Goal: Task Accomplishment & Management: Manage account settings

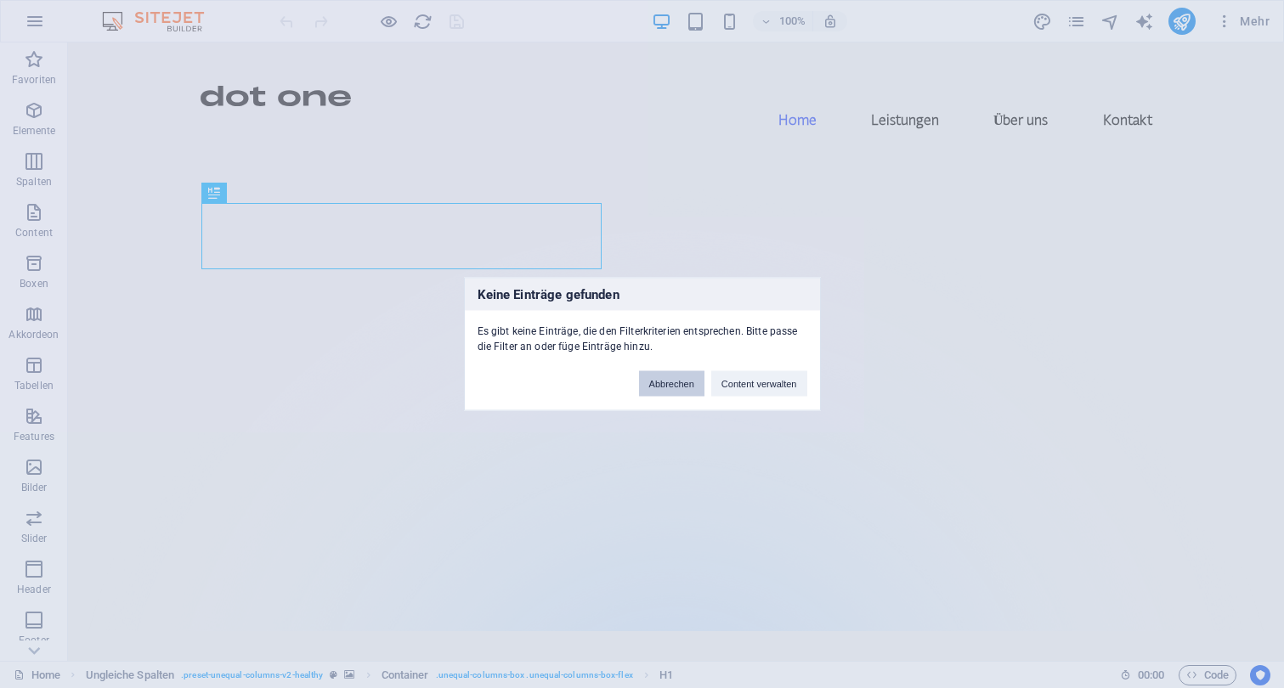
click at [658, 386] on button "Abbrechen" at bounding box center [671, 383] width 65 height 25
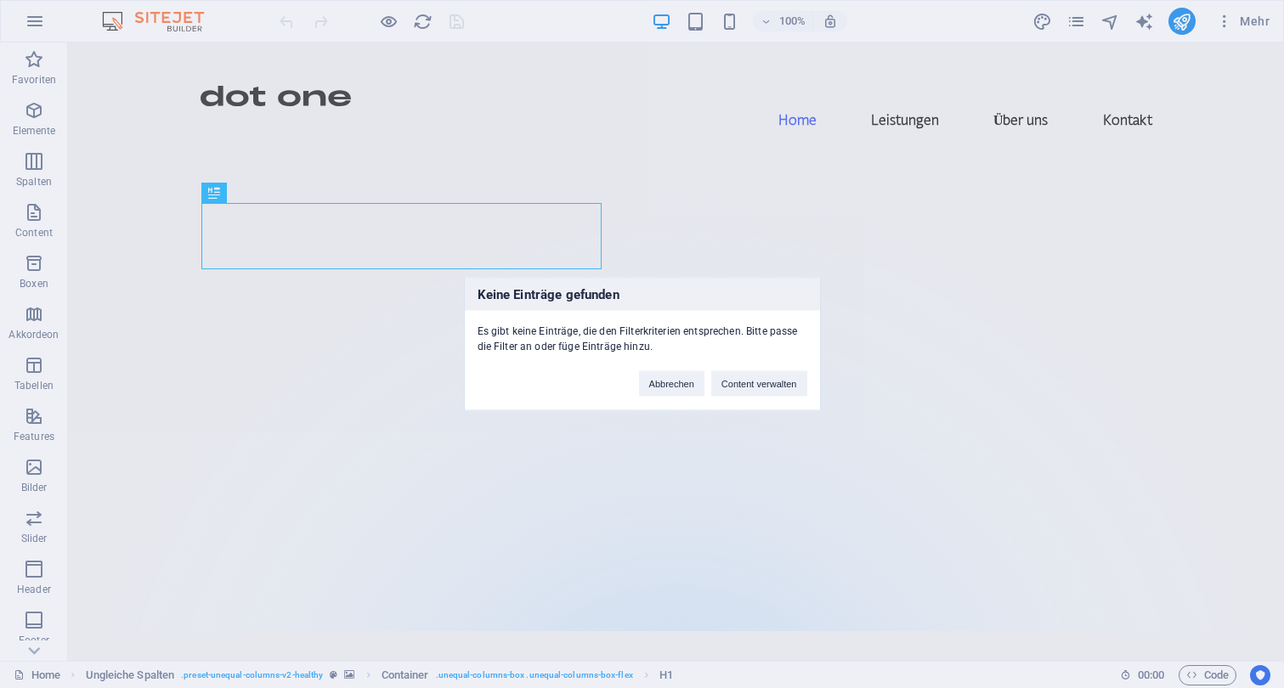
click at [42, 318] on div "Keine Einträge gefunden Es gibt keine Einträge, die den Filterkriterien entspre…" at bounding box center [642, 344] width 1284 height 688
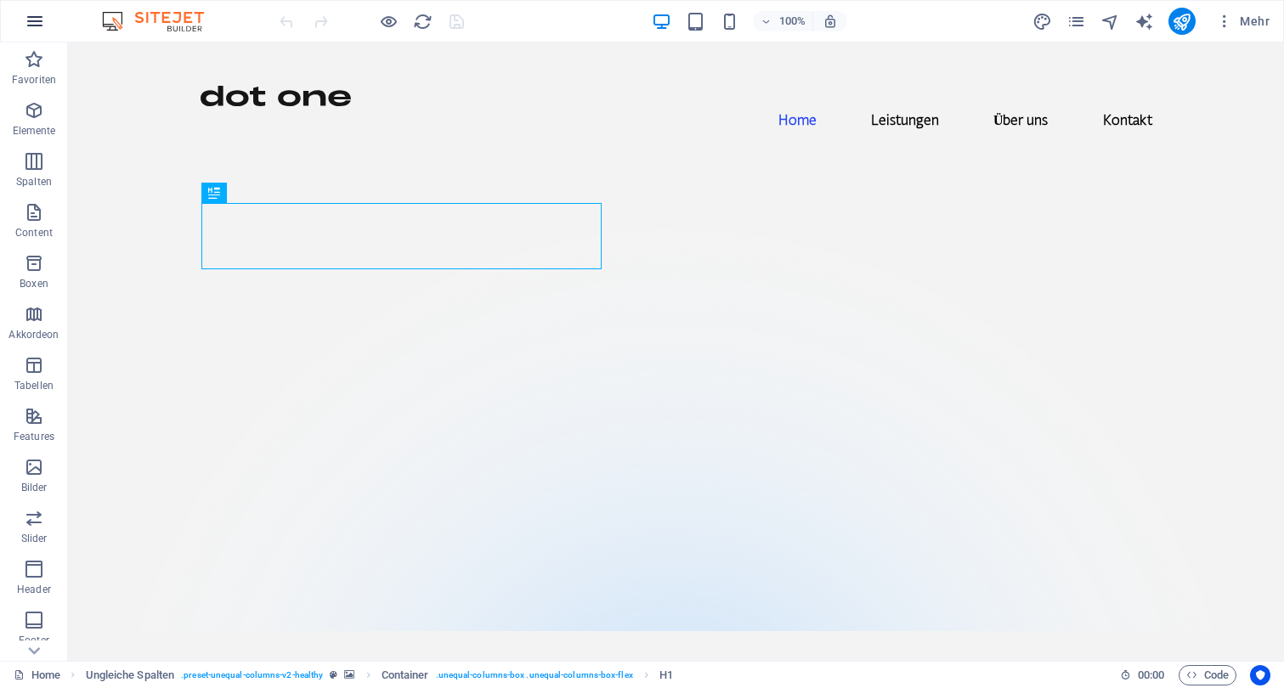
click at [31, 31] on icon "button" at bounding box center [35, 21] width 20 height 20
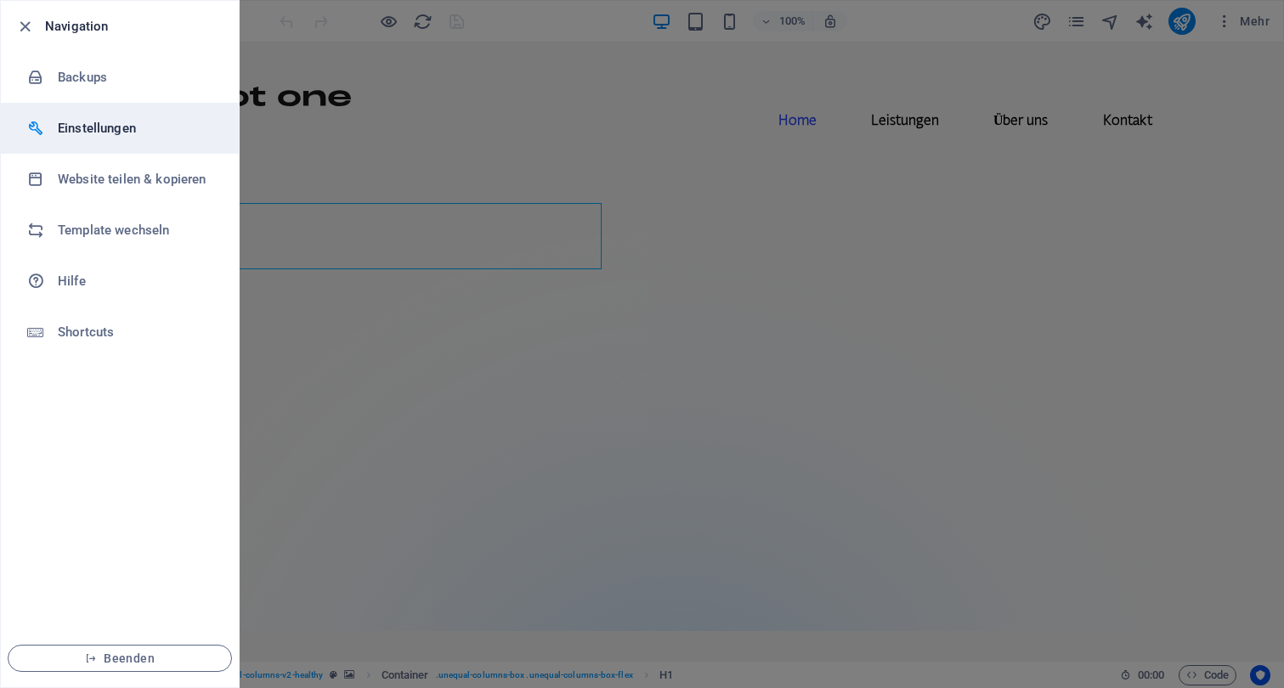
click at [146, 123] on h6 "Einstellungen" at bounding box center [136, 128] width 157 height 20
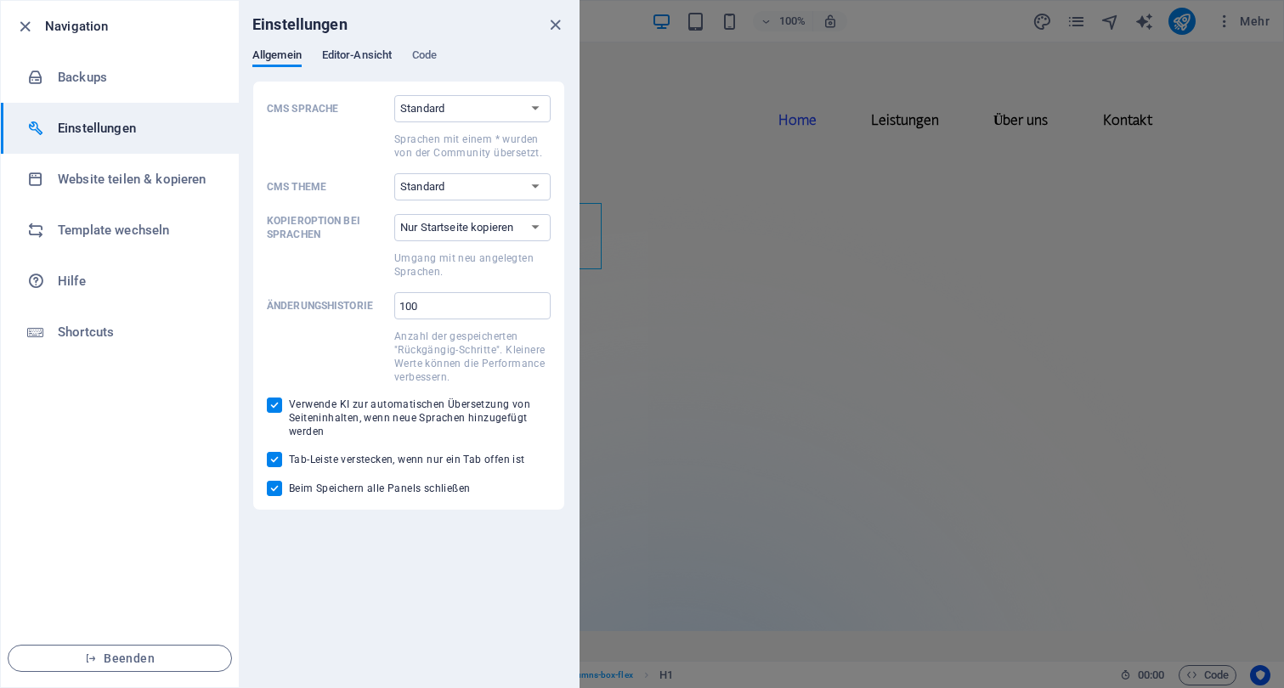
click at [349, 53] on span "Editor-Ansicht" at bounding box center [357, 57] width 70 height 24
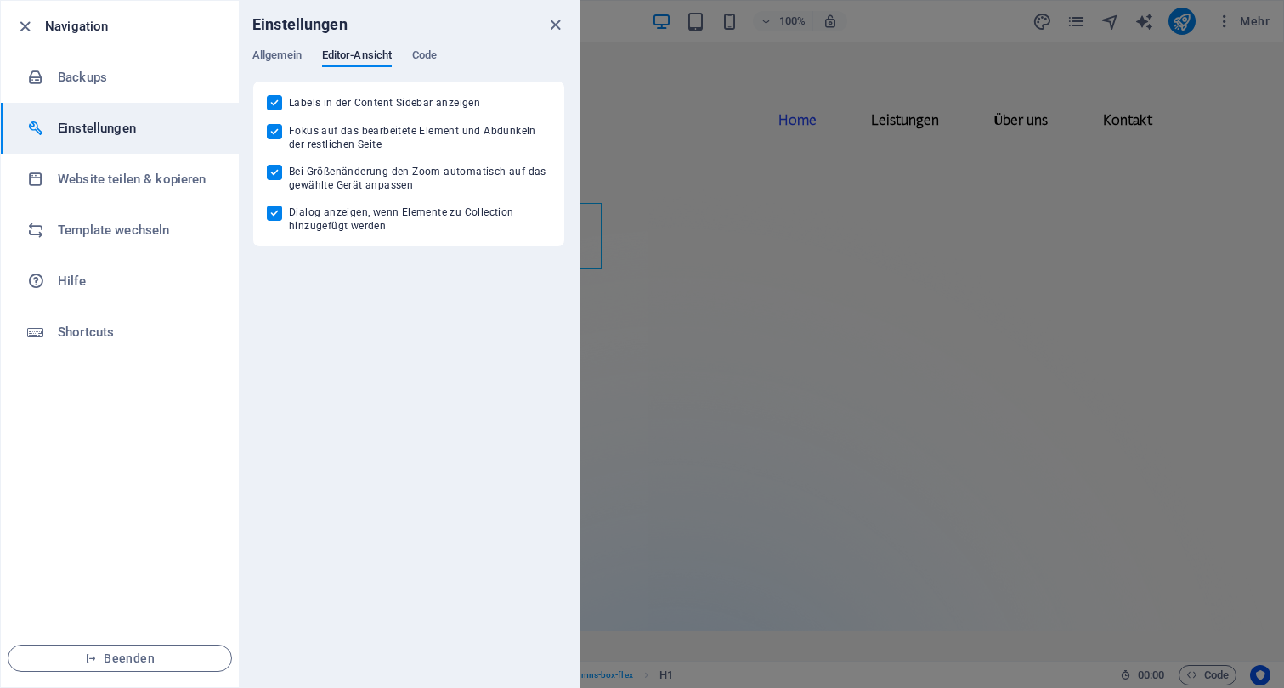
click at [444, 57] on div "Allgemein Editor-Ansicht Code" at bounding box center [408, 64] width 313 height 32
click at [423, 51] on span "Code" at bounding box center [424, 57] width 25 height 24
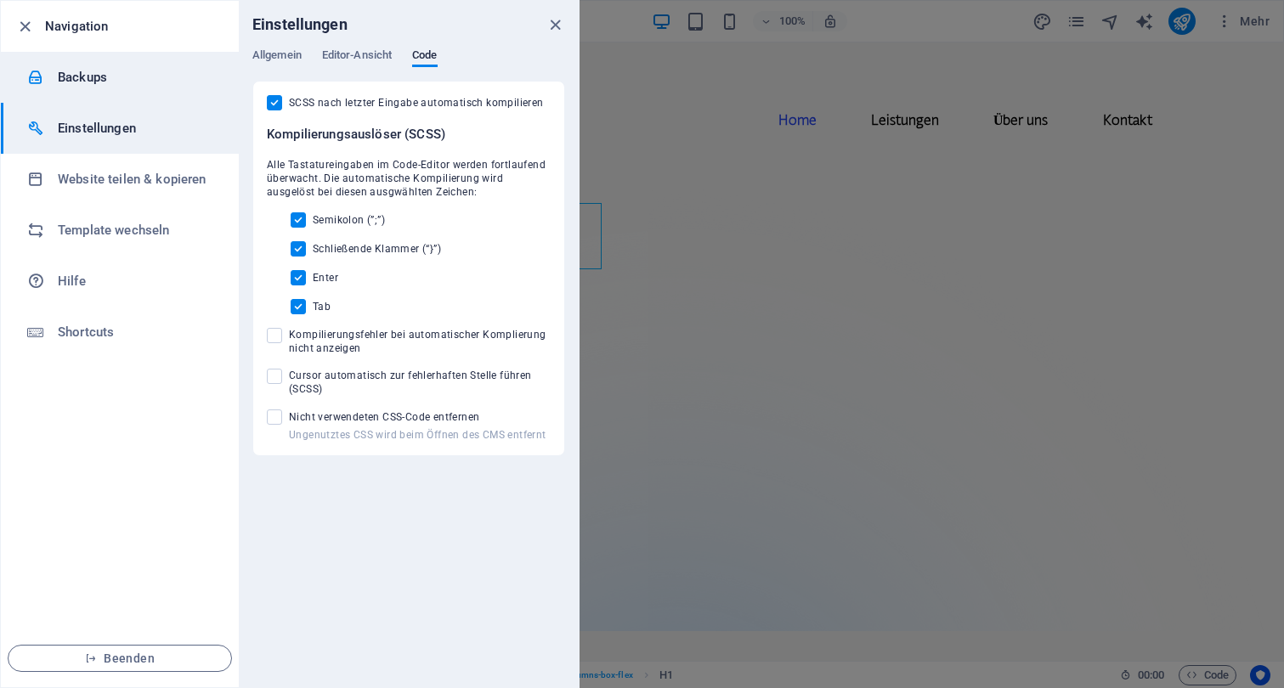
click at [81, 76] on h6 "Backups" at bounding box center [136, 77] width 157 height 20
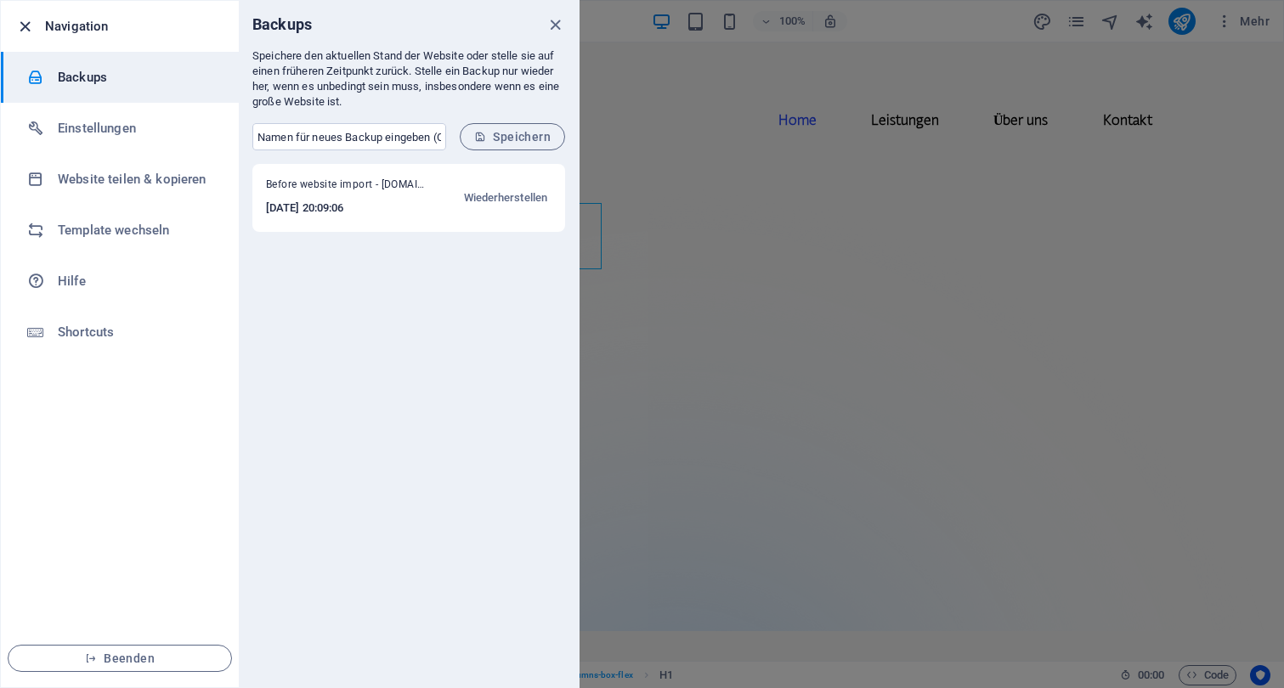
click at [26, 23] on icon "button" at bounding box center [25, 27] width 20 height 20
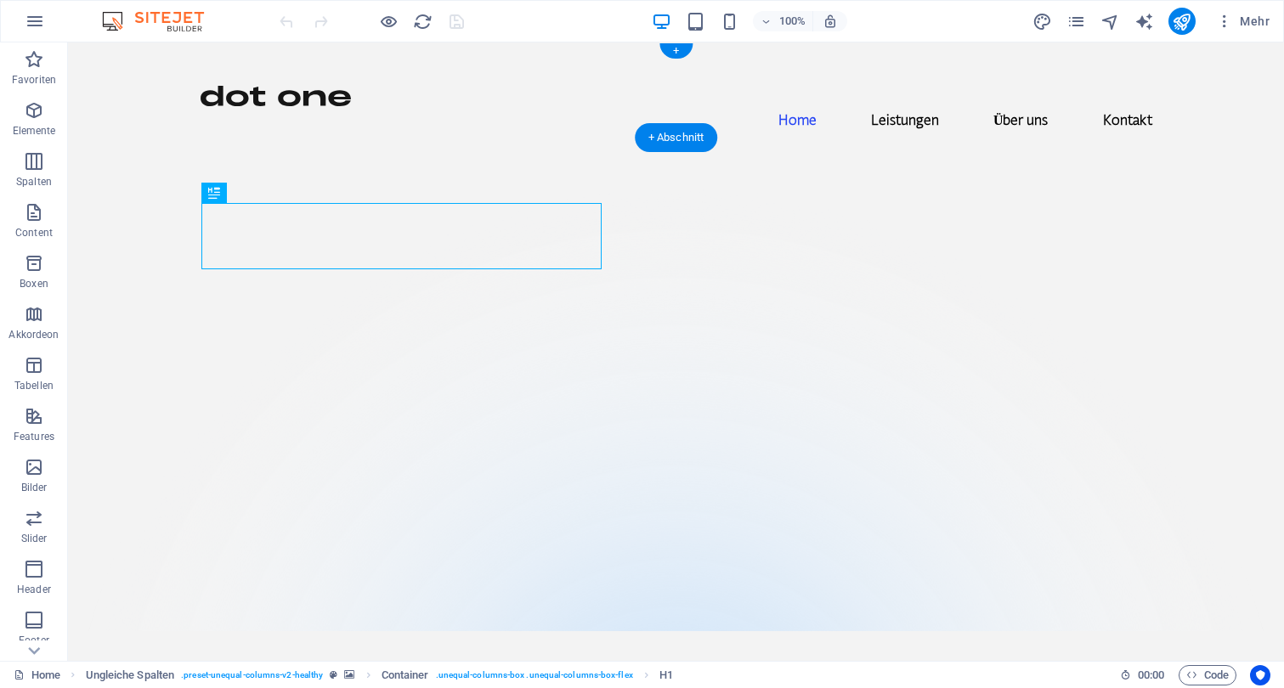
click at [162, 16] on img at bounding box center [161, 21] width 127 height 20
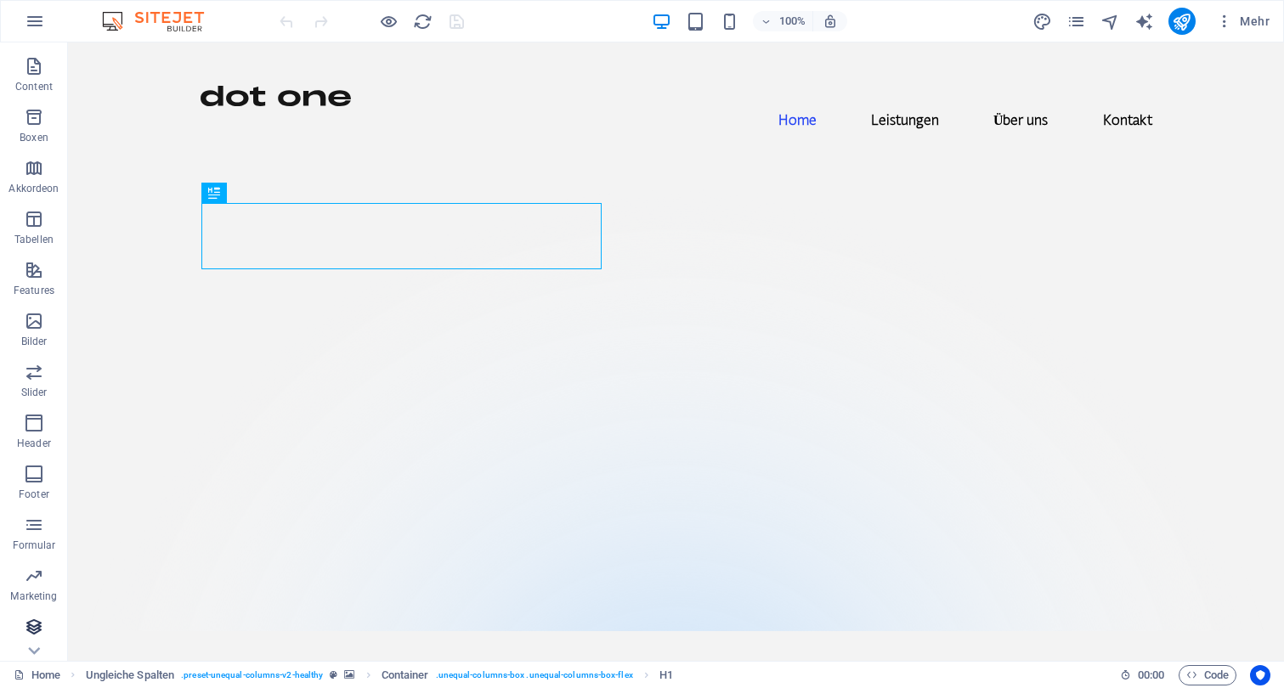
scroll to position [146, 0]
click at [1080, 20] on icon "pages" at bounding box center [1076, 22] width 20 height 20
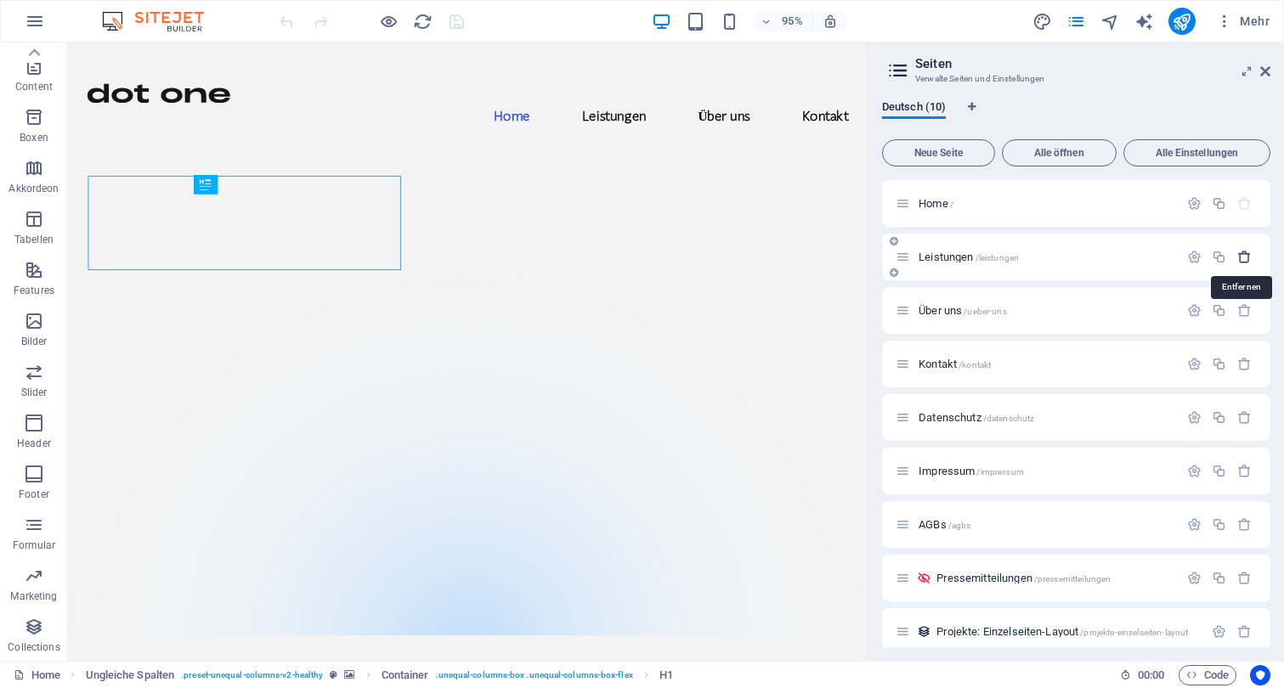
click at [1240, 253] on icon "button" at bounding box center [1244, 257] width 14 height 14
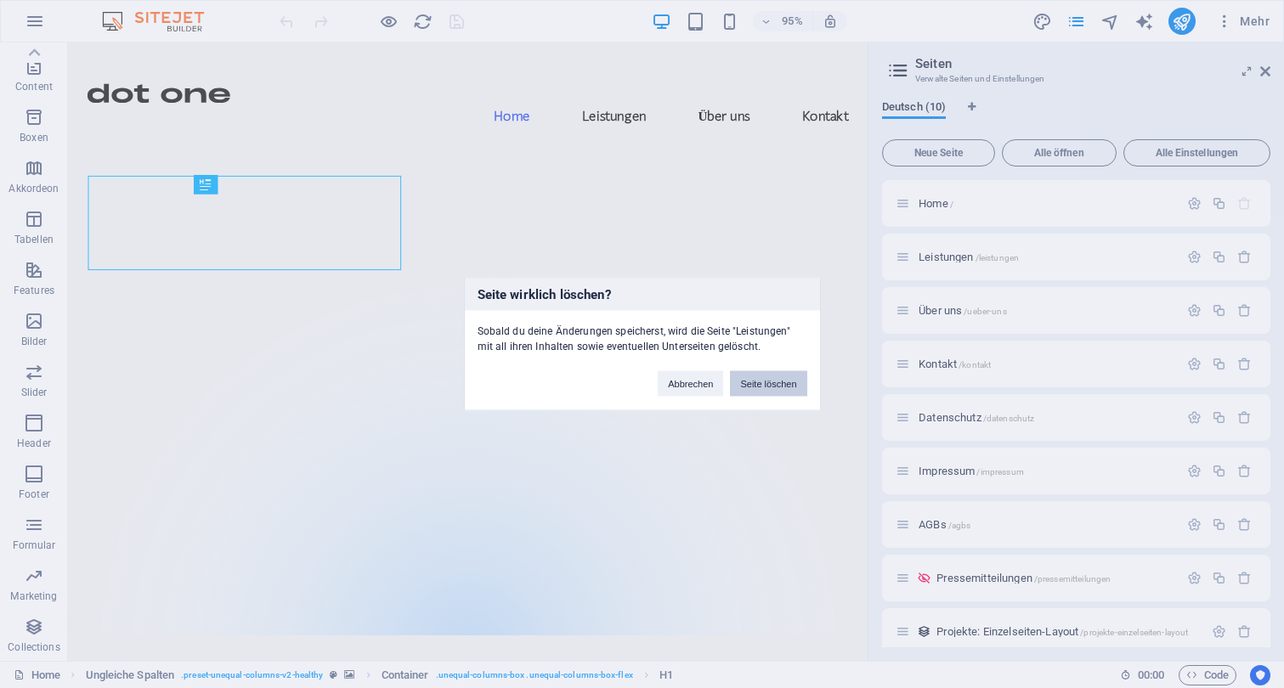
click at [779, 383] on button "Seite löschen" at bounding box center [768, 383] width 76 height 25
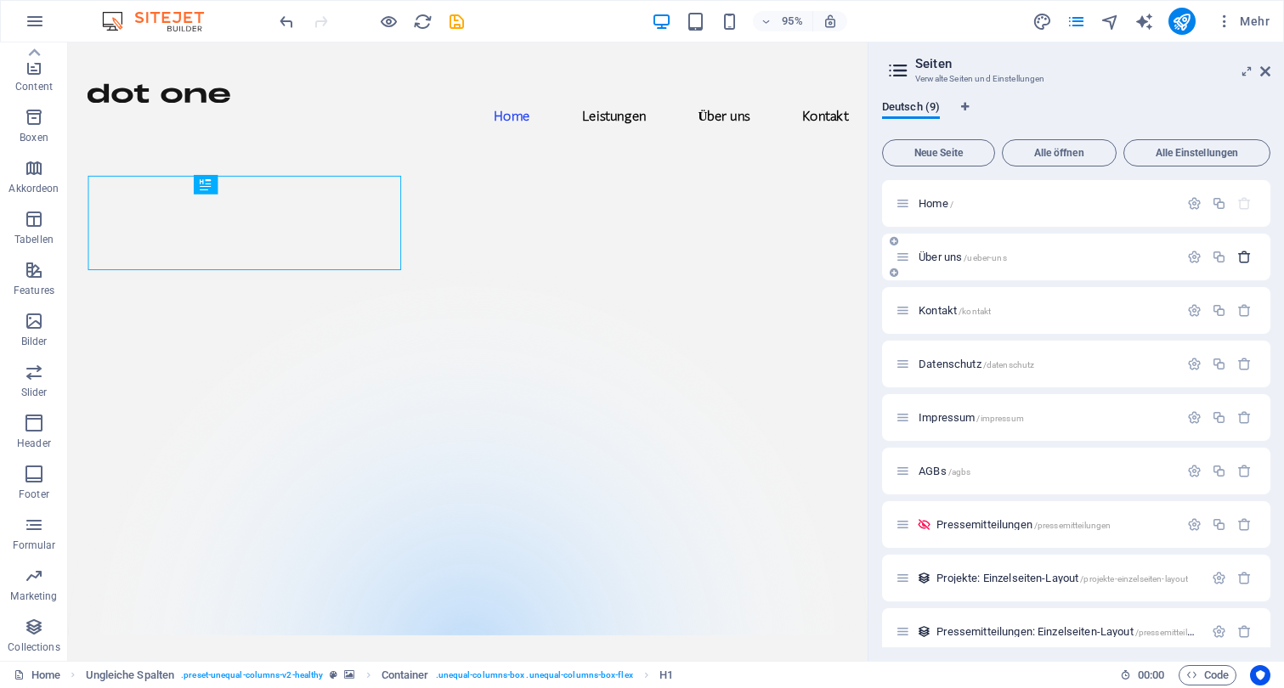
click at [1243, 257] on icon "button" at bounding box center [1244, 257] width 14 height 14
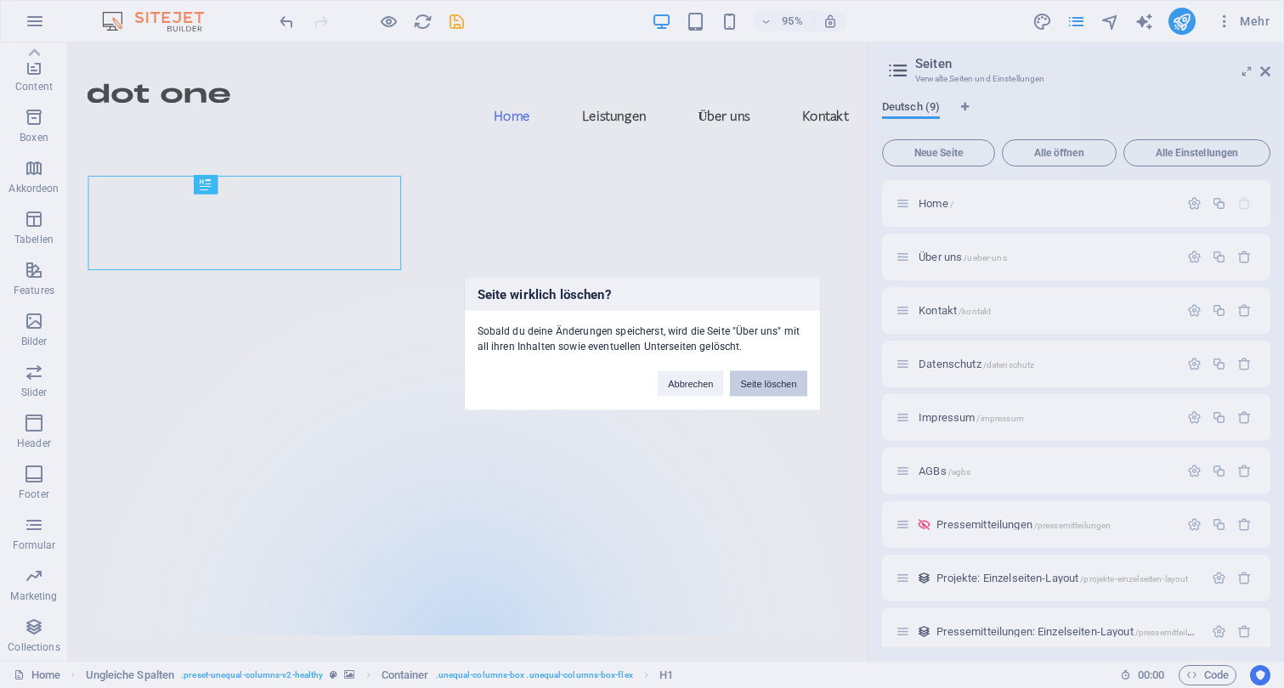
click at [761, 383] on button "Seite löschen" at bounding box center [768, 383] width 76 height 25
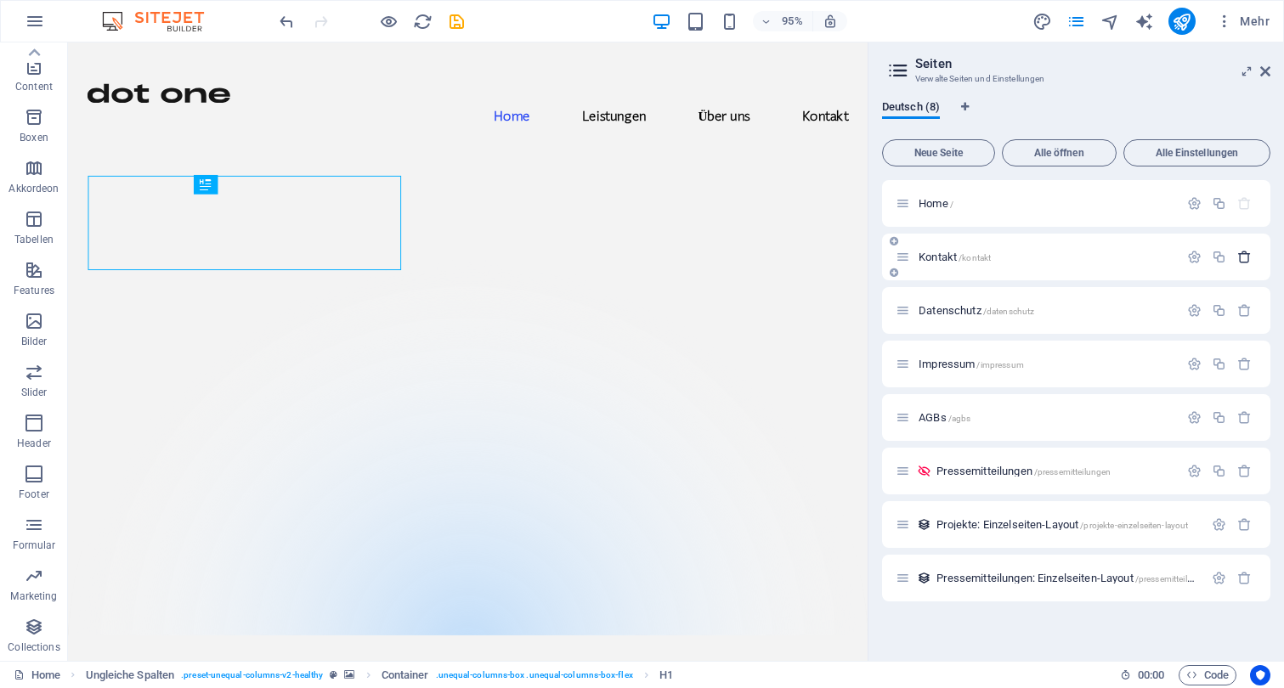
click at [1241, 260] on icon "button" at bounding box center [1244, 257] width 14 height 14
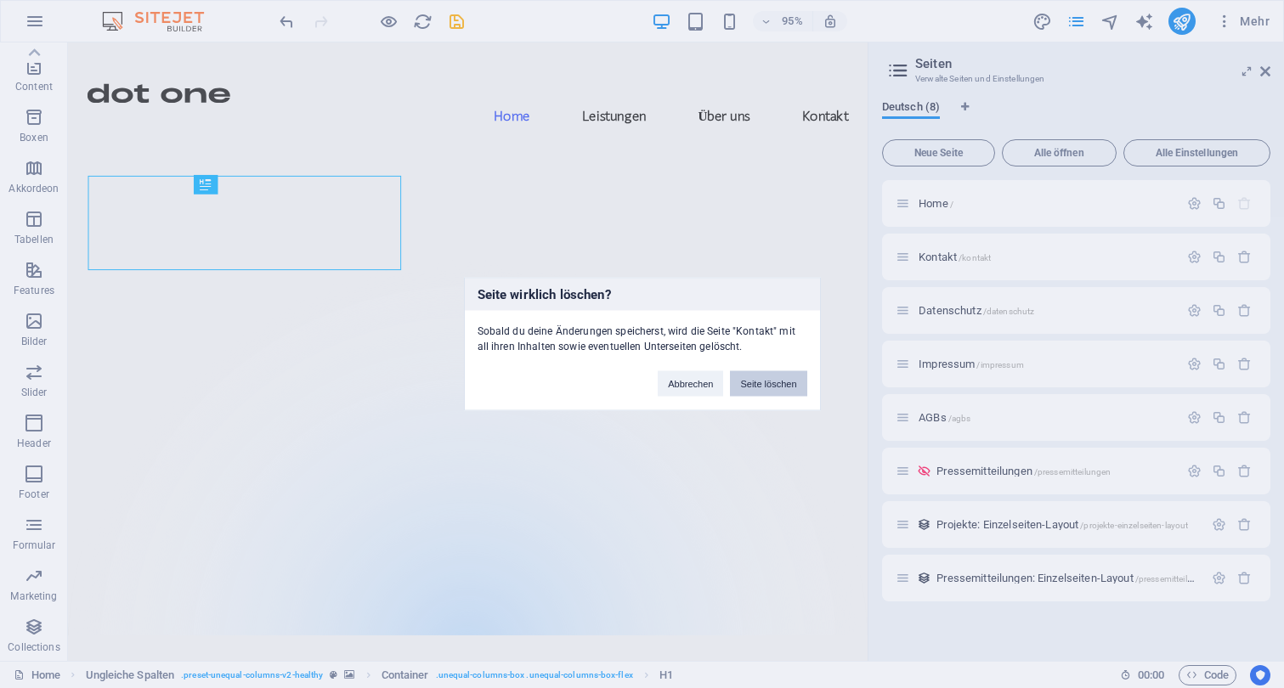
click at [748, 381] on button "Seite löschen" at bounding box center [768, 383] width 76 height 25
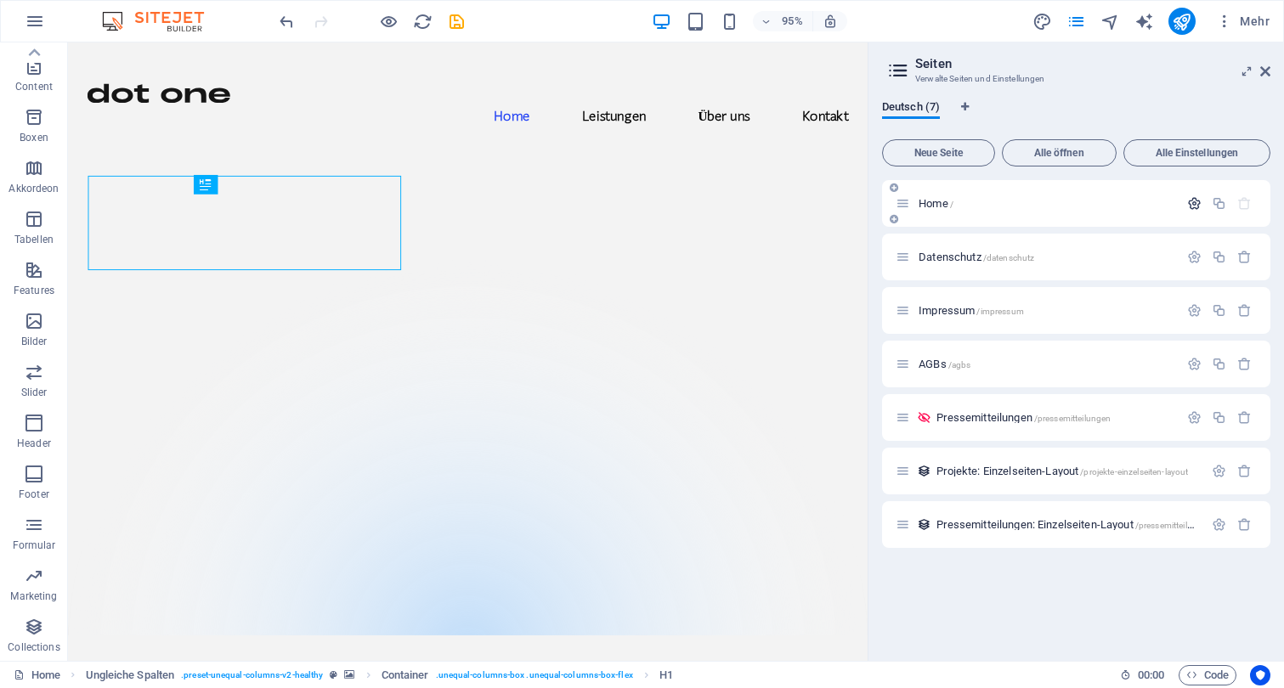
click at [1192, 203] on icon "button" at bounding box center [1194, 203] width 14 height 14
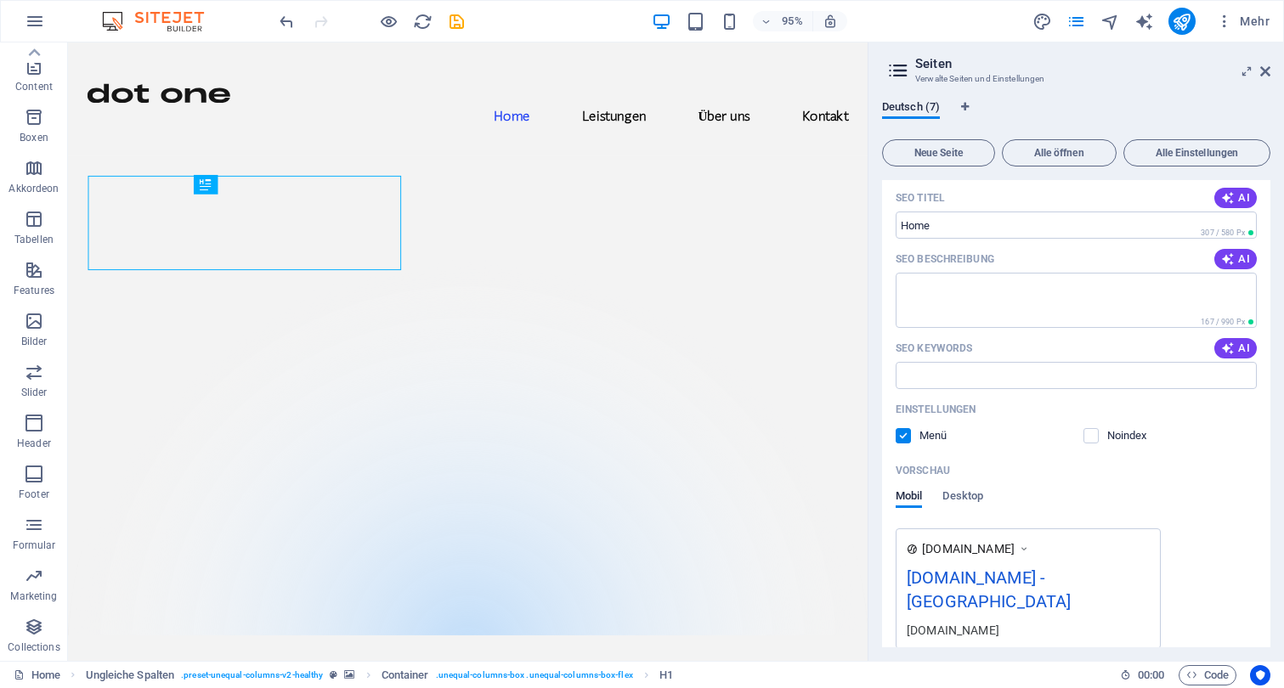
scroll to position [194, 0]
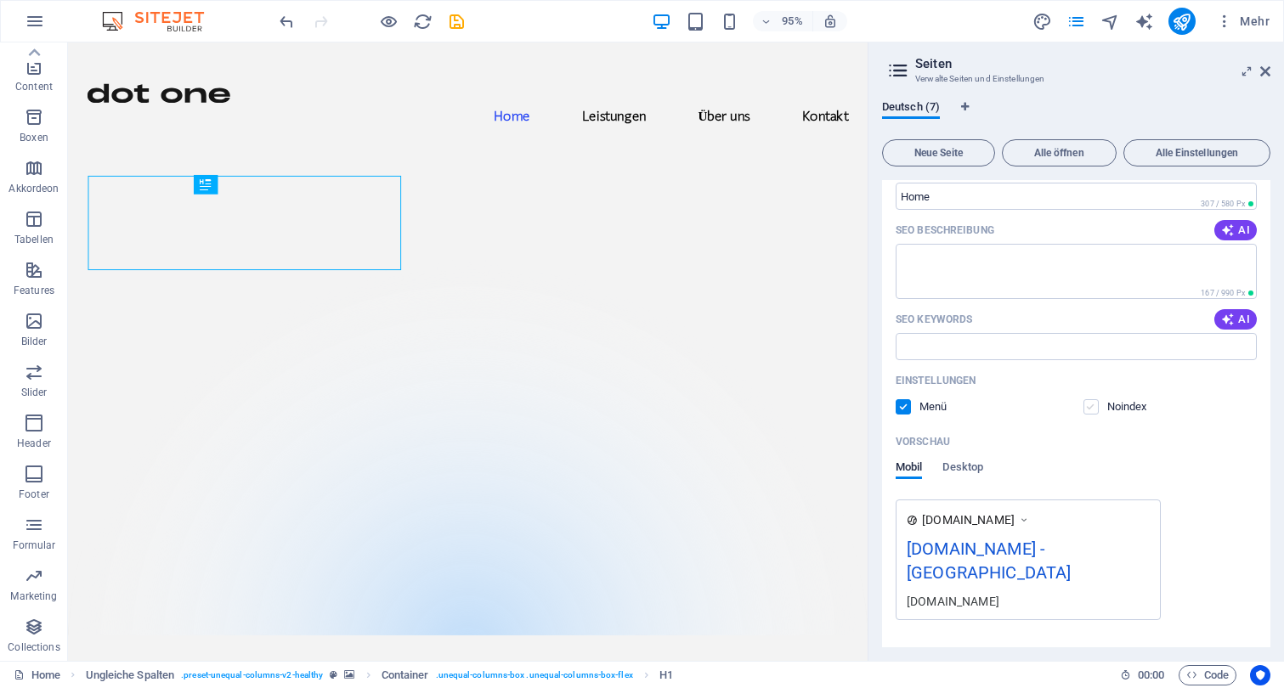
click at [1087, 409] on label at bounding box center [1090, 406] width 15 height 15
click at [0, 0] on input "checkbox" at bounding box center [0, 0] width 0 height 0
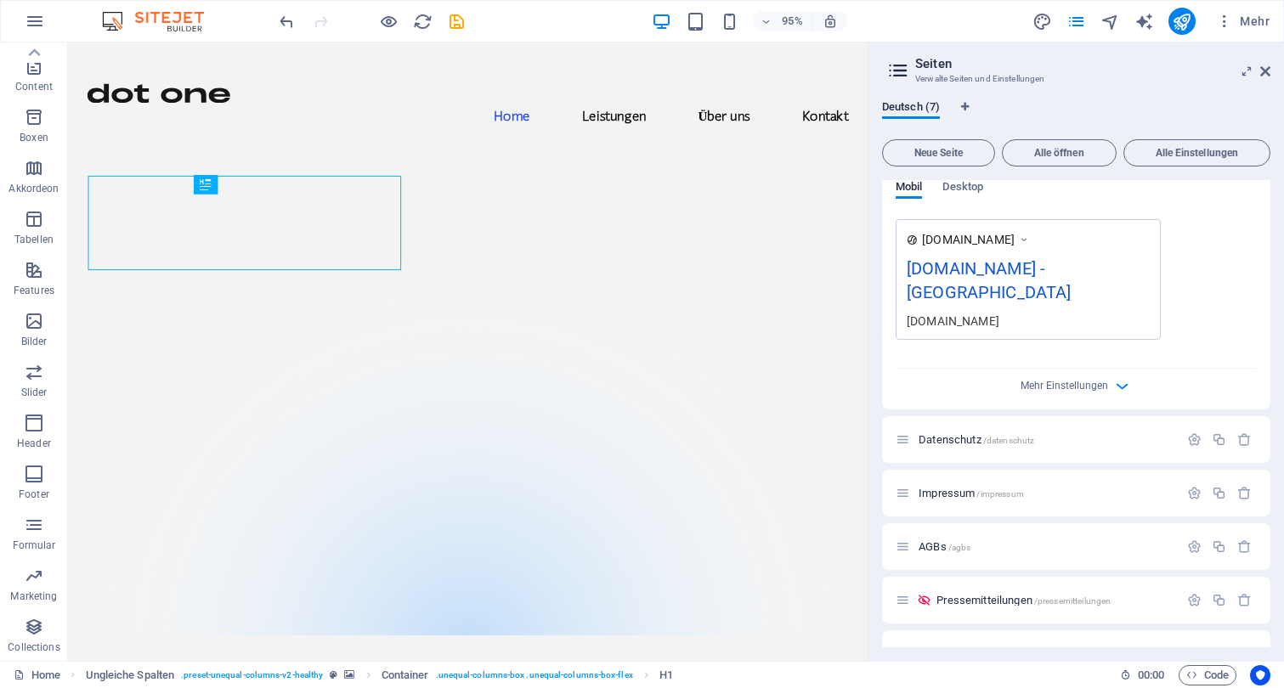
scroll to position [498, 0]
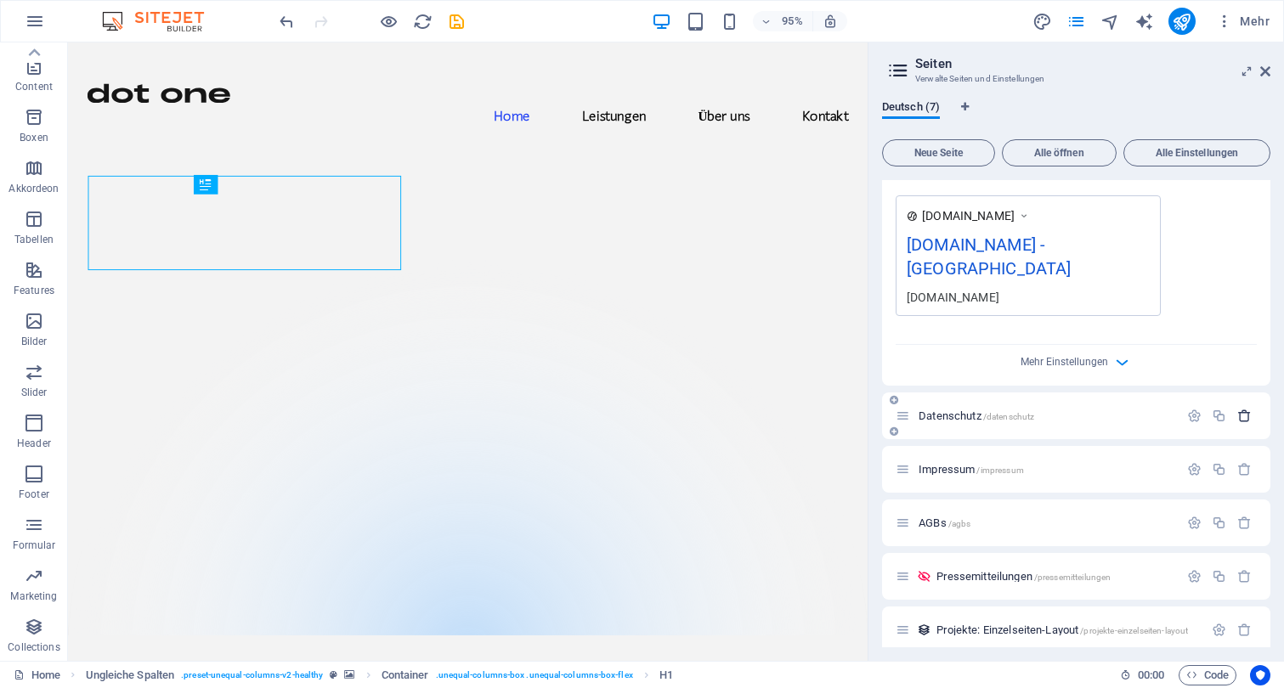
click at [1247, 419] on icon "button" at bounding box center [1244, 416] width 14 height 14
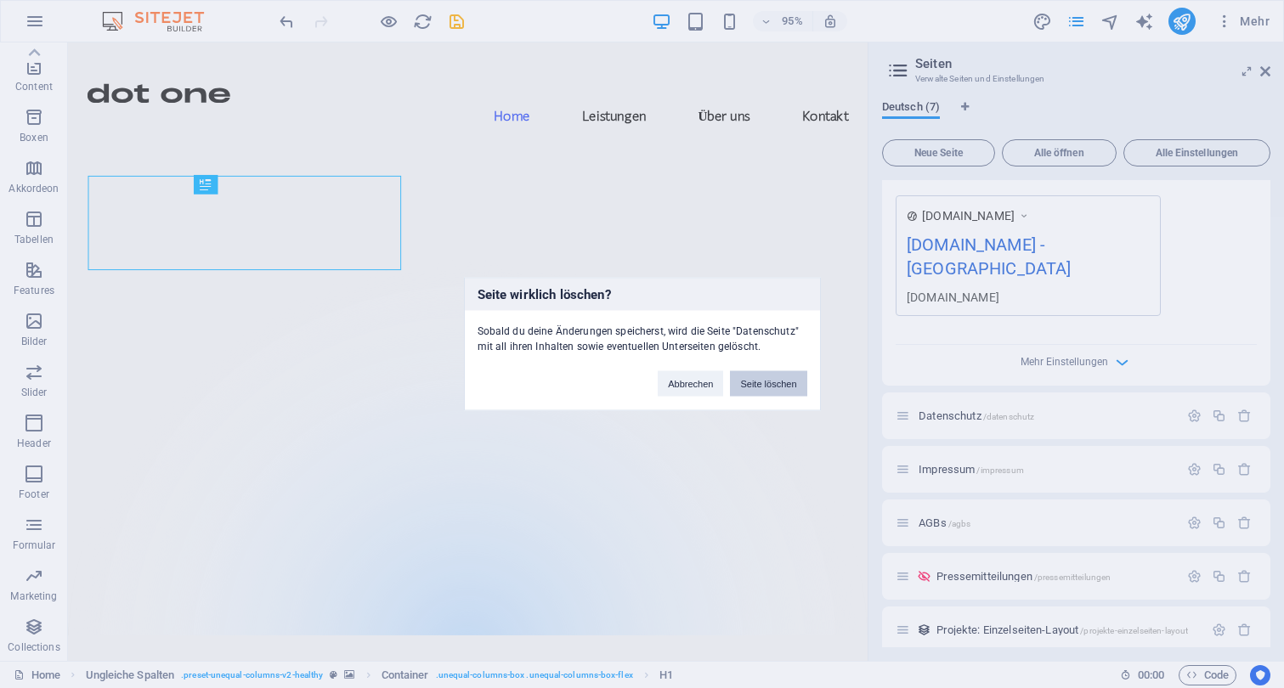
click at [765, 392] on button "Seite löschen" at bounding box center [768, 383] width 76 height 25
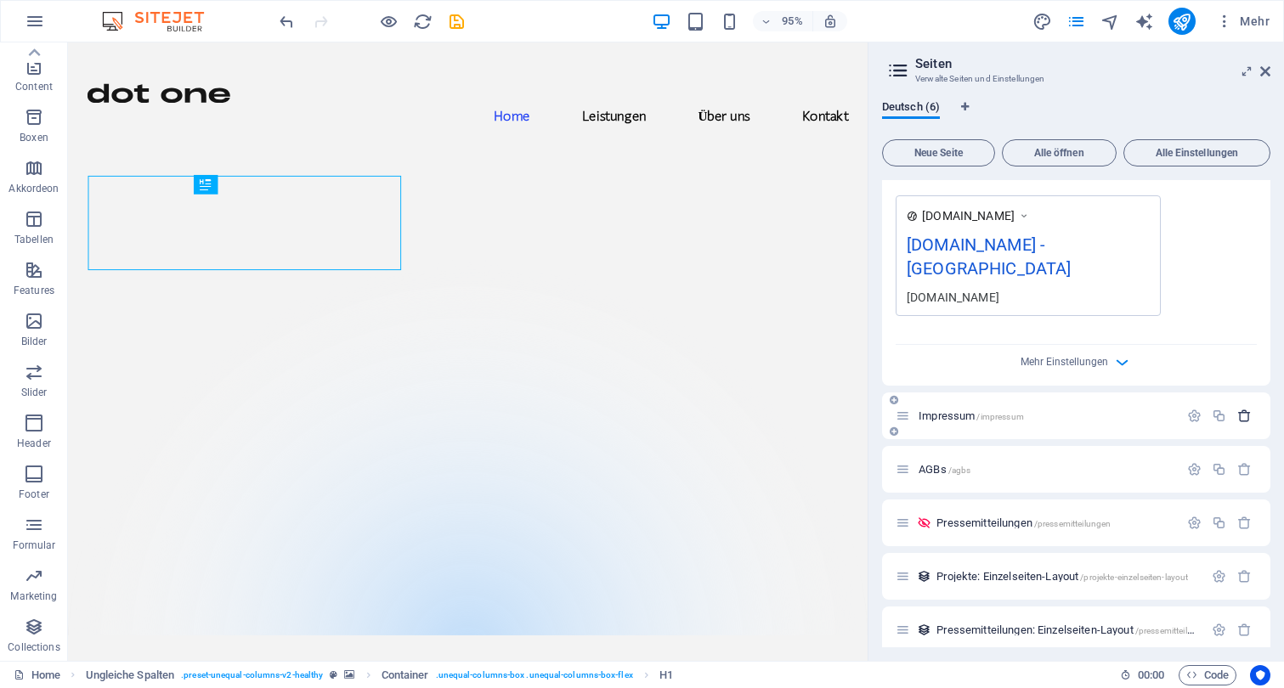
click at [1242, 418] on icon "button" at bounding box center [1244, 416] width 14 height 14
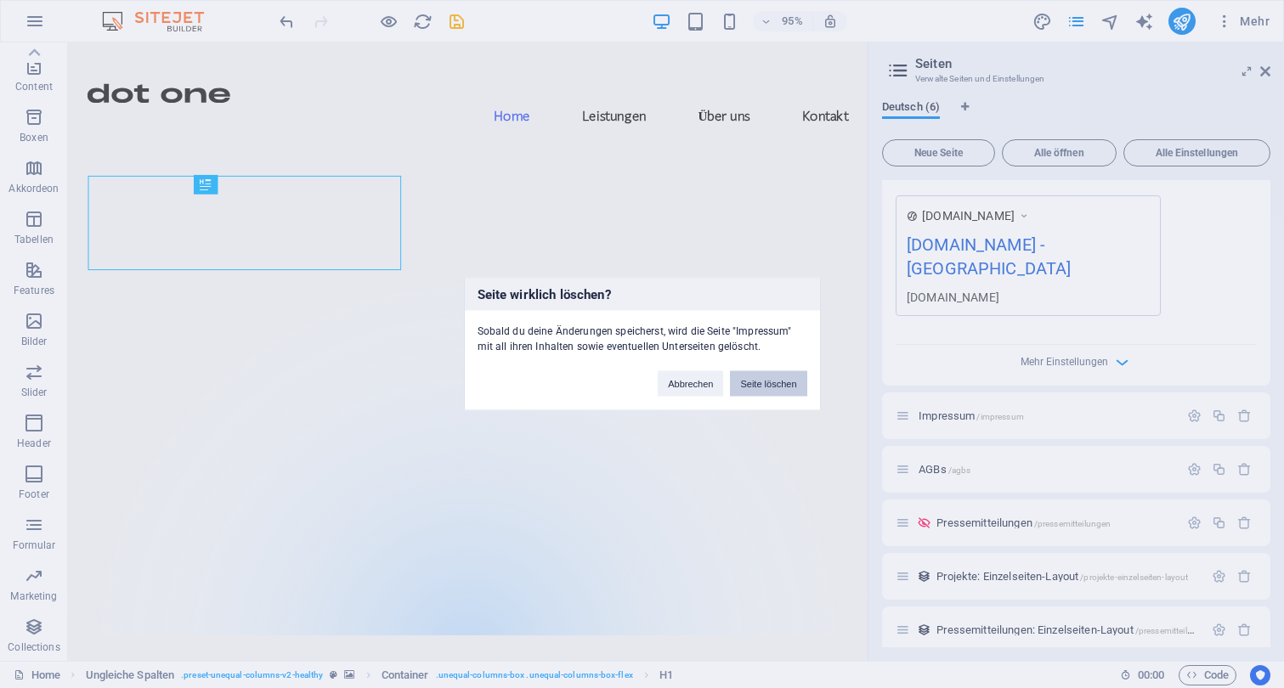
drag, startPoint x: 782, startPoint y: 384, endPoint x: 793, endPoint y: 359, distance: 26.7
click at [782, 384] on button "Seite löschen" at bounding box center [768, 383] width 76 height 25
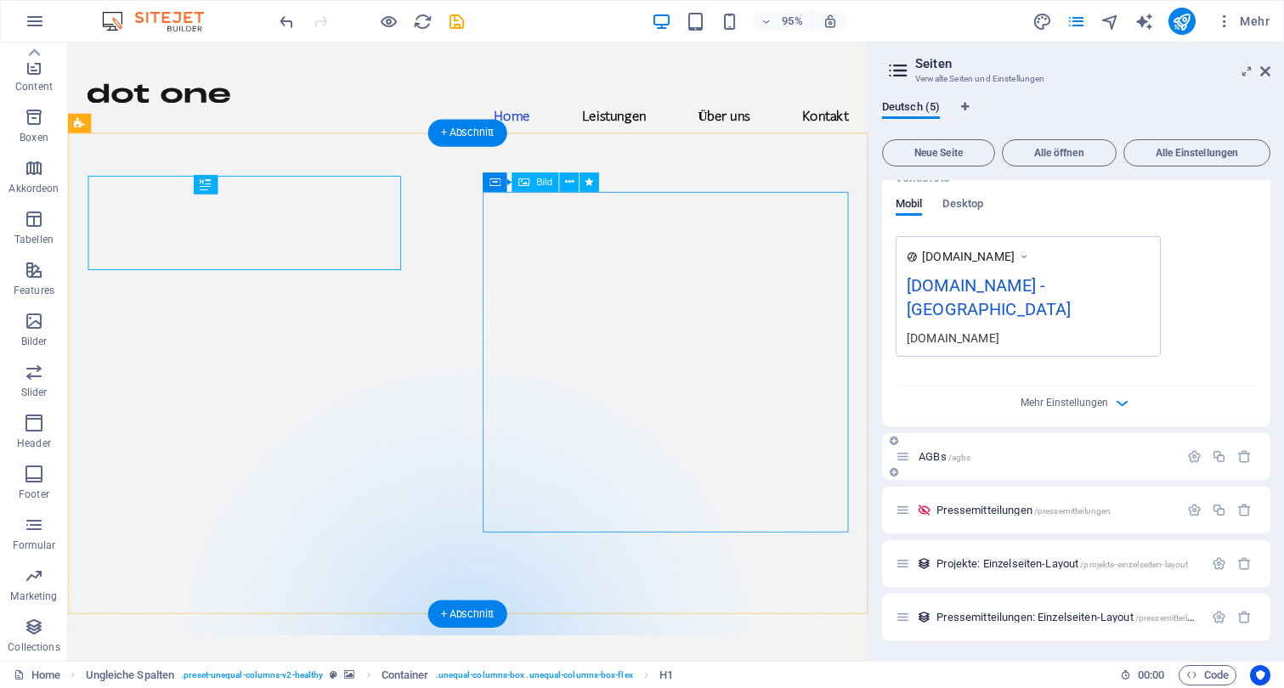
scroll to position [457, 0]
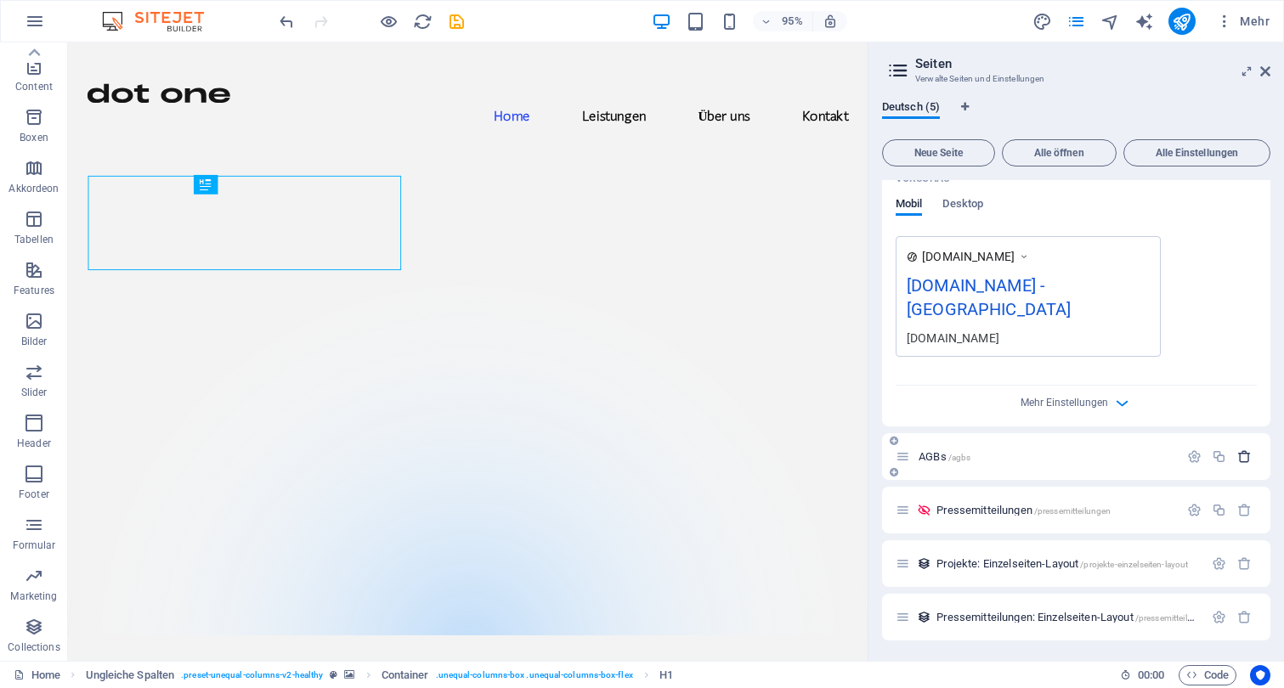
click at [1246, 458] on icon "button" at bounding box center [1244, 456] width 14 height 14
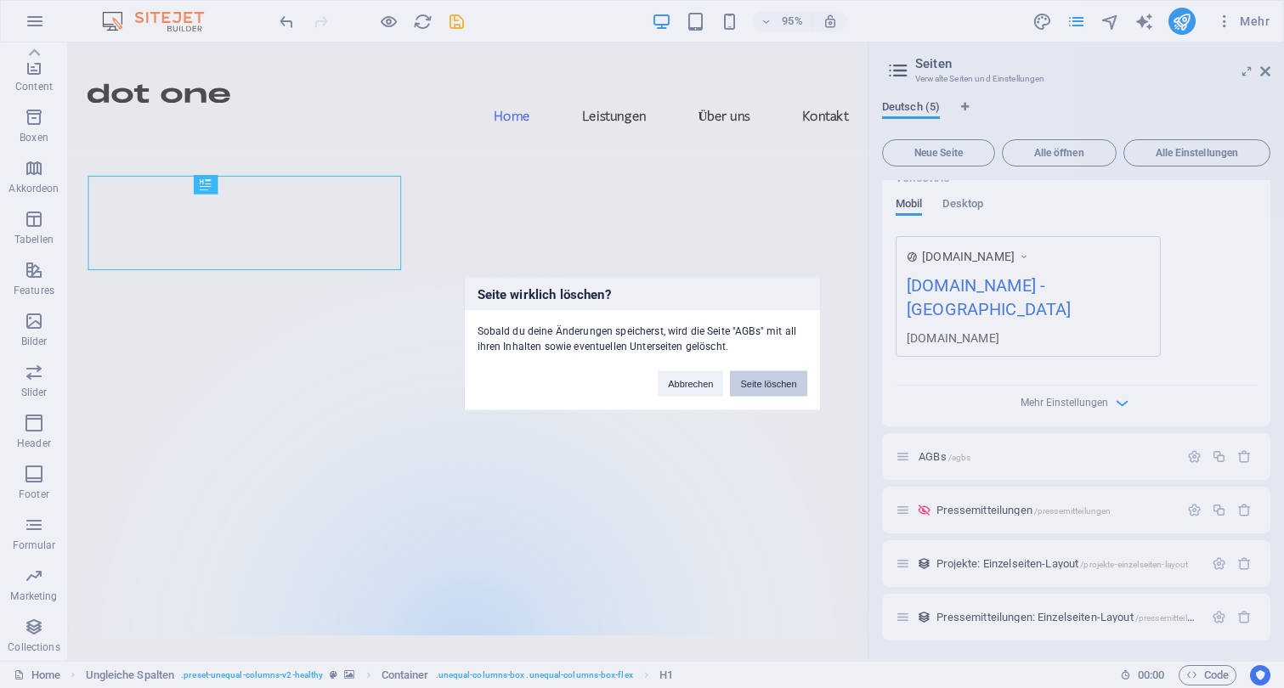
click at [761, 381] on button "Seite löschen" at bounding box center [768, 383] width 76 height 25
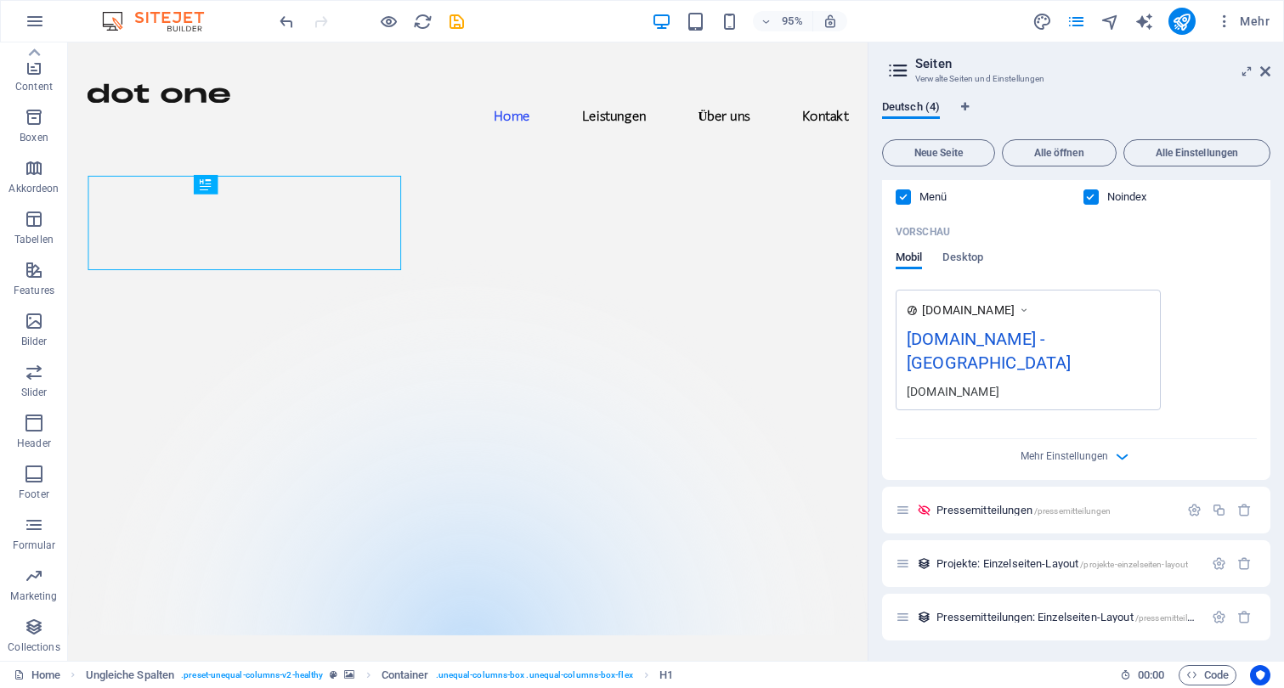
scroll to position [403, 0]
click at [1239, 506] on icon "button" at bounding box center [1244, 510] width 14 height 14
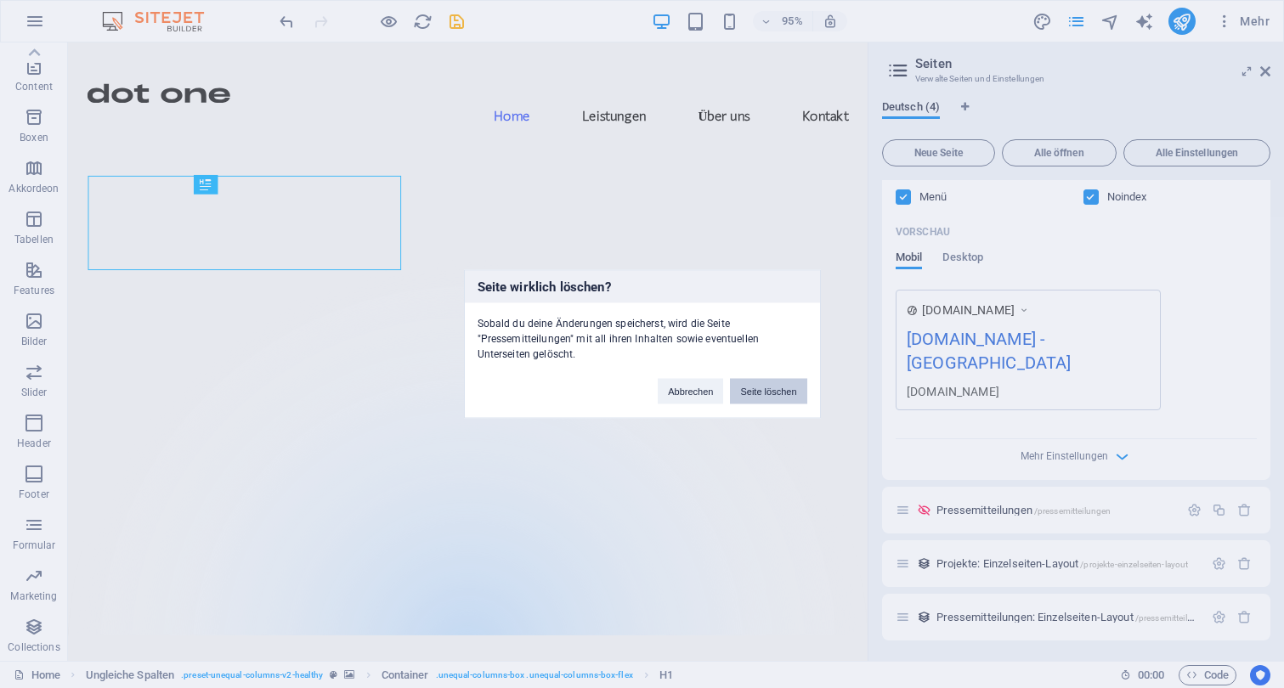
click at [765, 393] on button "Seite löschen" at bounding box center [768, 391] width 76 height 25
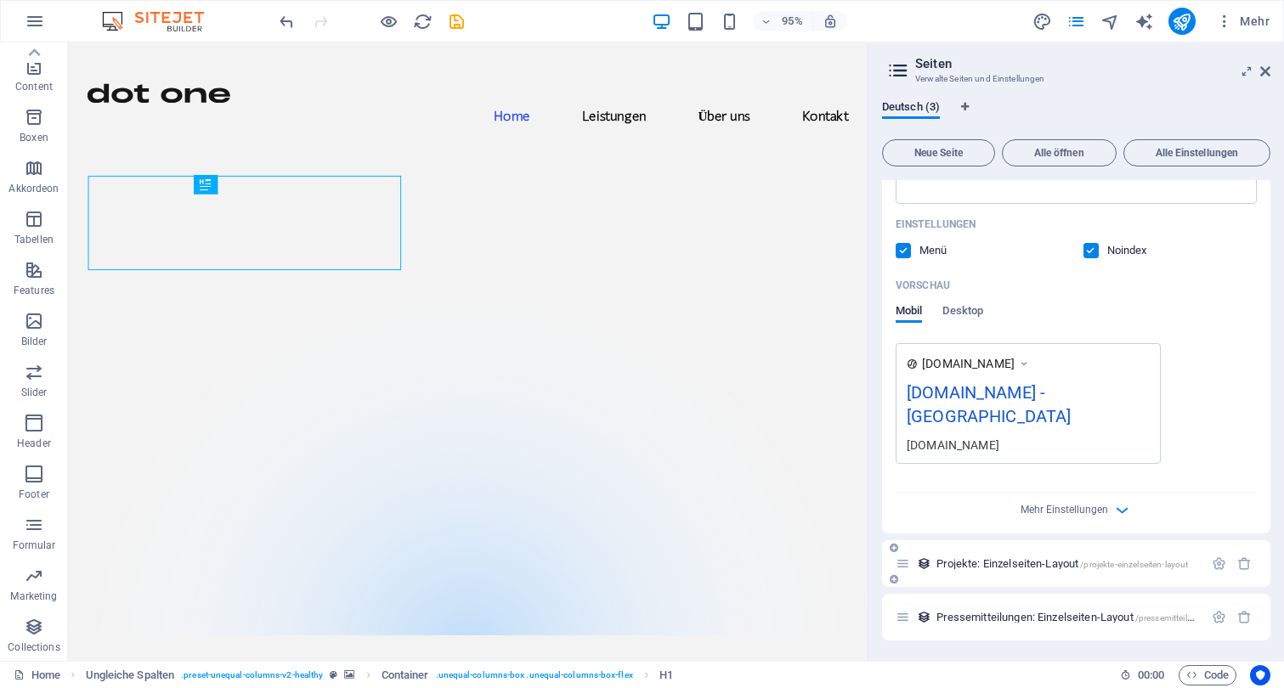
scroll to position [350, 0]
click at [1239, 561] on icon "button" at bounding box center [1244, 563] width 14 height 14
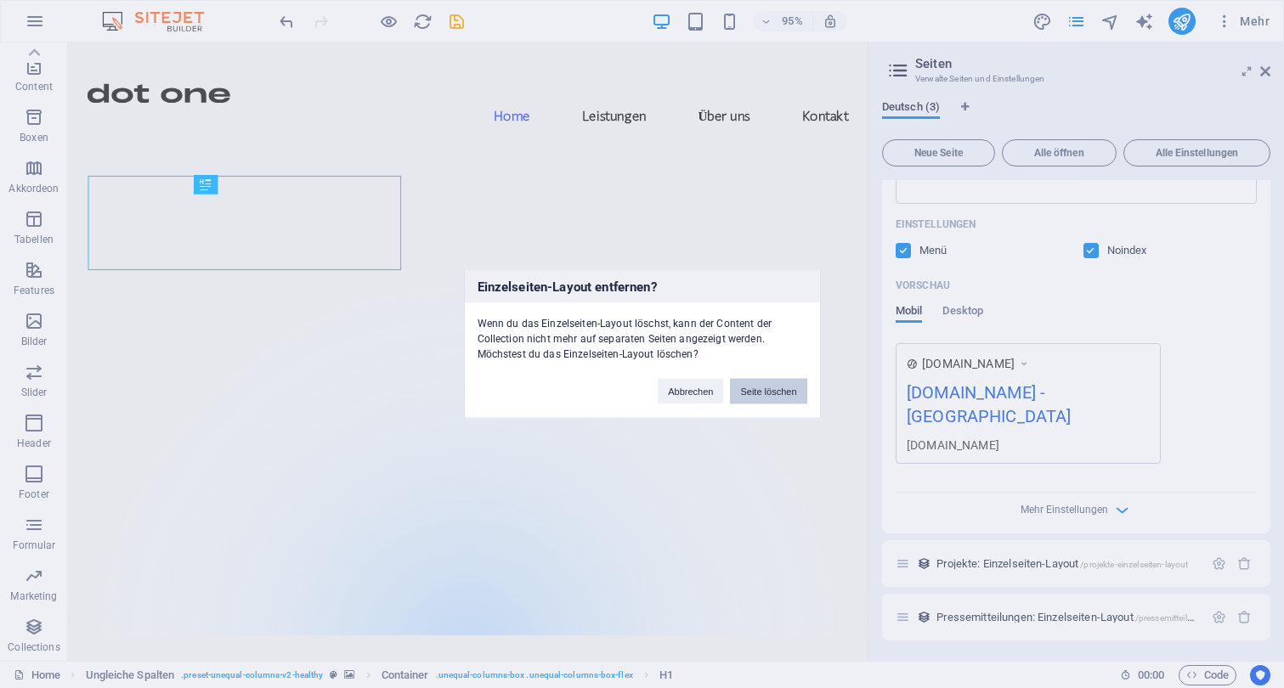
click at [767, 386] on button "Seite löschen" at bounding box center [768, 391] width 76 height 25
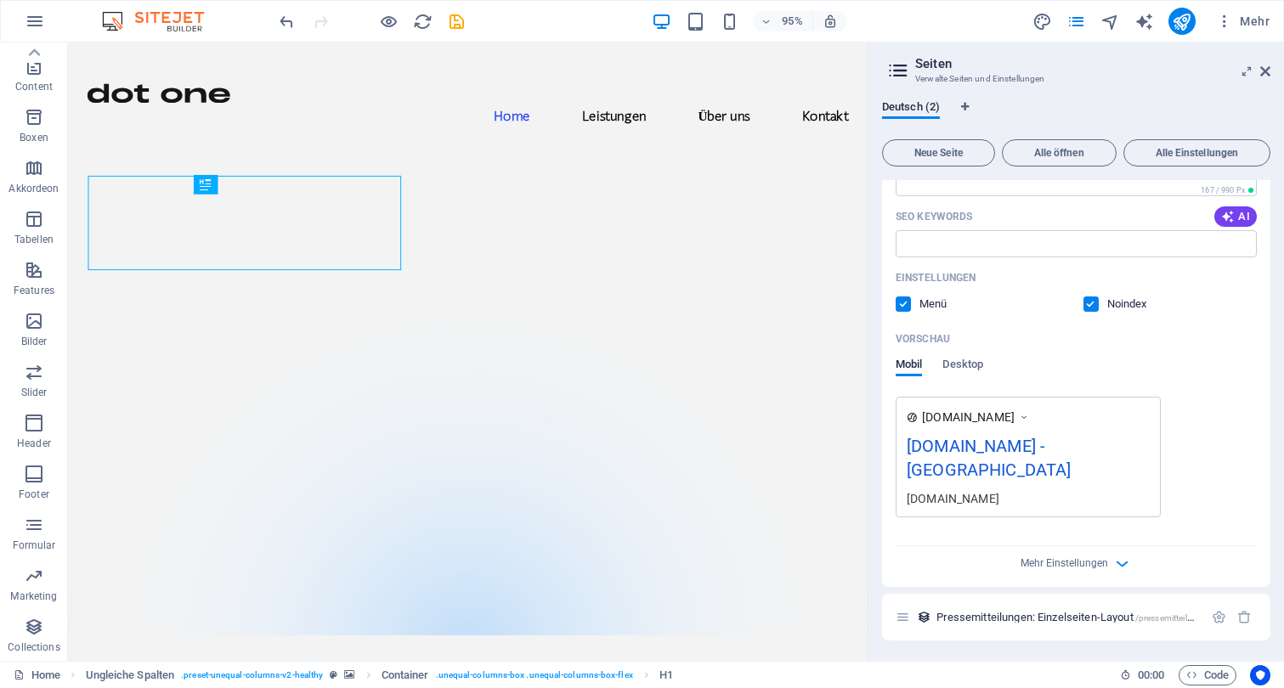
scroll to position [296, 0]
click at [1250, 625] on div at bounding box center [1231, 617] width 50 height 19
click at [1244, 620] on icon "button" at bounding box center [1244, 617] width 14 height 14
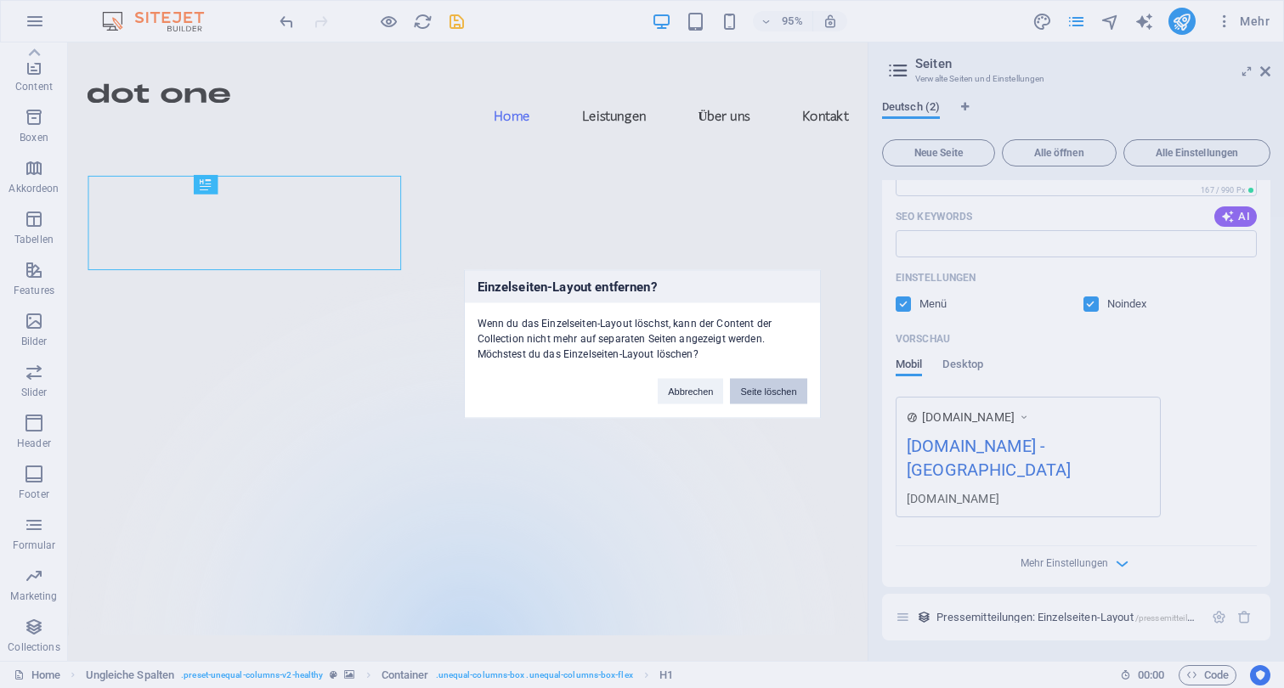
drag, startPoint x: 762, startPoint y: 392, endPoint x: 762, endPoint y: 369, distance: 23.8
click at [762, 392] on button "Seite löschen" at bounding box center [768, 391] width 76 height 25
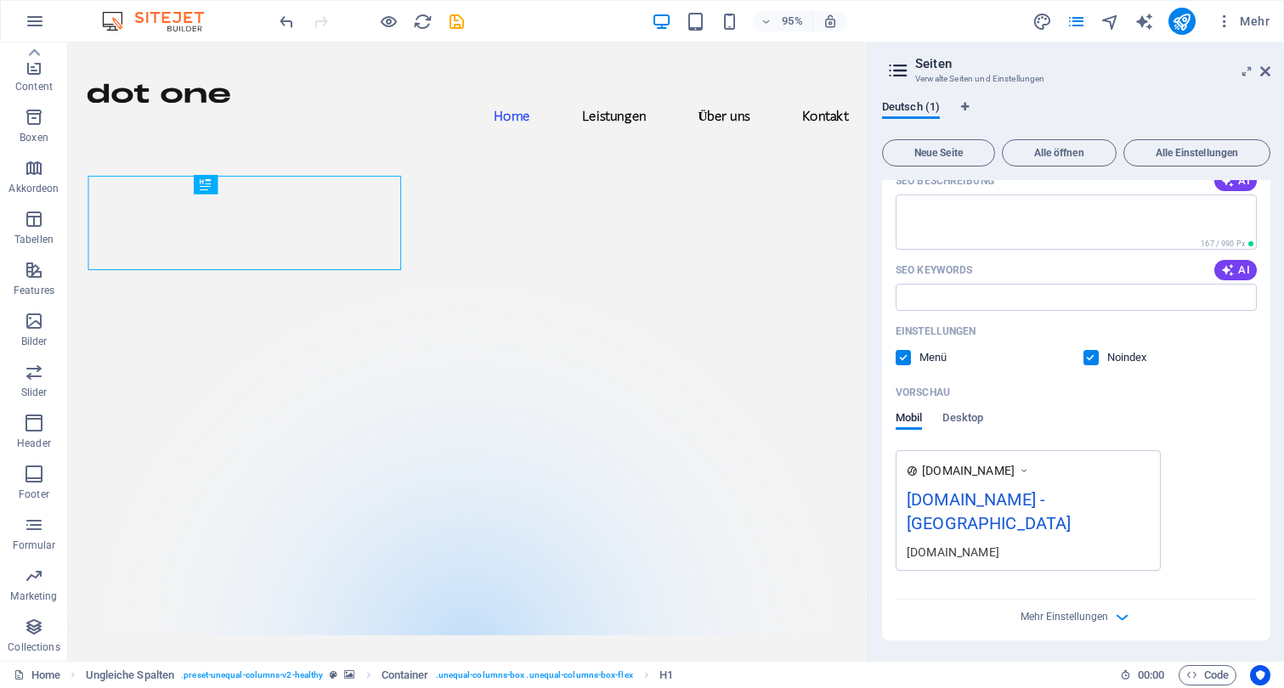
scroll to position [243, 0]
click at [905, 358] on label at bounding box center [902, 357] width 15 height 15
click at [0, 0] on input "checkbox" at bounding box center [0, 0] width 0 height 0
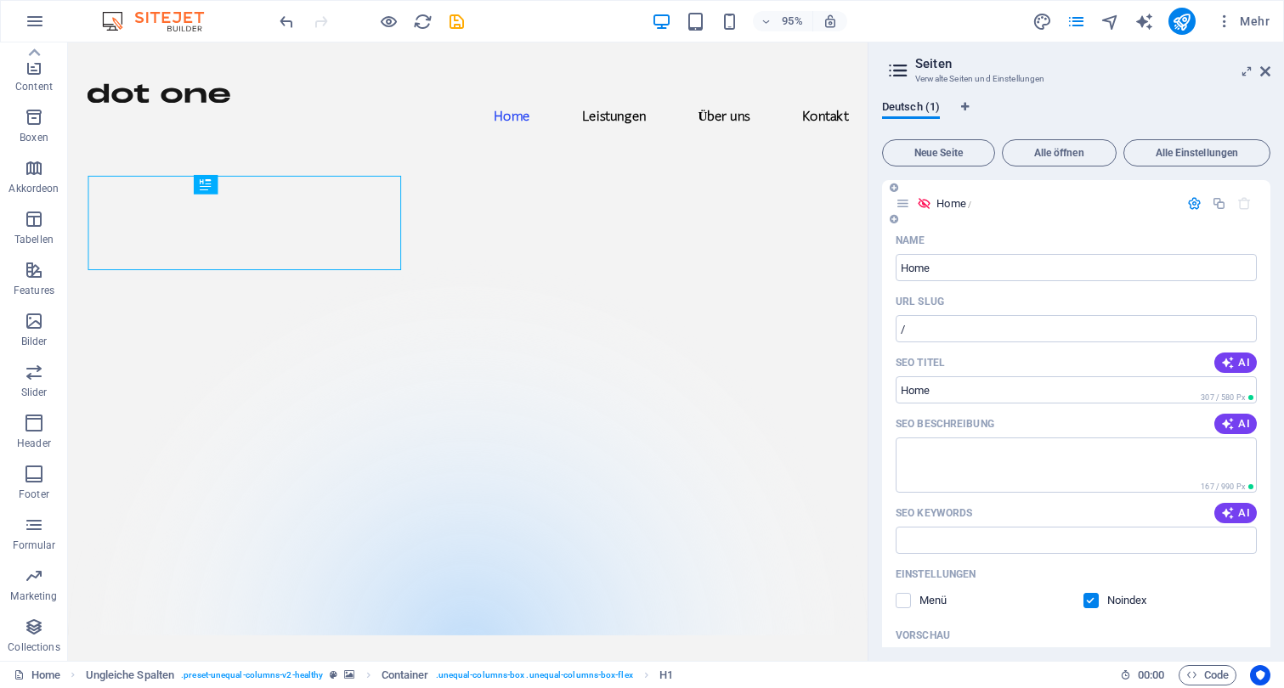
scroll to position [0, 0]
click at [961, 387] on input "SEO Titel" at bounding box center [1075, 389] width 361 height 27
click at [996, 387] on input "SEO Titel" at bounding box center [1075, 389] width 361 height 27
click at [911, 387] on input "SEO Titel" at bounding box center [1075, 389] width 361 height 27
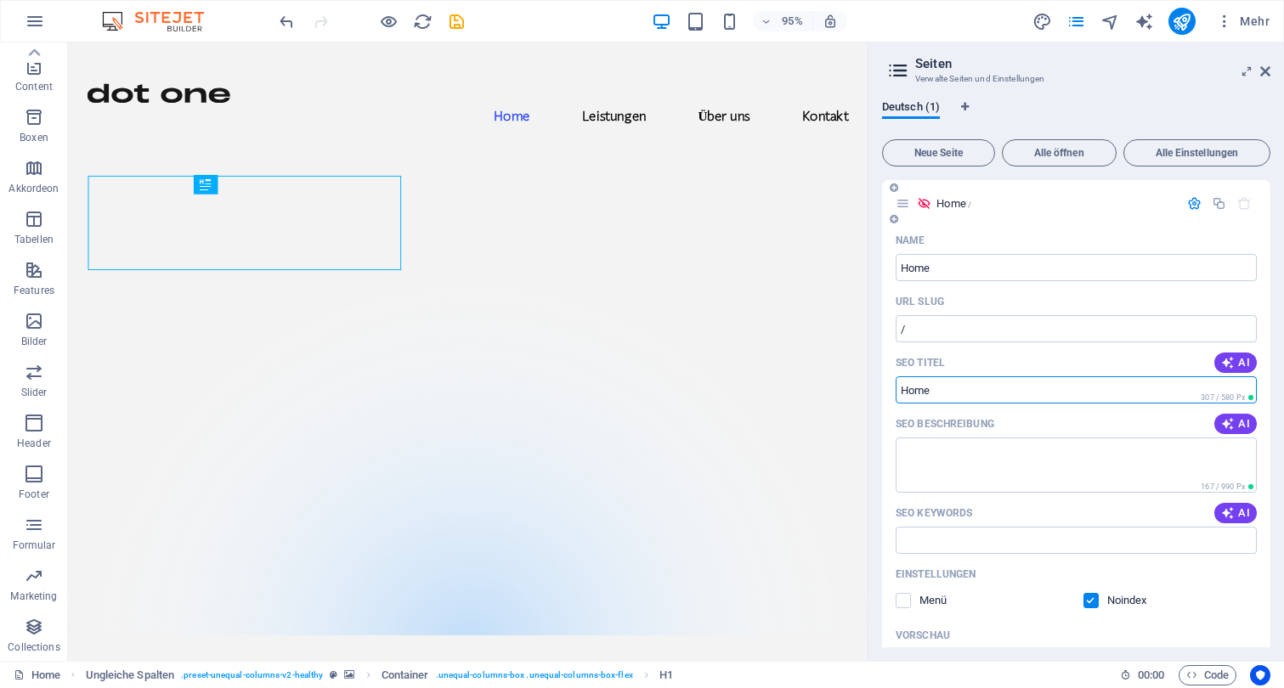
click at [911, 387] on input "SEO Titel" at bounding box center [1075, 389] width 361 height 27
click at [943, 264] on input "Home" at bounding box center [1075, 267] width 361 height 27
click at [1075, 108] on div "Deutsch (1)" at bounding box center [1076, 116] width 388 height 32
click at [1255, 15] on span "Mehr" at bounding box center [1243, 21] width 54 height 17
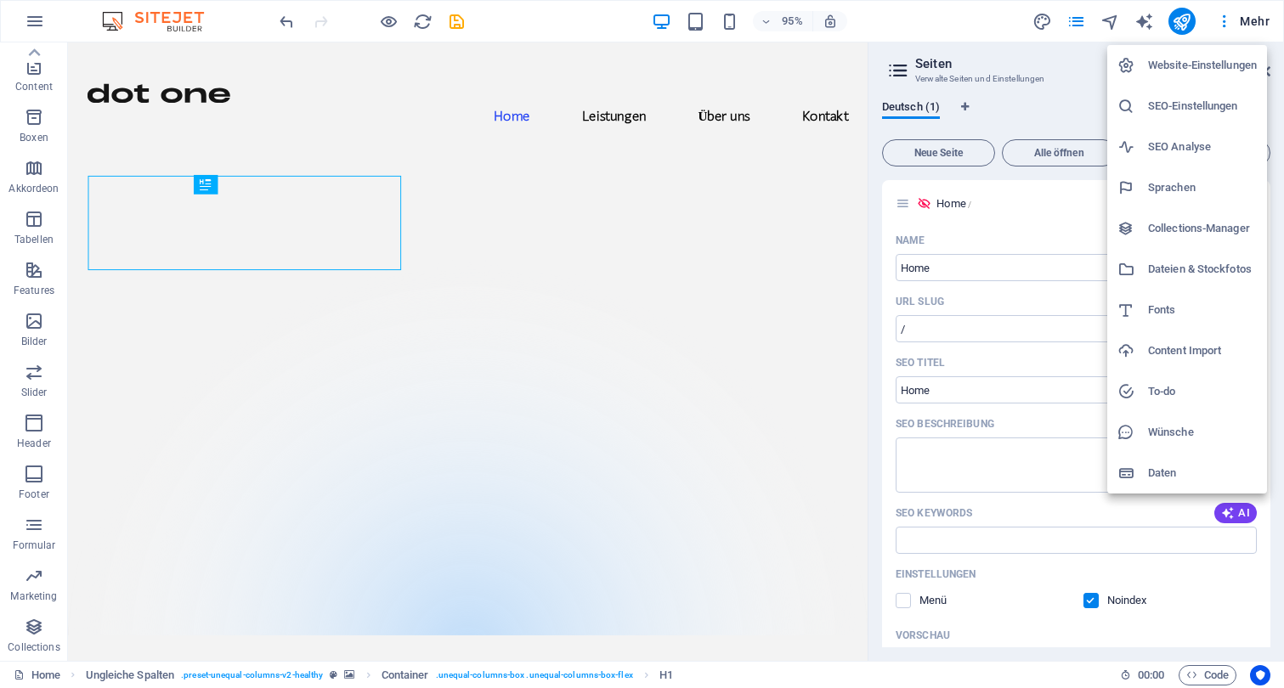
click at [1079, 492] on div at bounding box center [642, 344] width 1284 height 688
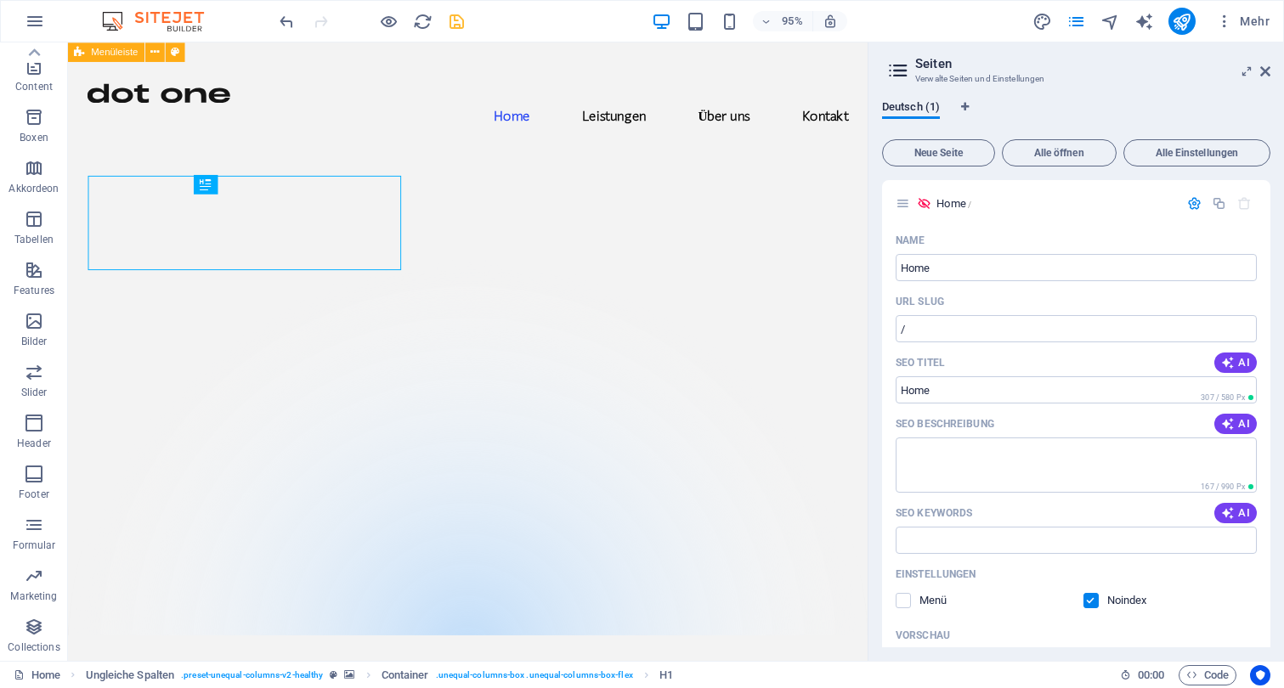
click at [460, 23] on icon "save" at bounding box center [457, 22] width 20 height 20
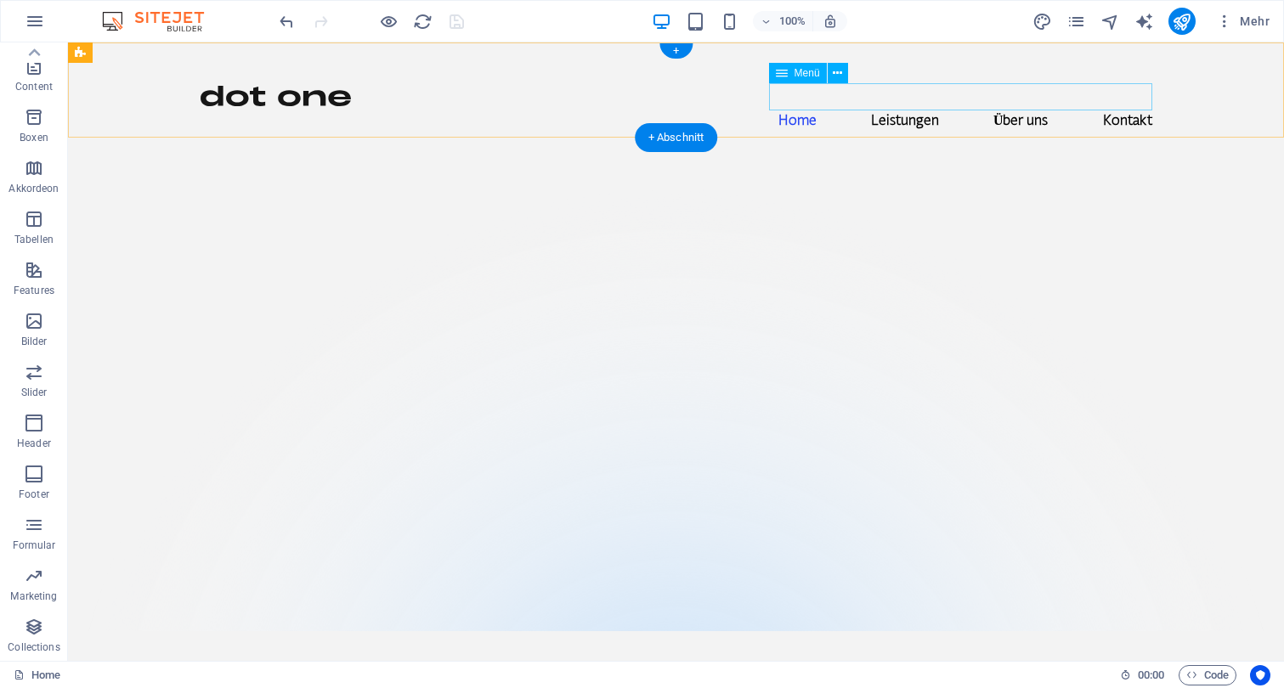
click at [894, 106] on nav "Home Leistungen Über uns Kontakt" at bounding box center [675, 119] width 951 height 27
click at [839, 73] on icon at bounding box center [836, 74] width 9 height 18
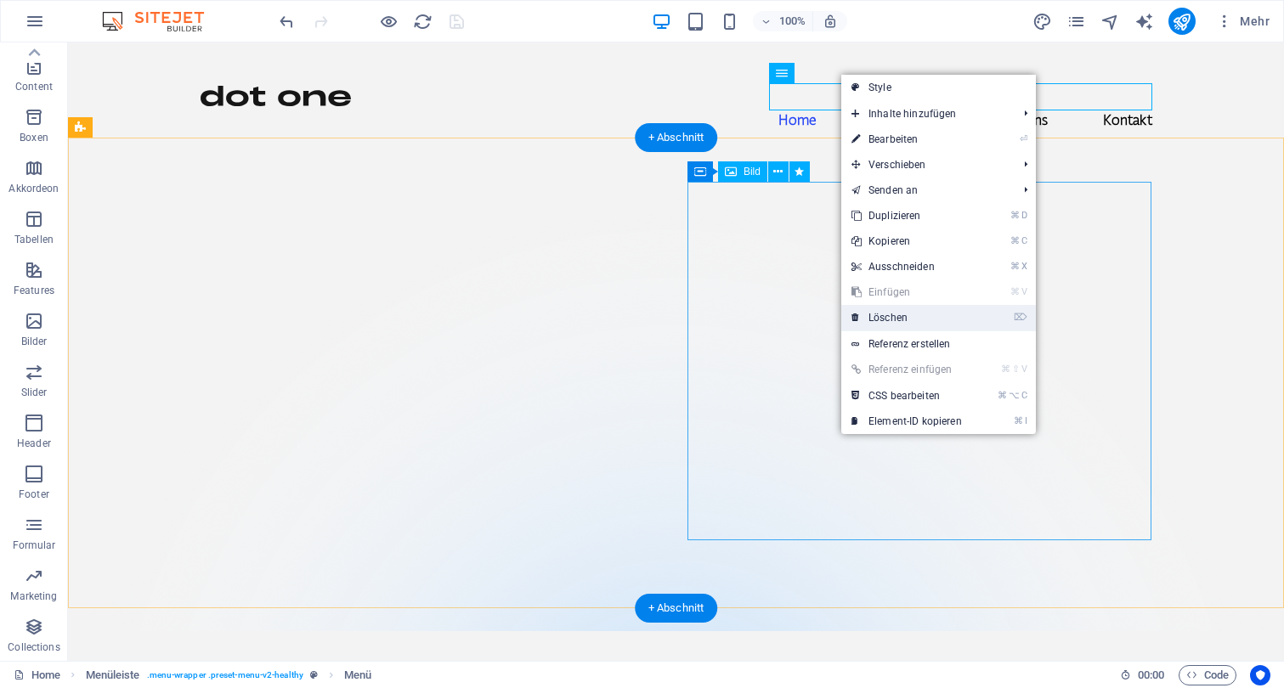
click at [931, 322] on link "⌦ Löschen" at bounding box center [906, 317] width 131 height 25
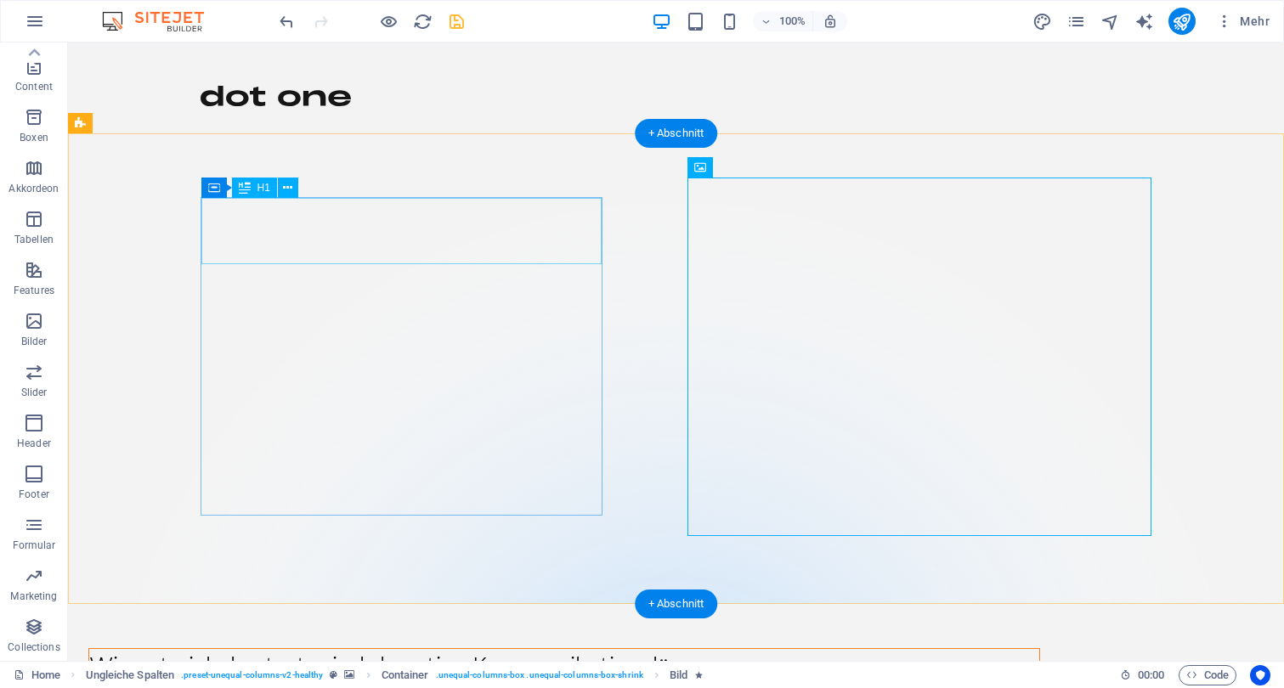
click at [486, 649] on div "Wir entwickeln strategisch-kreative Kommunikationslösungen." at bounding box center [564, 665] width 950 height 33
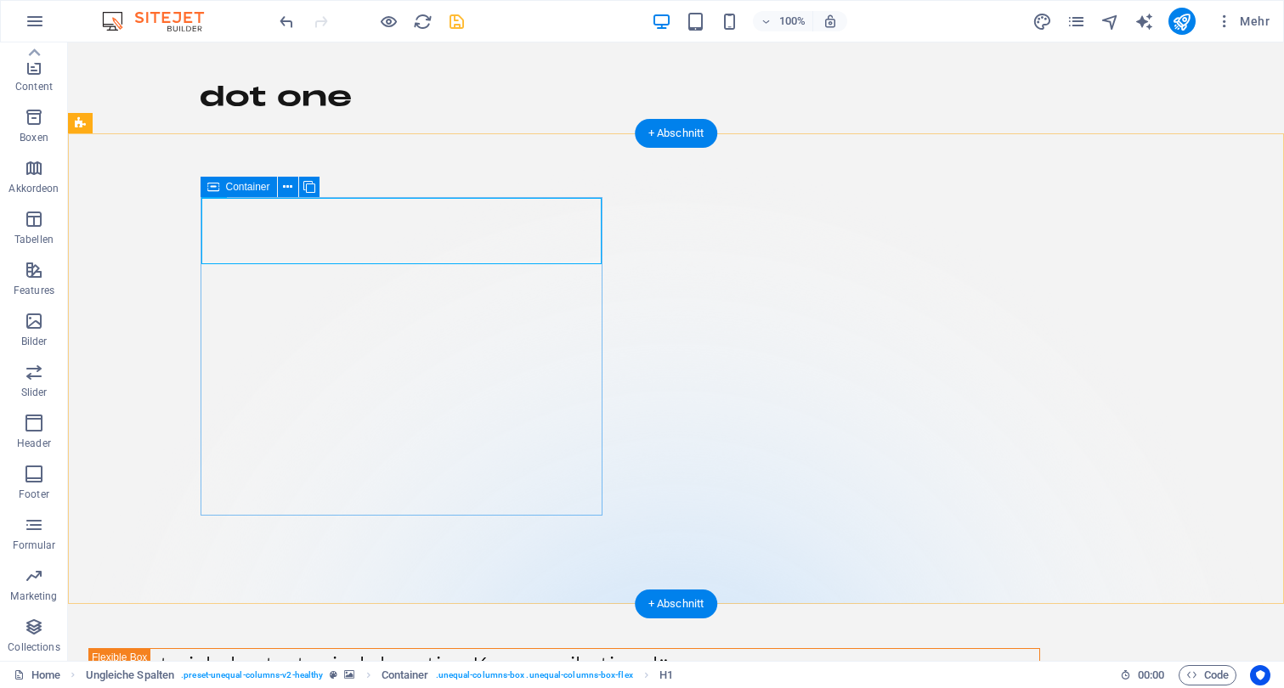
click at [207, 191] on icon at bounding box center [213, 187] width 12 height 20
click at [291, 186] on icon at bounding box center [287, 187] width 9 height 18
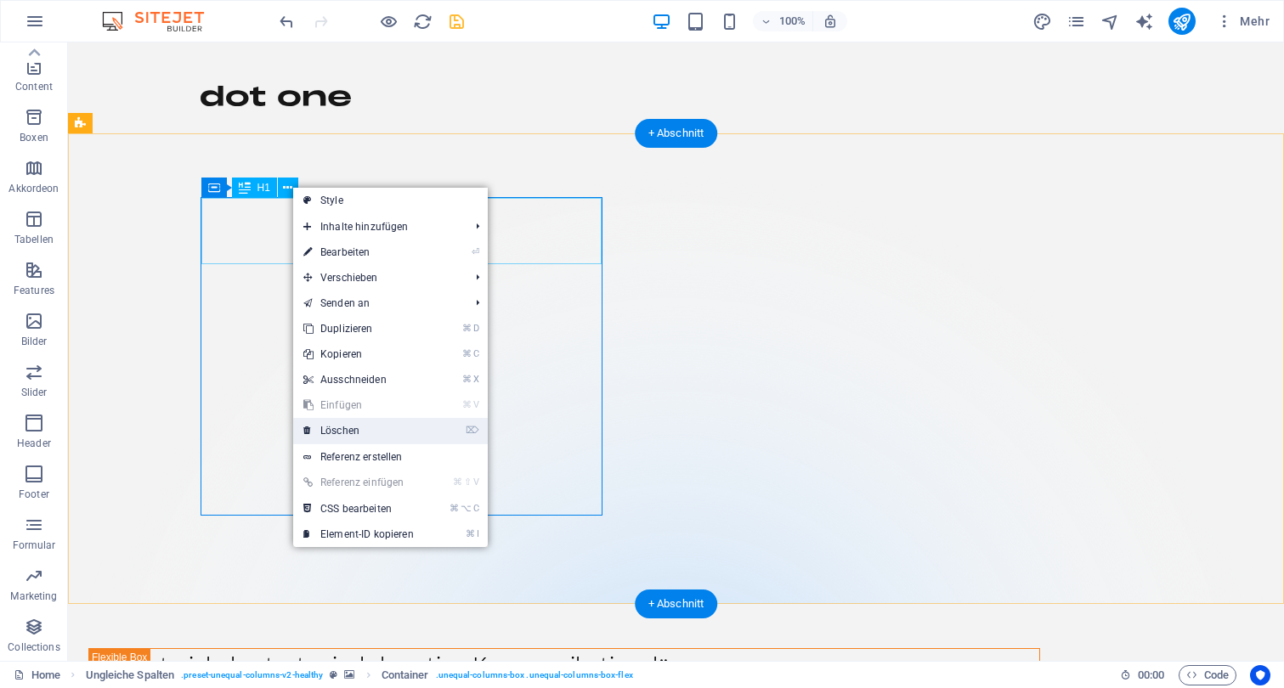
click at [369, 426] on link "⌦ Löschen" at bounding box center [358, 430] width 131 height 25
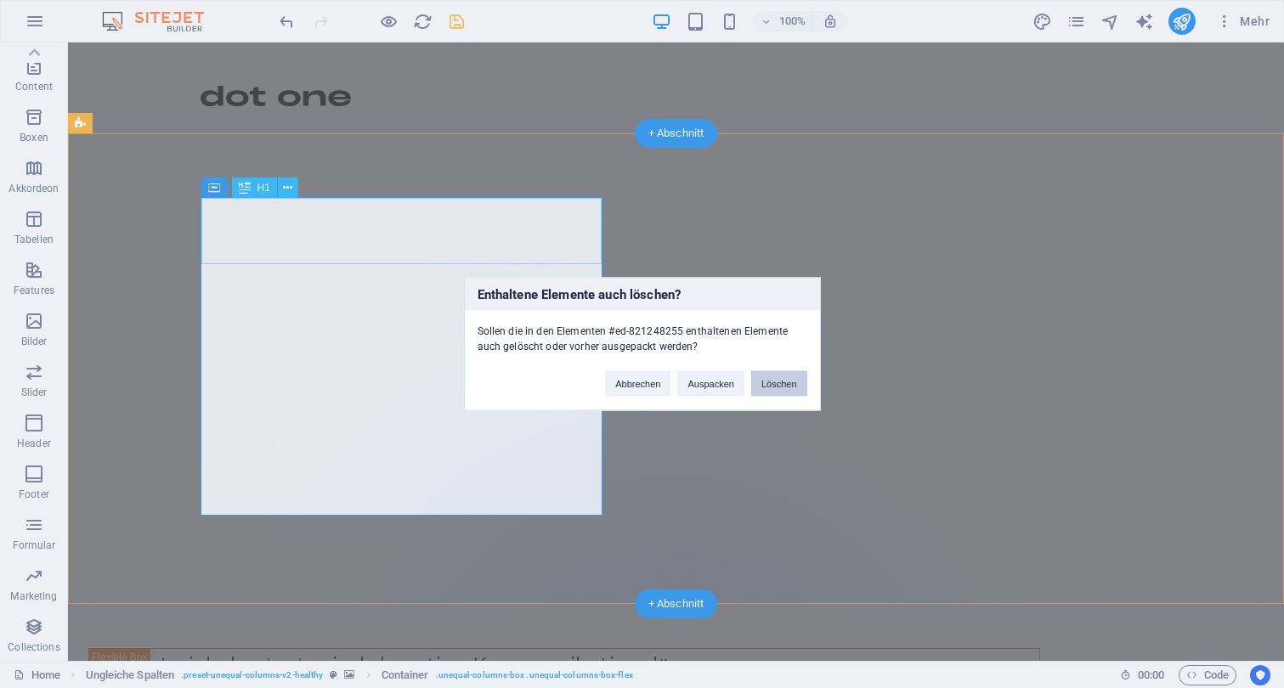
click at [781, 385] on button "Löschen" at bounding box center [779, 383] width 56 height 25
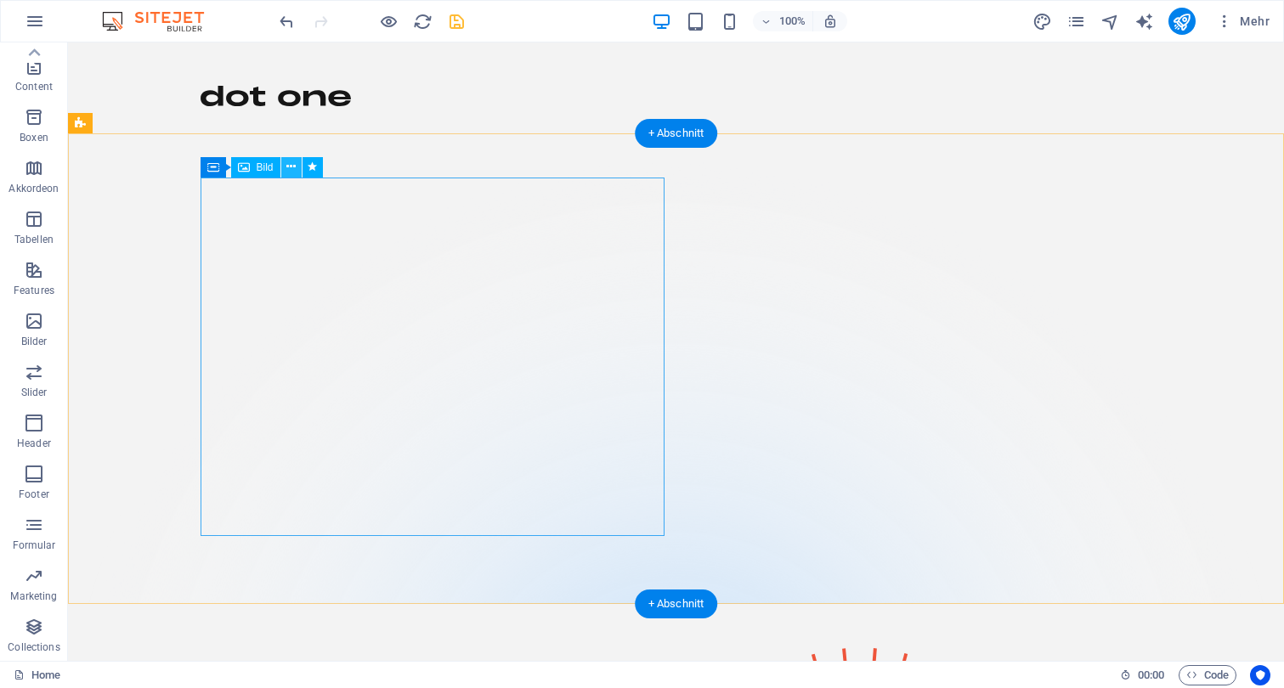
click at [296, 171] on icon at bounding box center [290, 167] width 9 height 18
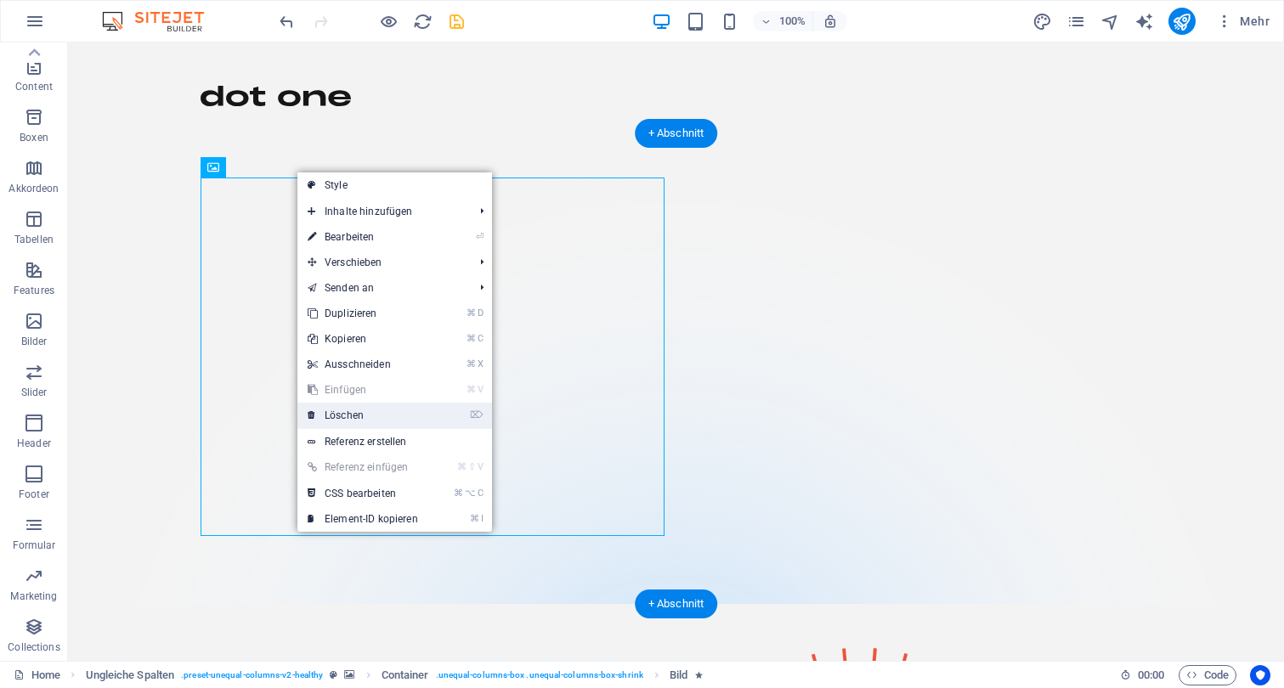
click at [374, 421] on link "⌦ Löschen" at bounding box center [362, 415] width 131 height 25
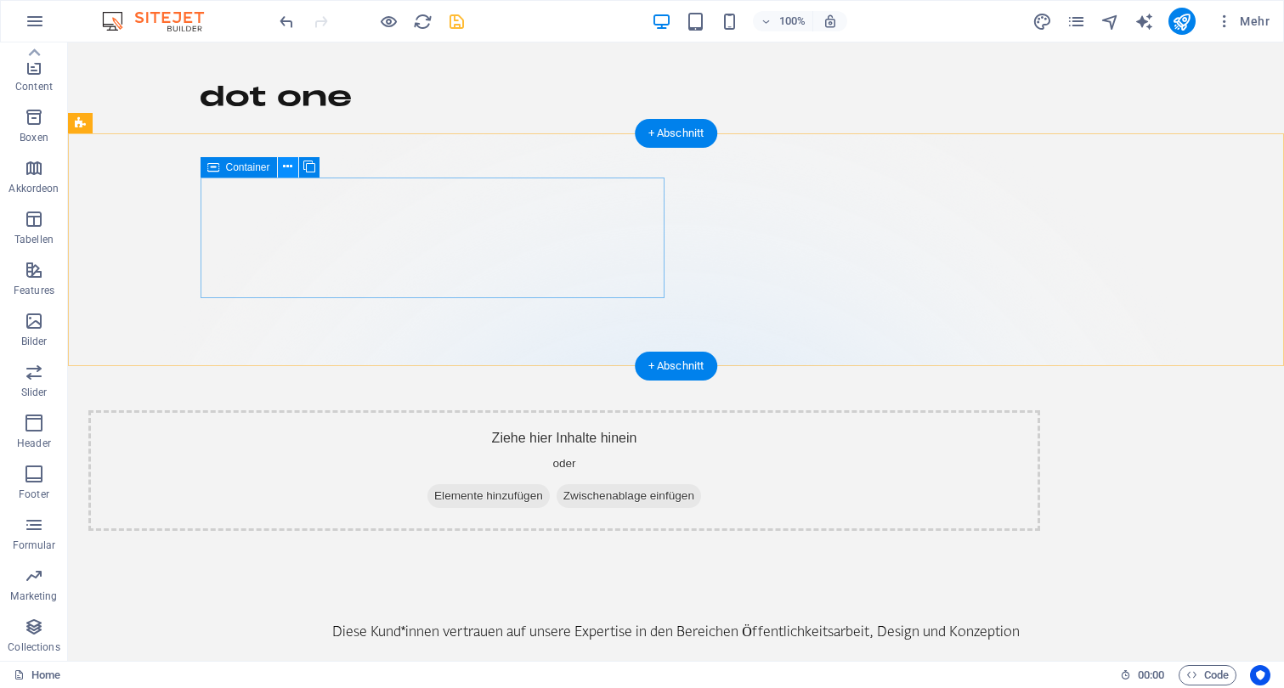
click at [291, 162] on icon at bounding box center [287, 167] width 9 height 18
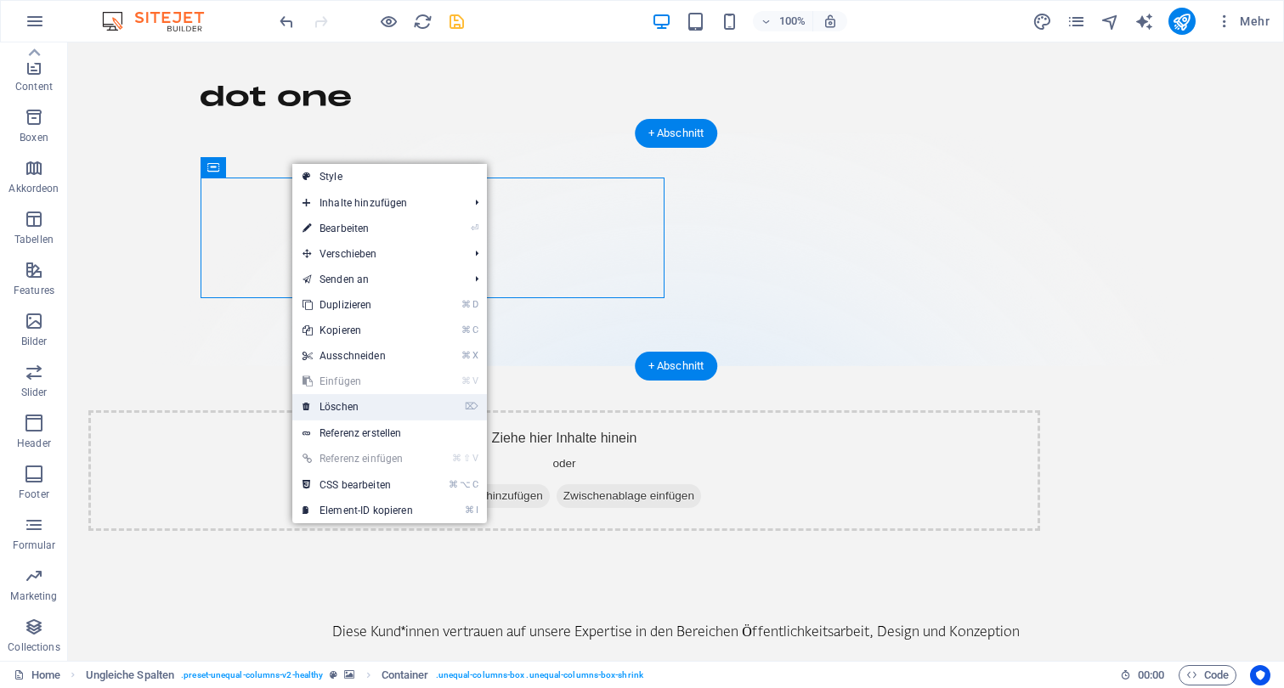
click at [392, 405] on link "⌦ Löschen" at bounding box center [357, 406] width 131 height 25
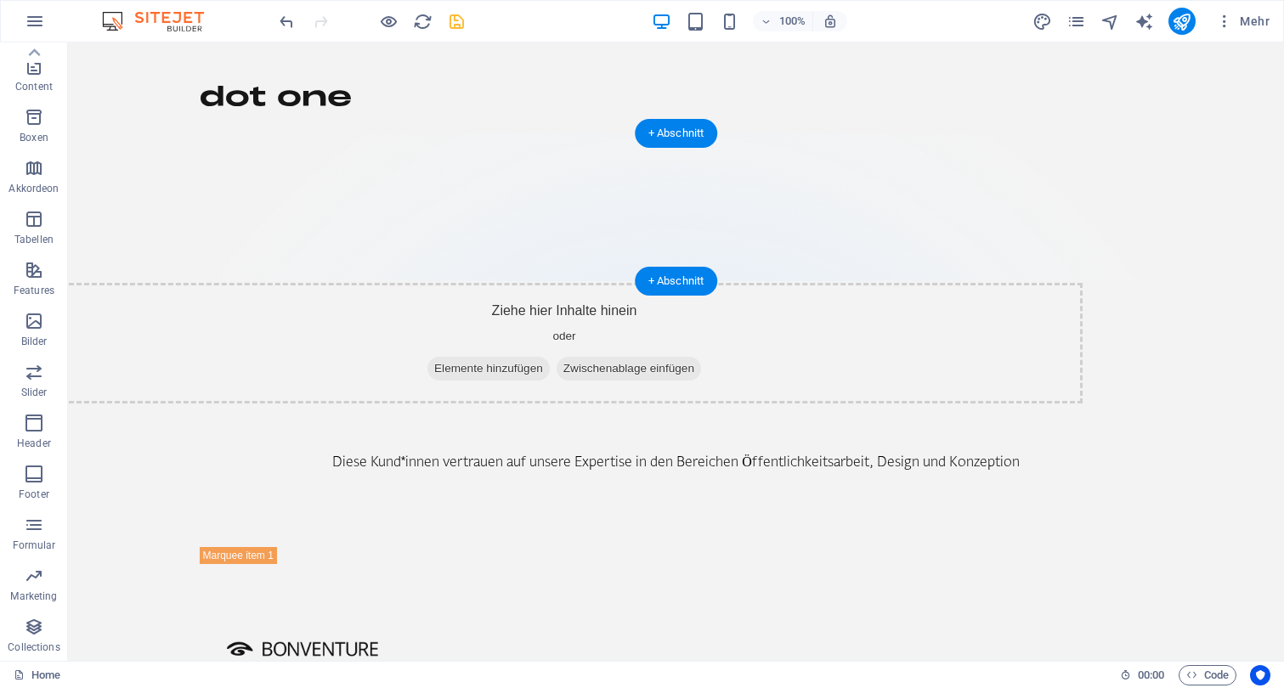
click at [142, 189] on figure at bounding box center [676, 207] width 1216 height 148
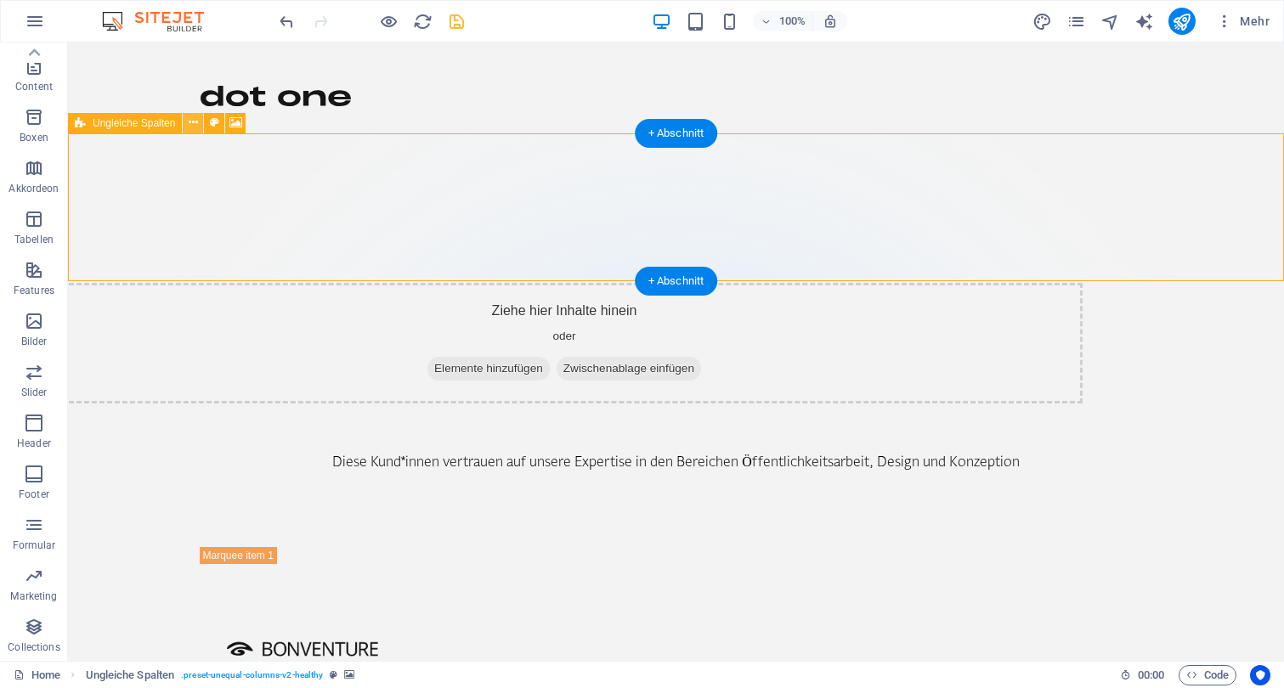
click at [189, 124] on icon at bounding box center [193, 123] width 9 height 18
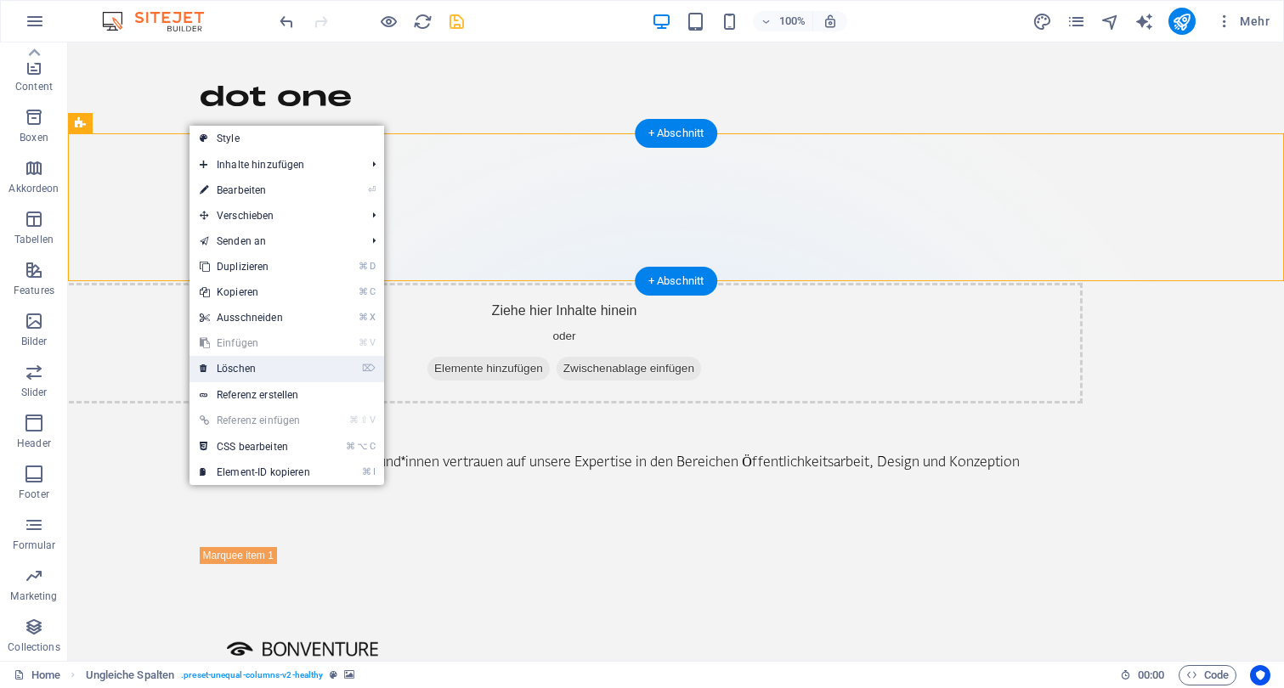
click at [298, 370] on link "⌦ Löschen" at bounding box center [254, 368] width 131 height 25
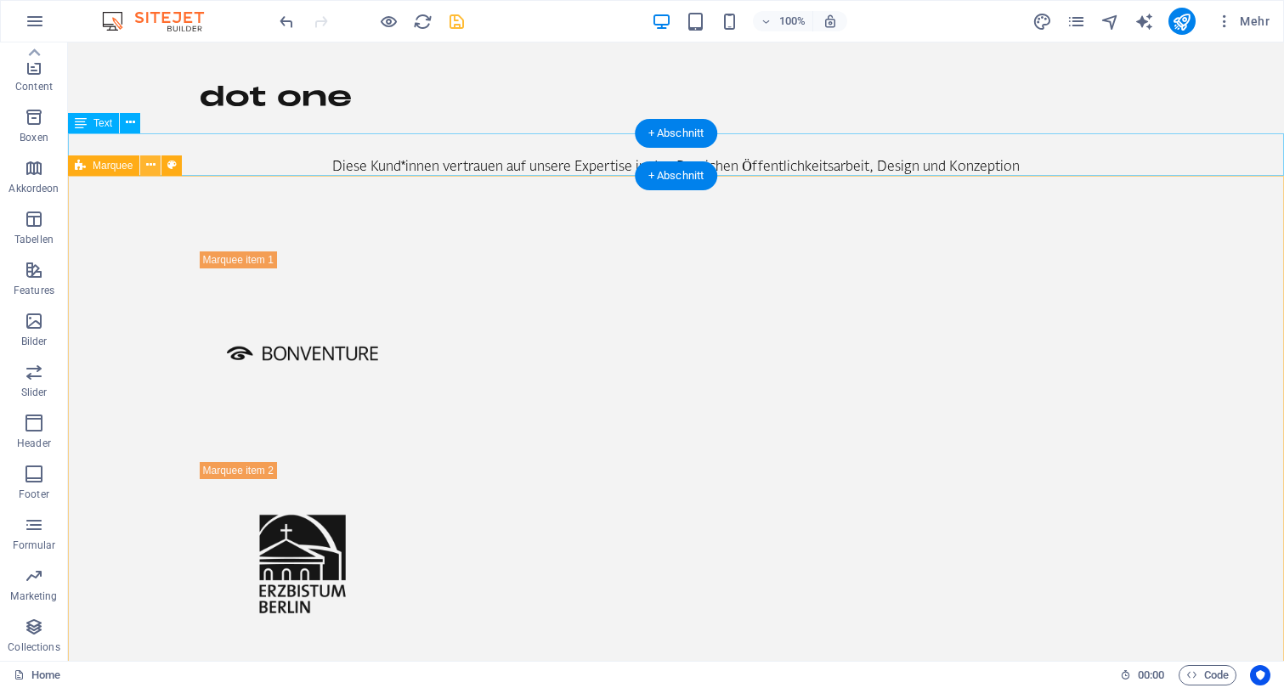
click at [150, 167] on icon at bounding box center [150, 165] width 9 height 18
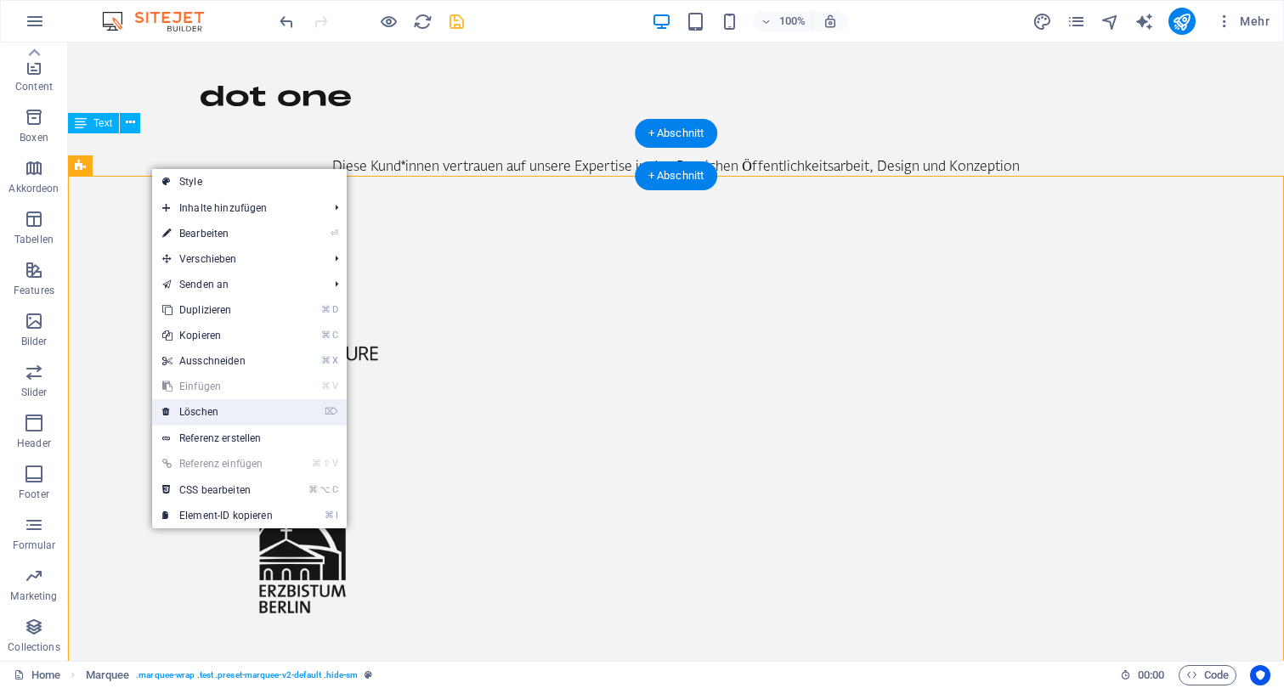
click at [243, 411] on link "⌦ Löschen" at bounding box center [217, 411] width 131 height 25
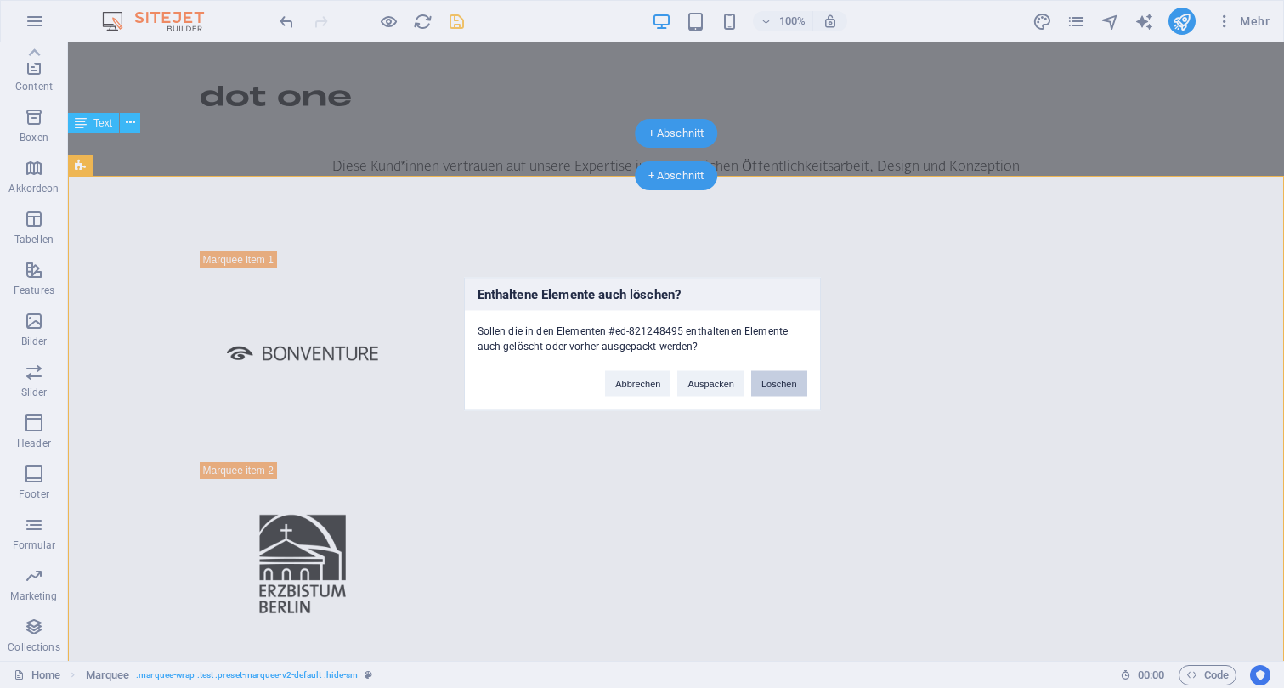
click at [787, 382] on button "Löschen" at bounding box center [779, 383] width 56 height 25
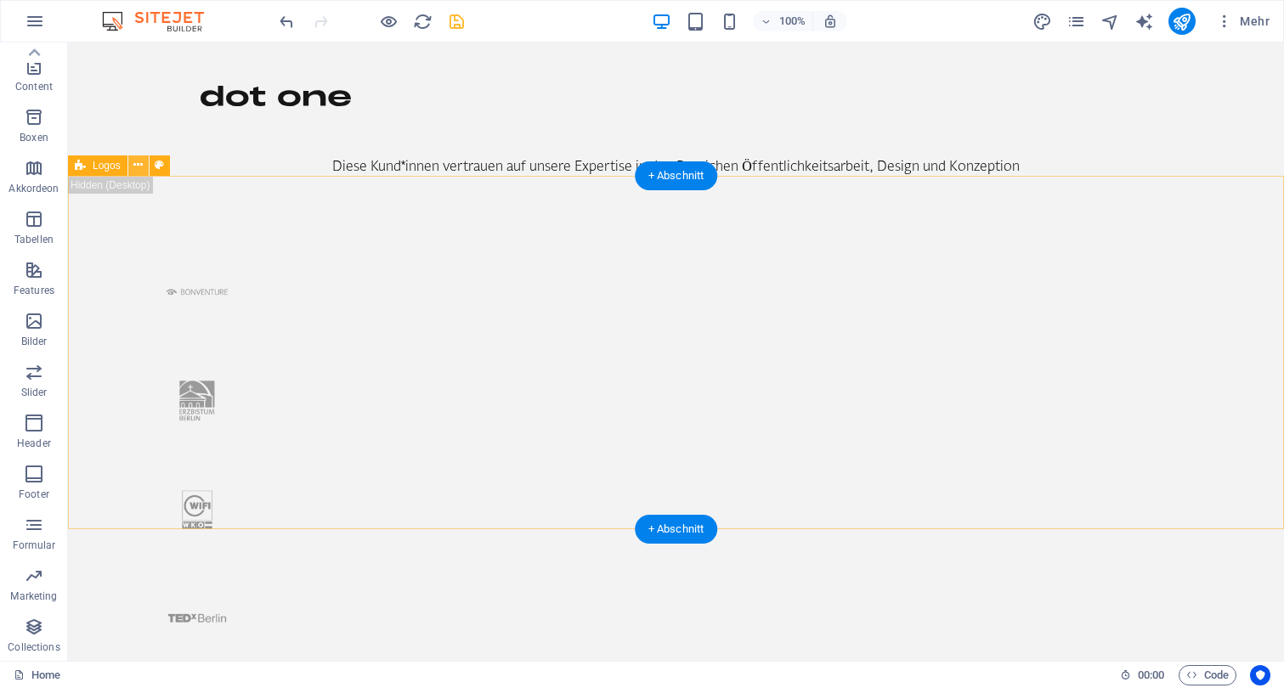
click at [132, 165] on button at bounding box center [138, 165] width 20 height 20
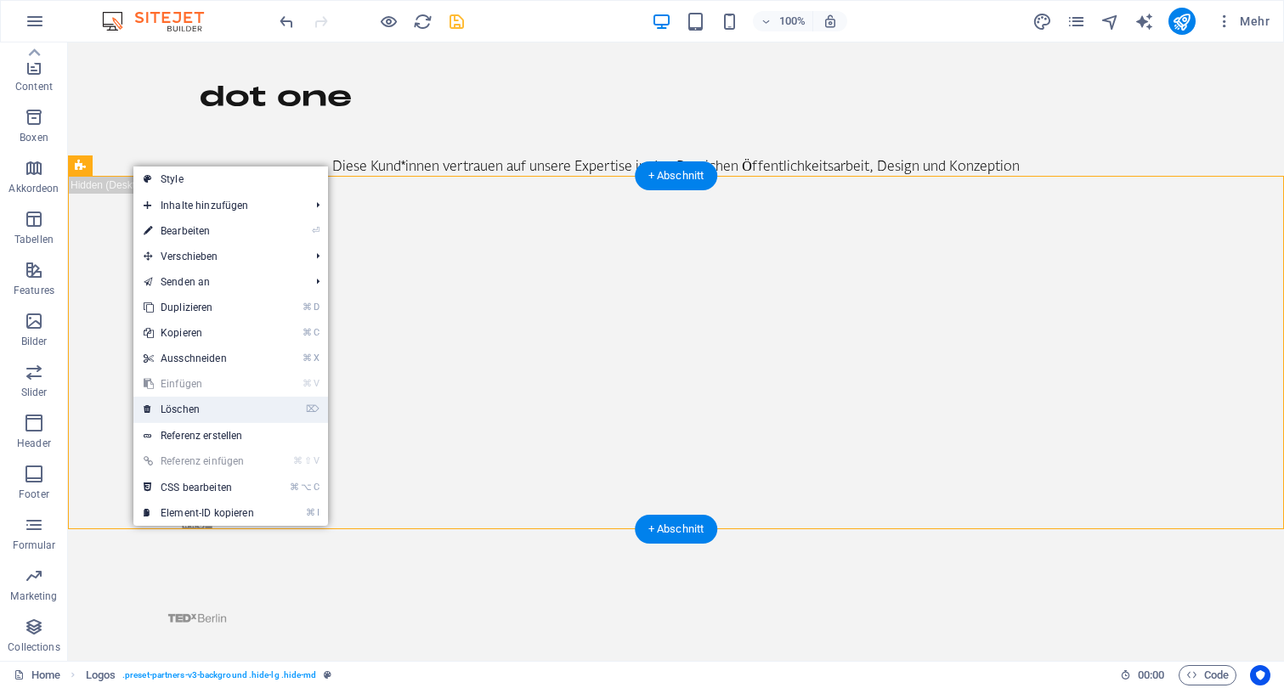
click at [228, 411] on link "⌦ Löschen" at bounding box center [198, 409] width 131 height 25
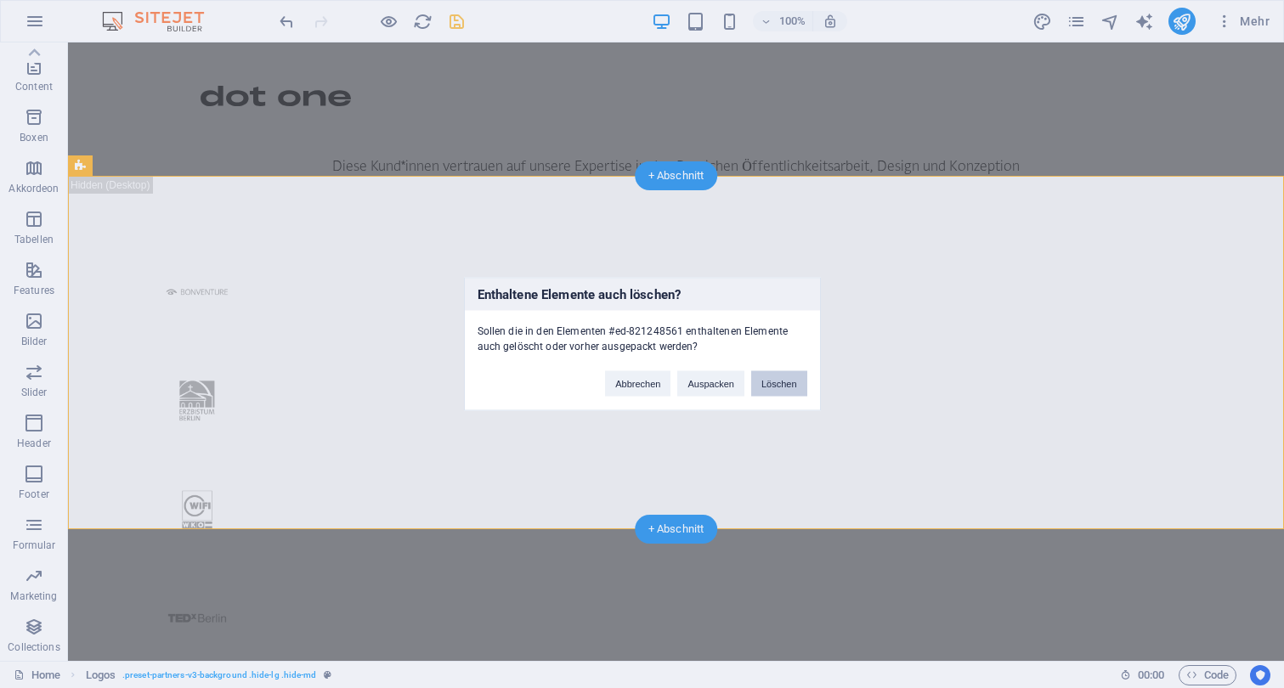
drag, startPoint x: 770, startPoint y: 382, endPoint x: 697, endPoint y: 340, distance: 85.2
click at [770, 382] on button "Löschen" at bounding box center [779, 383] width 56 height 25
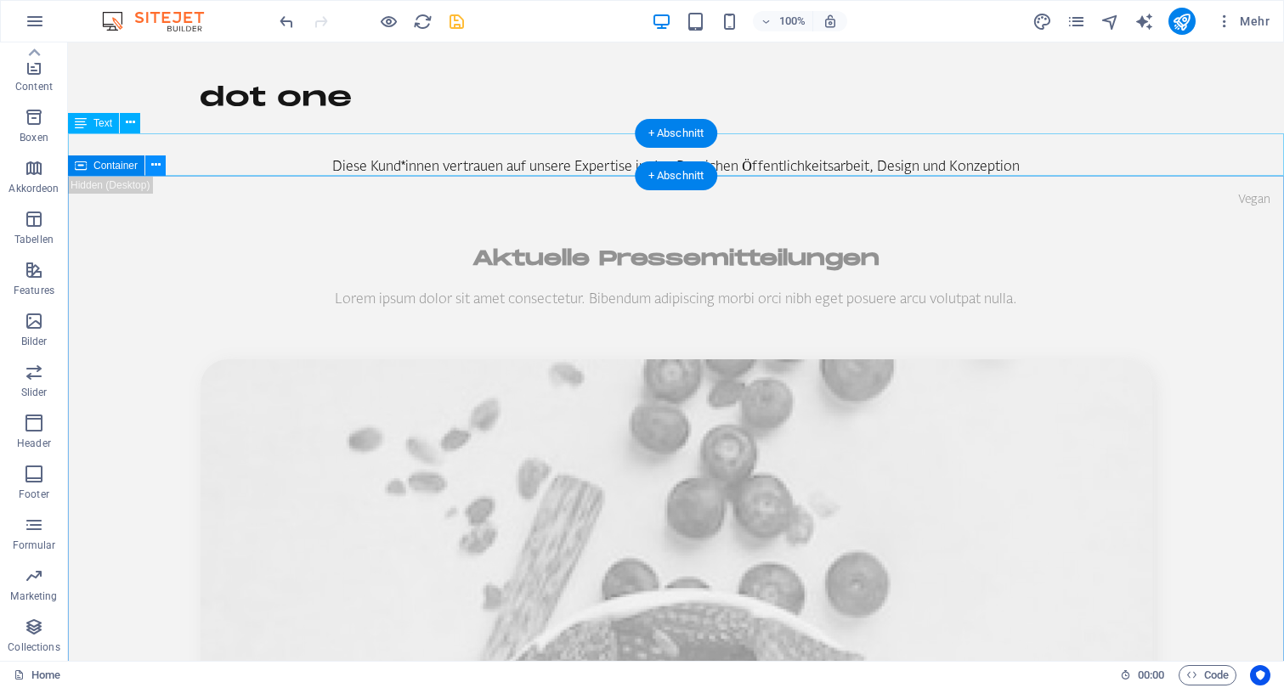
click at [159, 167] on icon at bounding box center [155, 165] width 9 height 18
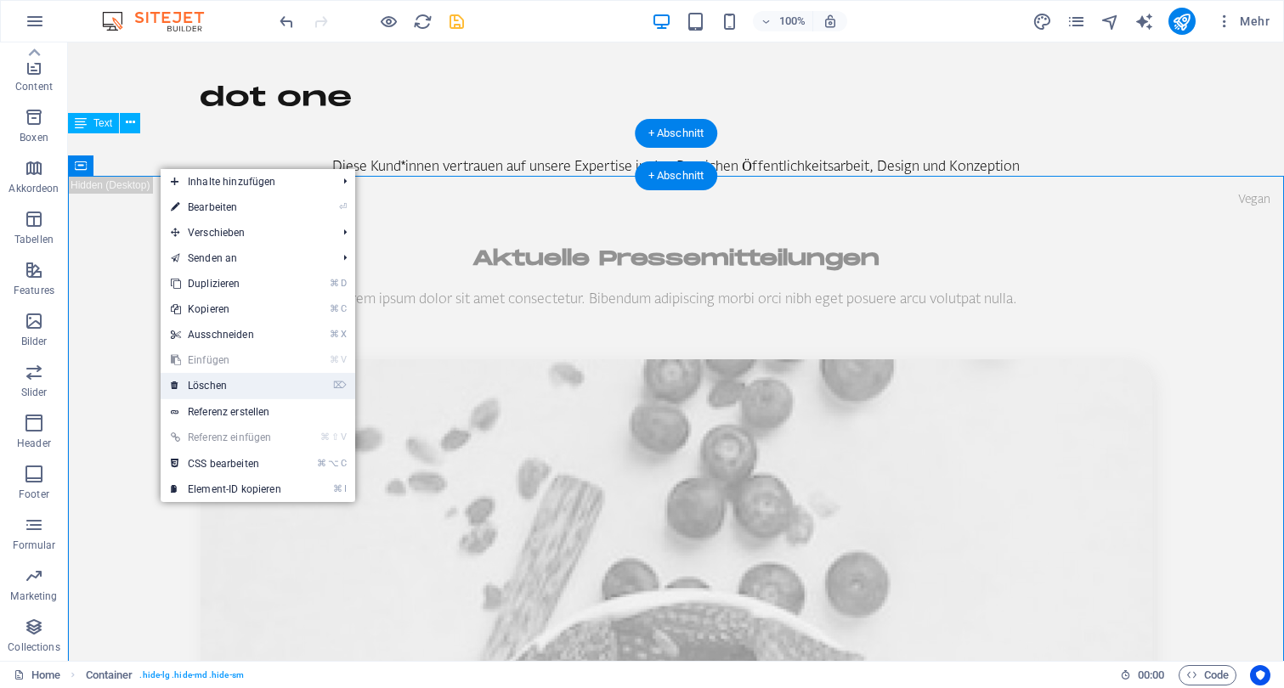
click at [243, 381] on link "⌦ Löschen" at bounding box center [226, 385] width 131 height 25
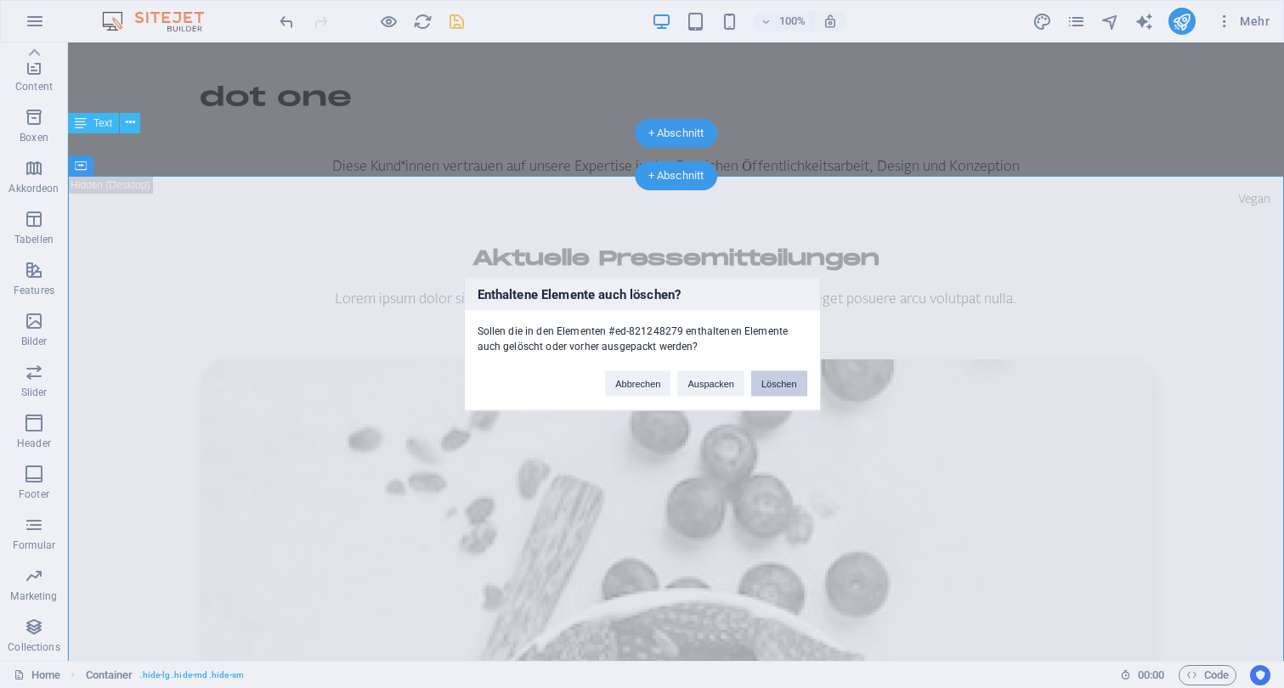
click at [779, 383] on button "Löschen" at bounding box center [779, 383] width 56 height 25
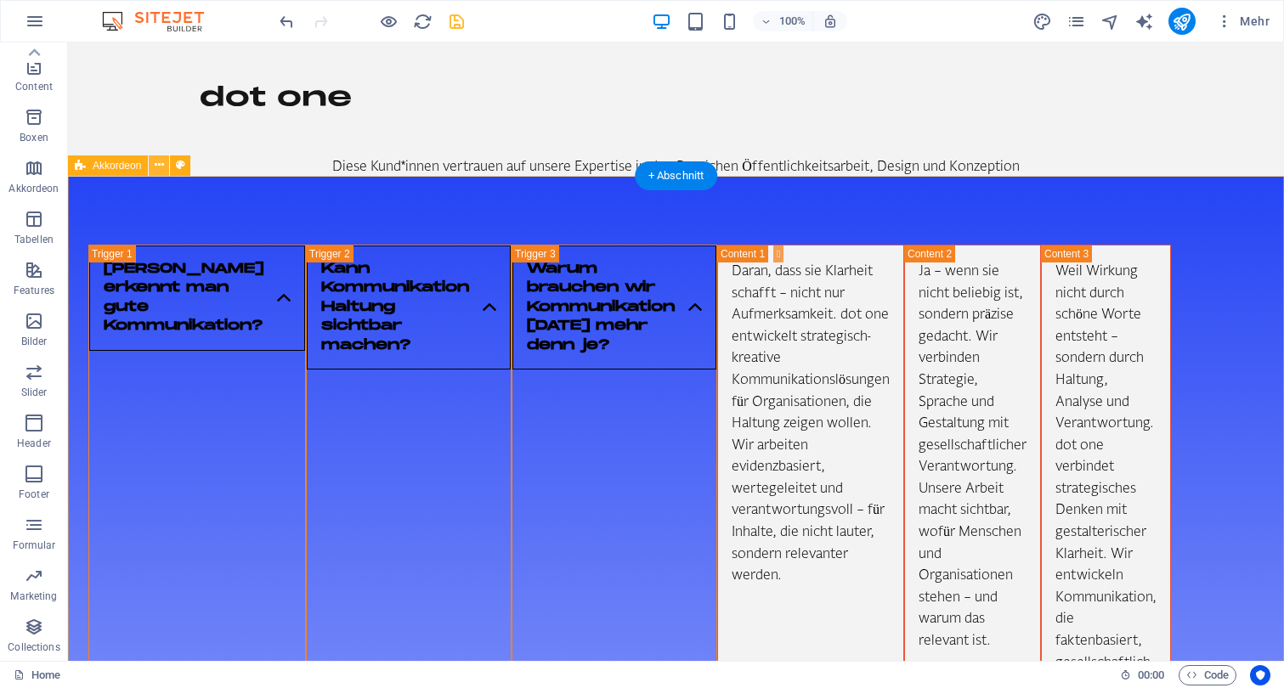
click at [151, 169] on button at bounding box center [159, 165] width 20 height 20
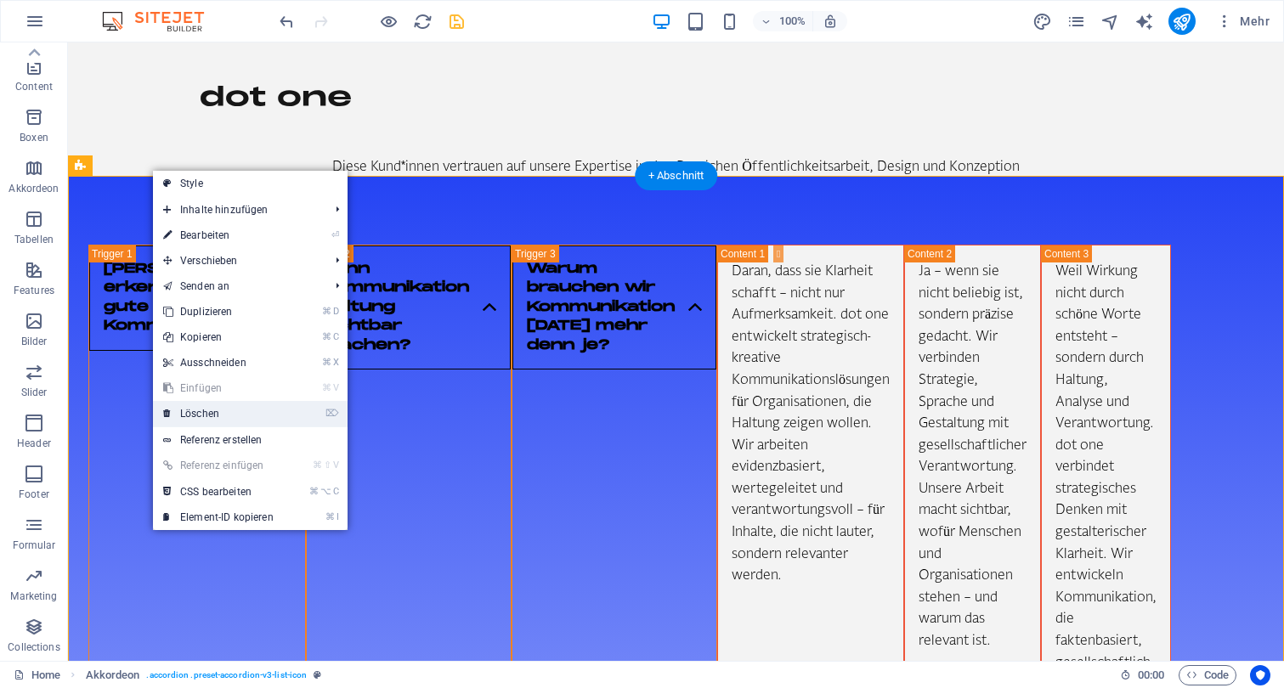
click at [270, 415] on link "⌦ Löschen" at bounding box center [218, 413] width 131 height 25
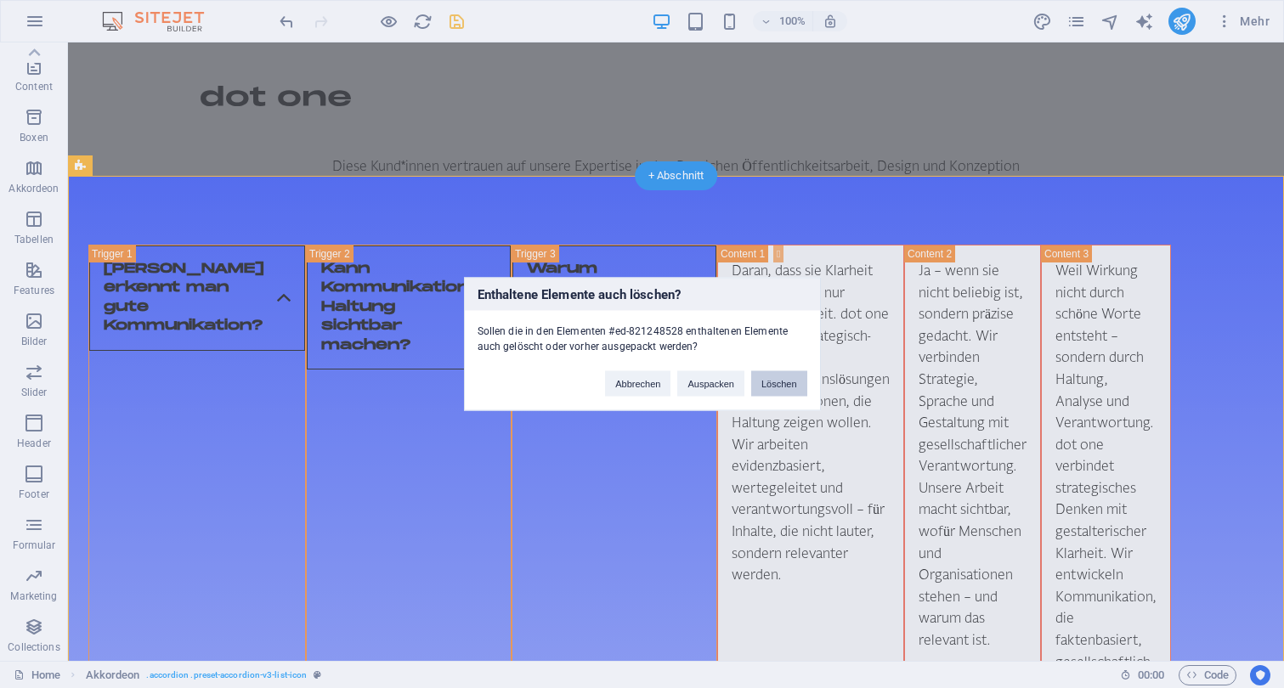
click at [791, 387] on button "Löschen" at bounding box center [779, 383] width 56 height 25
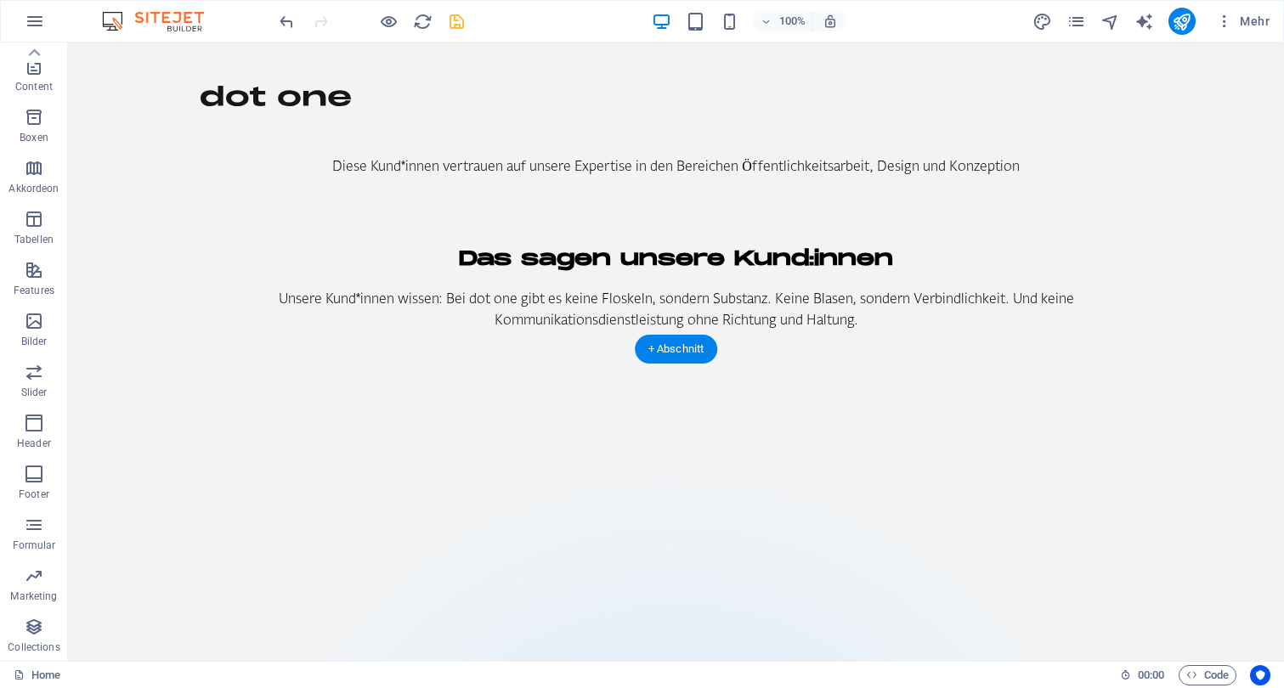
click at [198, 358] on figure at bounding box center [676, 524] width 1216 height 388
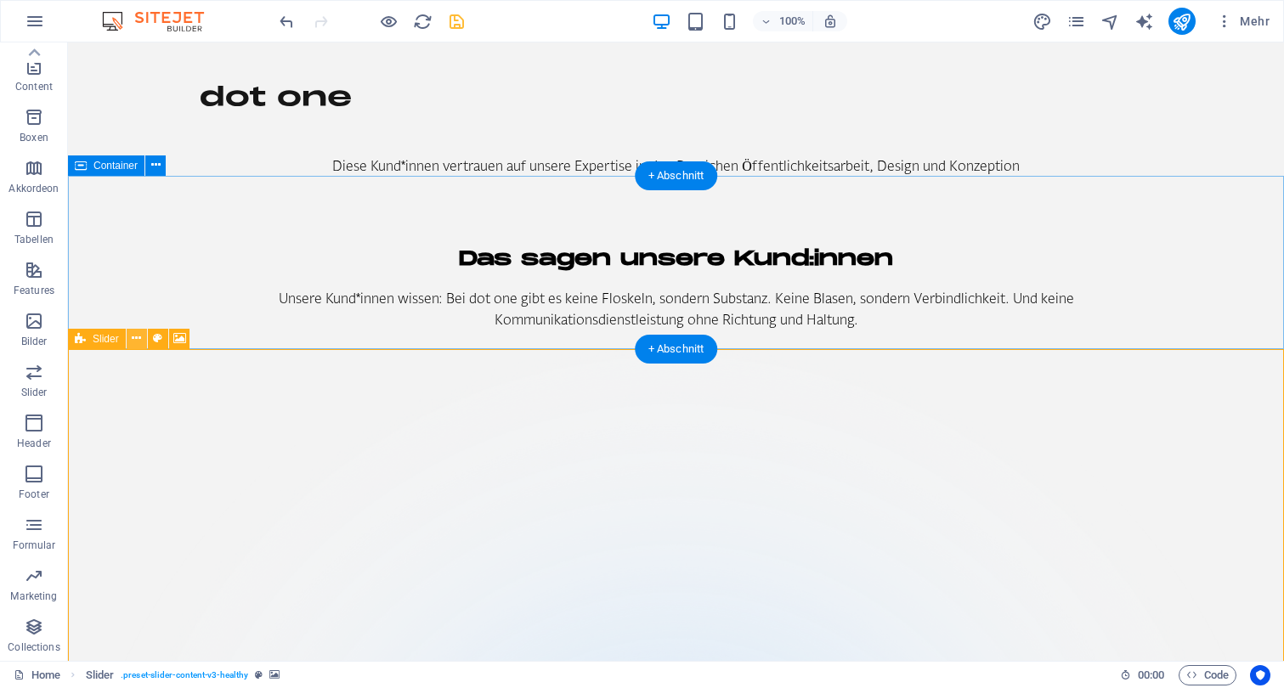
click at [134, 339] on icon at bounding box center [136, 339] width 9 height 18
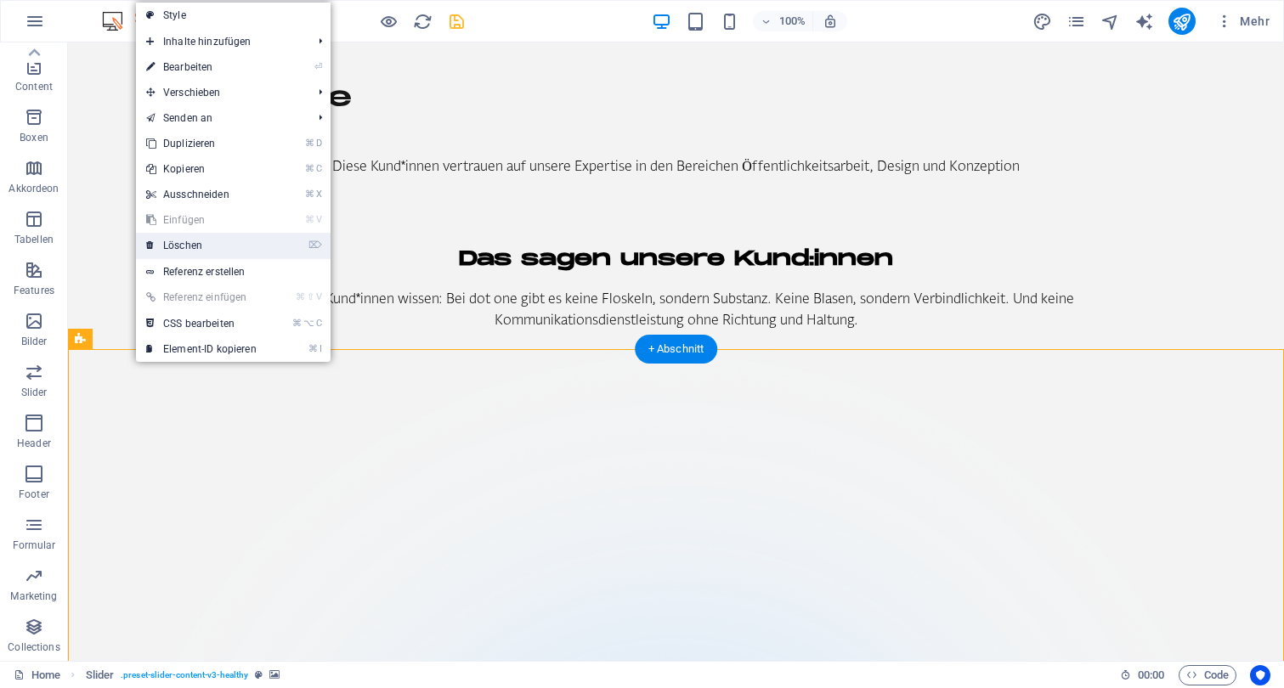
click at [202, 236] on link "⌦ Löschen" at bounding box center [201, 245] width 131 height 25
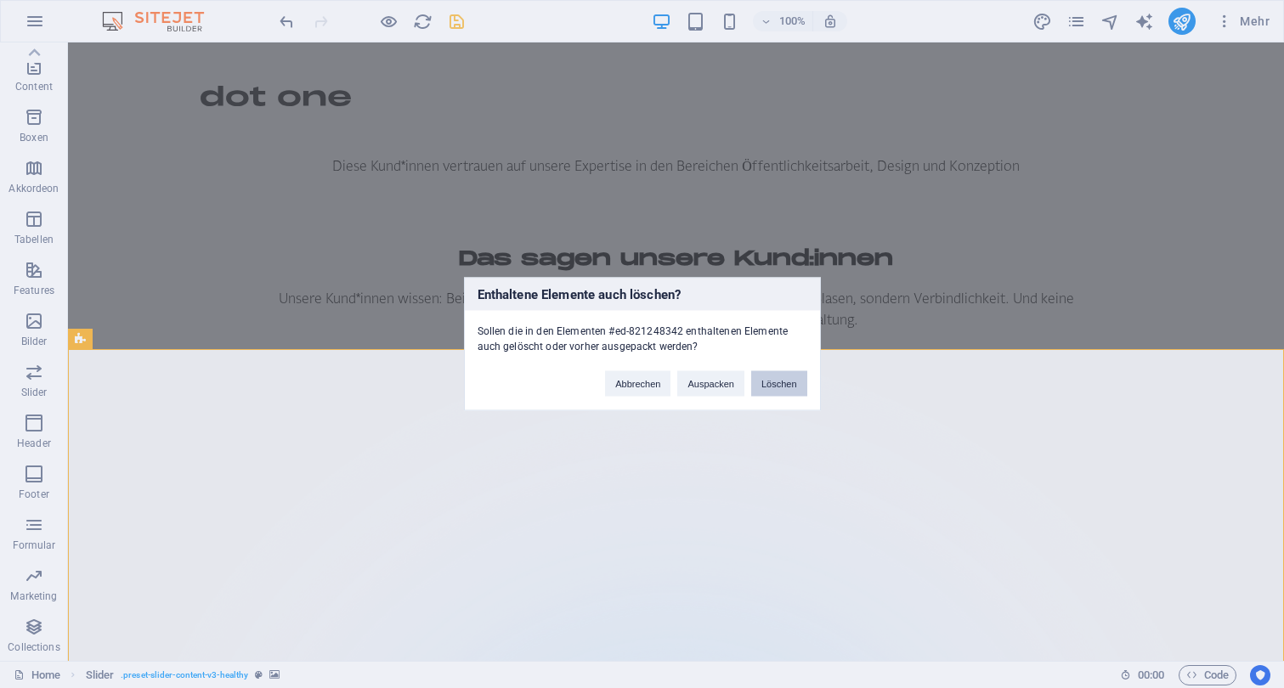
click at [781, 381] on button "Löschen" at bounding box center [779, 383] width 56 height 25
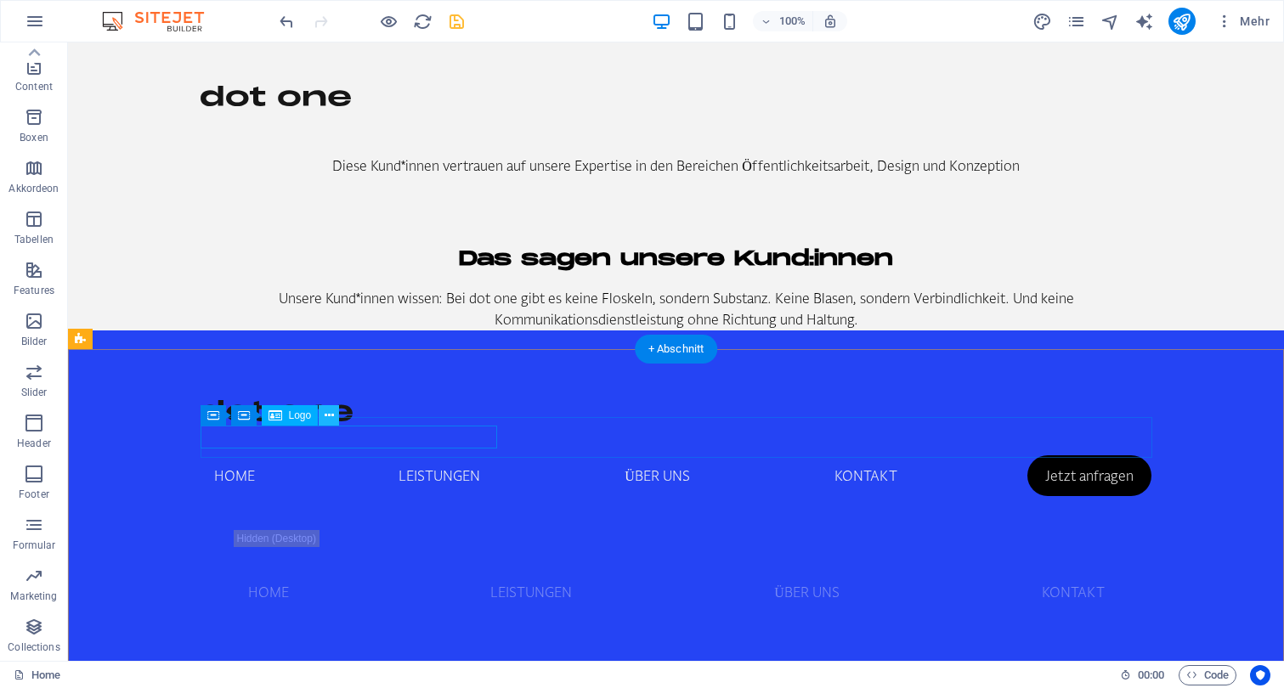
click at [330, 418] on icon at bounding box center [328, 416] width 9 height 18
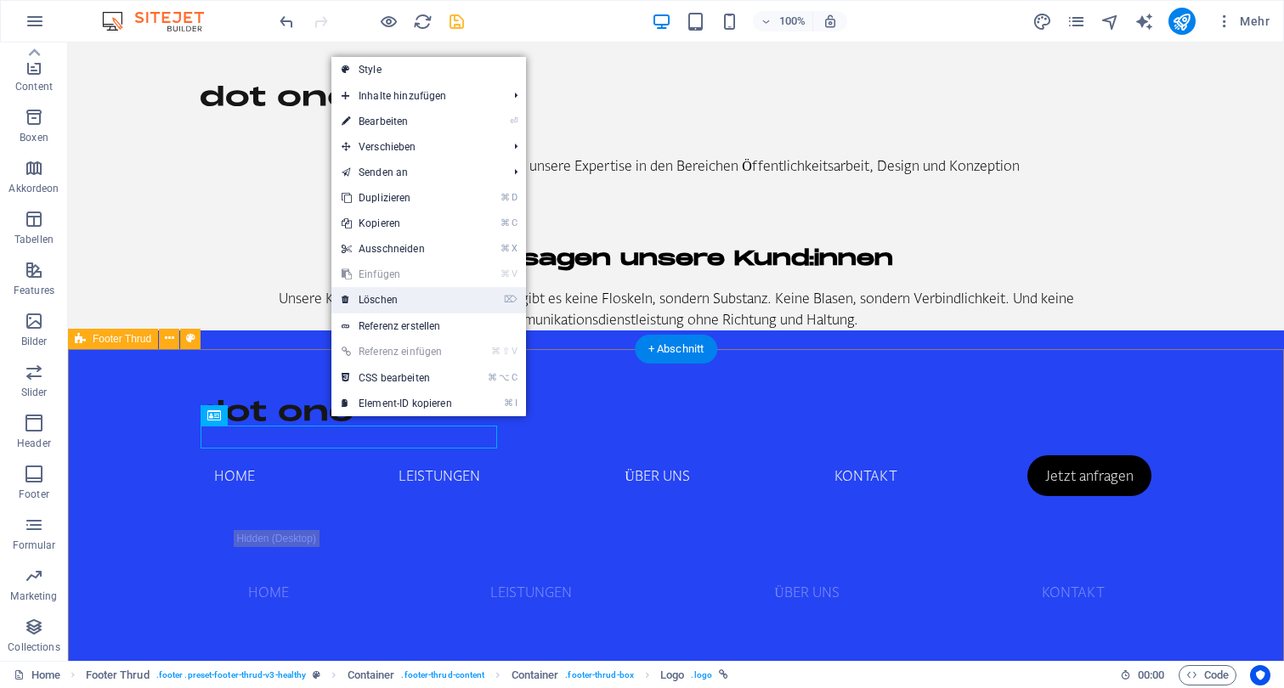
click at [413, 300] on link "⌦ Löschen" at bounding box center [396, 299] width 131 height 25
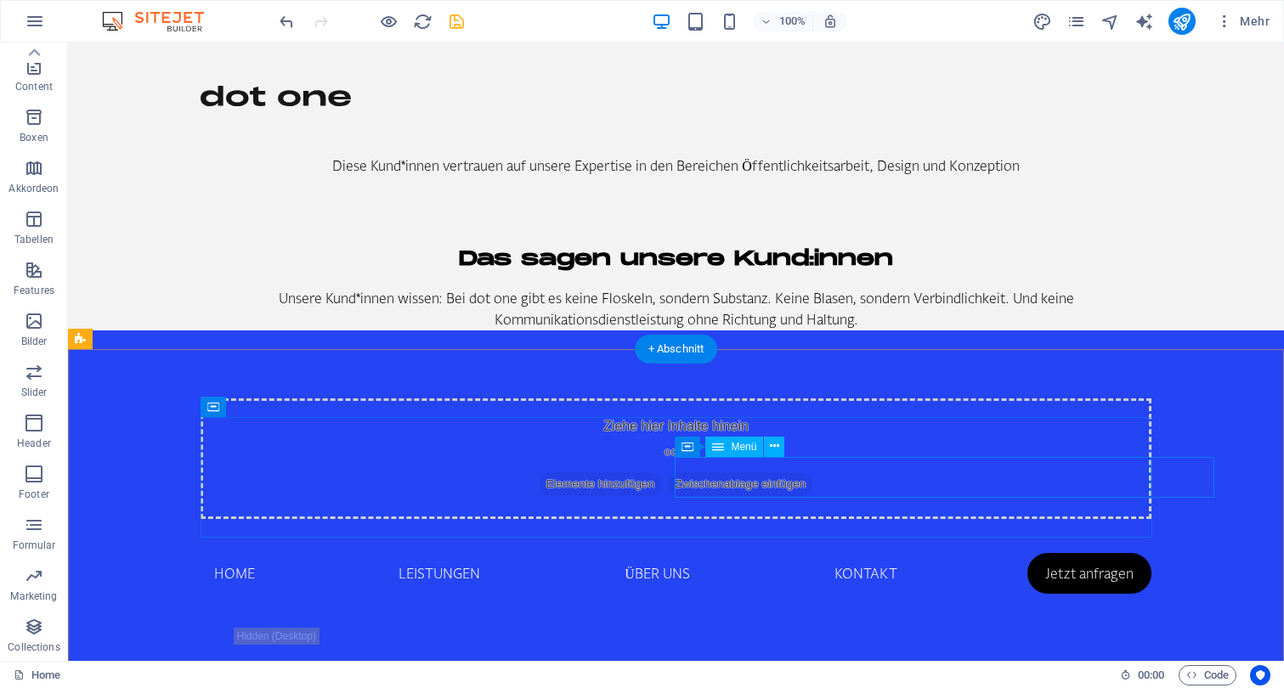
click at [743, 454] on div "Menü" at bounding box center [734, 447] width 58 height 20
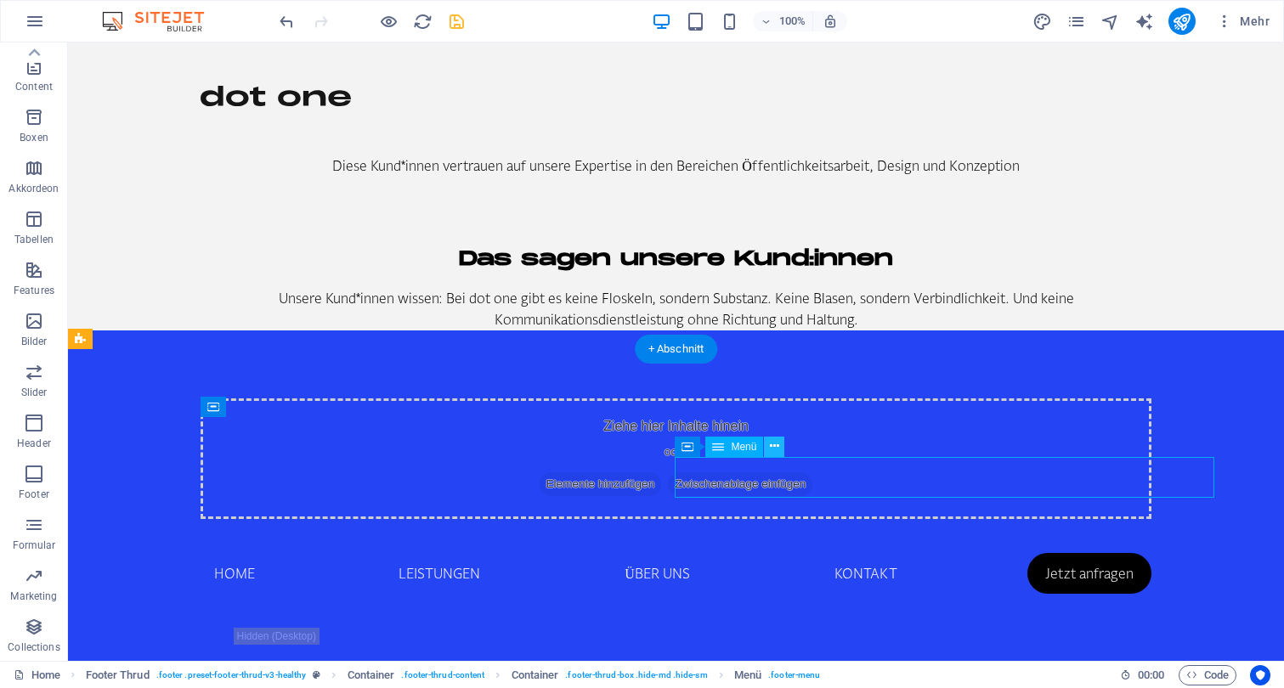
click at [766, 446] on button at bounding box center [774, 447] width 20 height 20
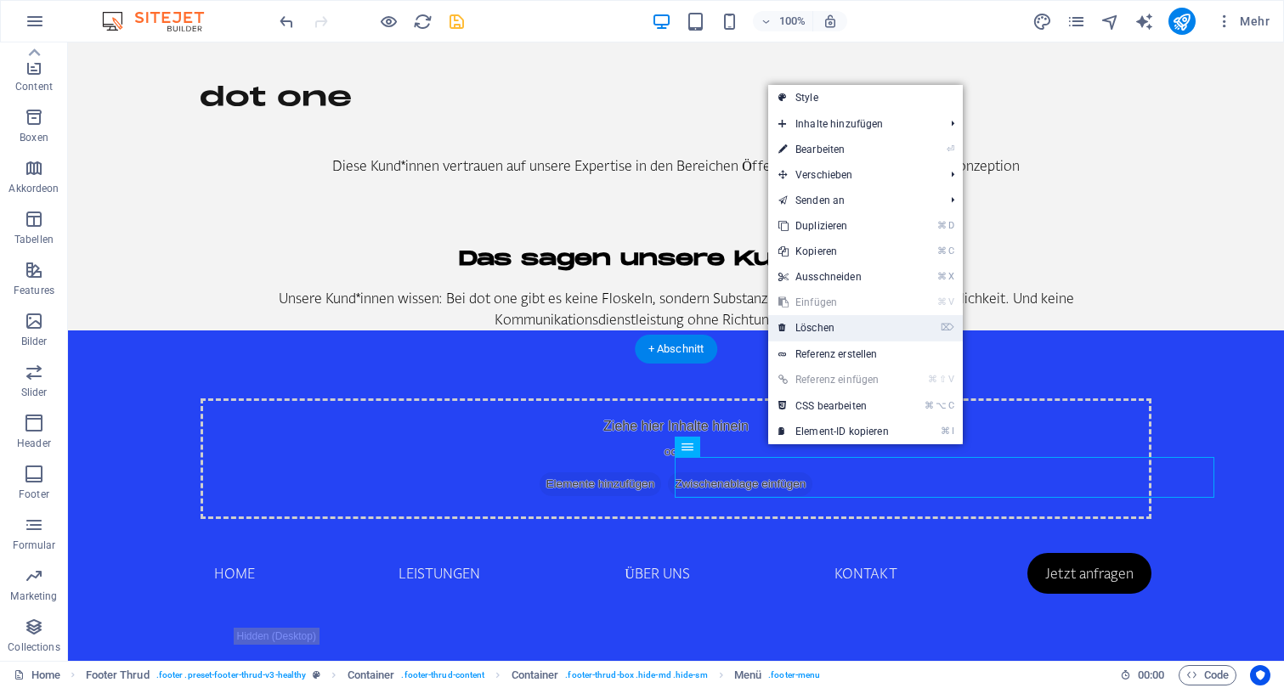
click at [827, 323] on link "⌦ Löschen" at bounding box center [833, 327] width 131 height 25
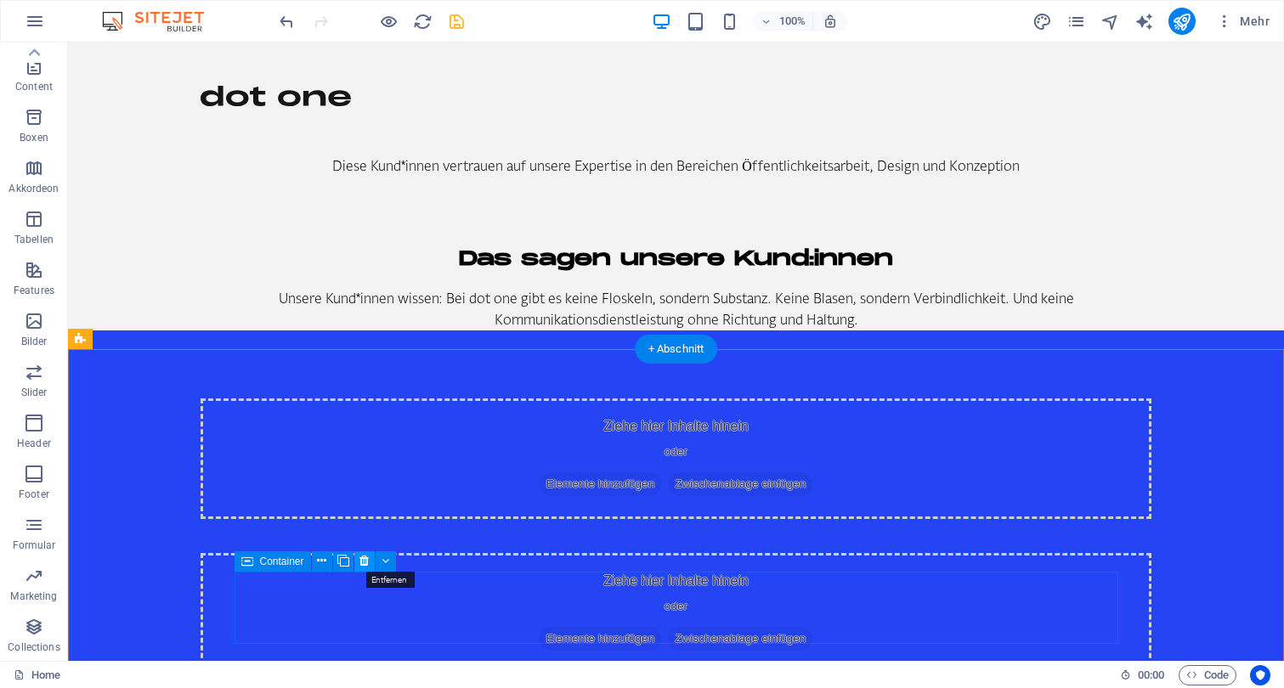
click at [364, 561] on icon at bounding box center [363, 561] width 9 height 18
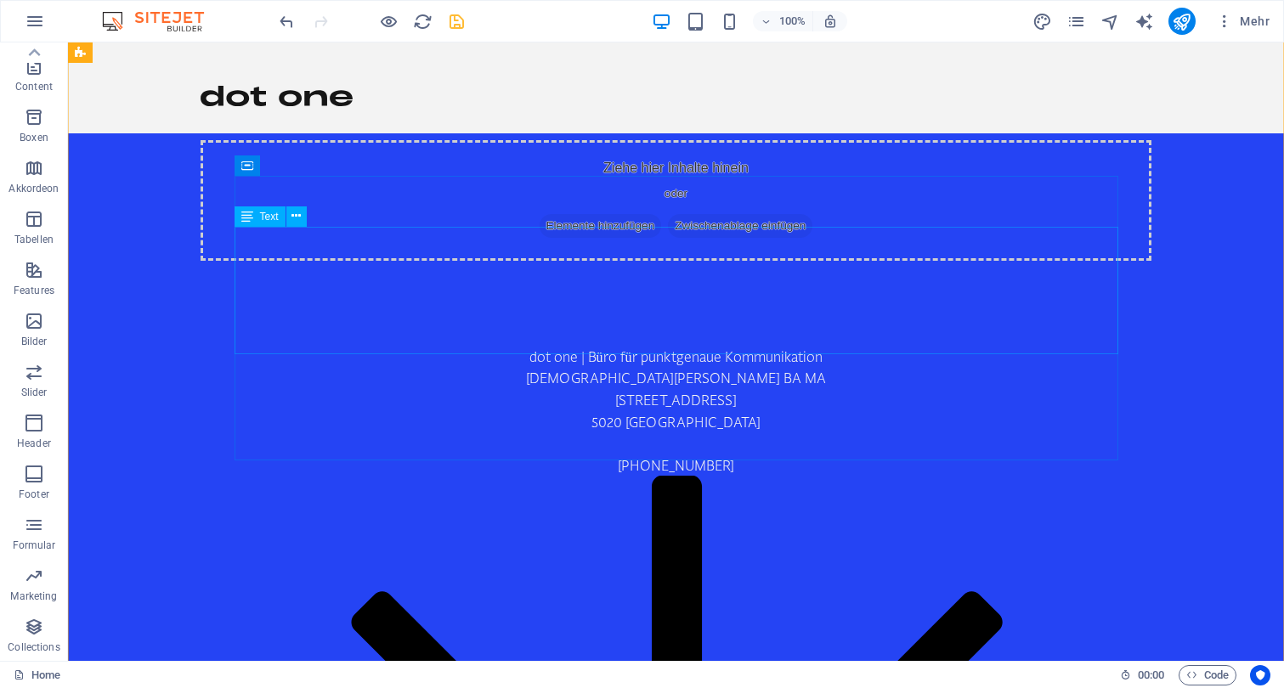
scroll to position [386, 0]
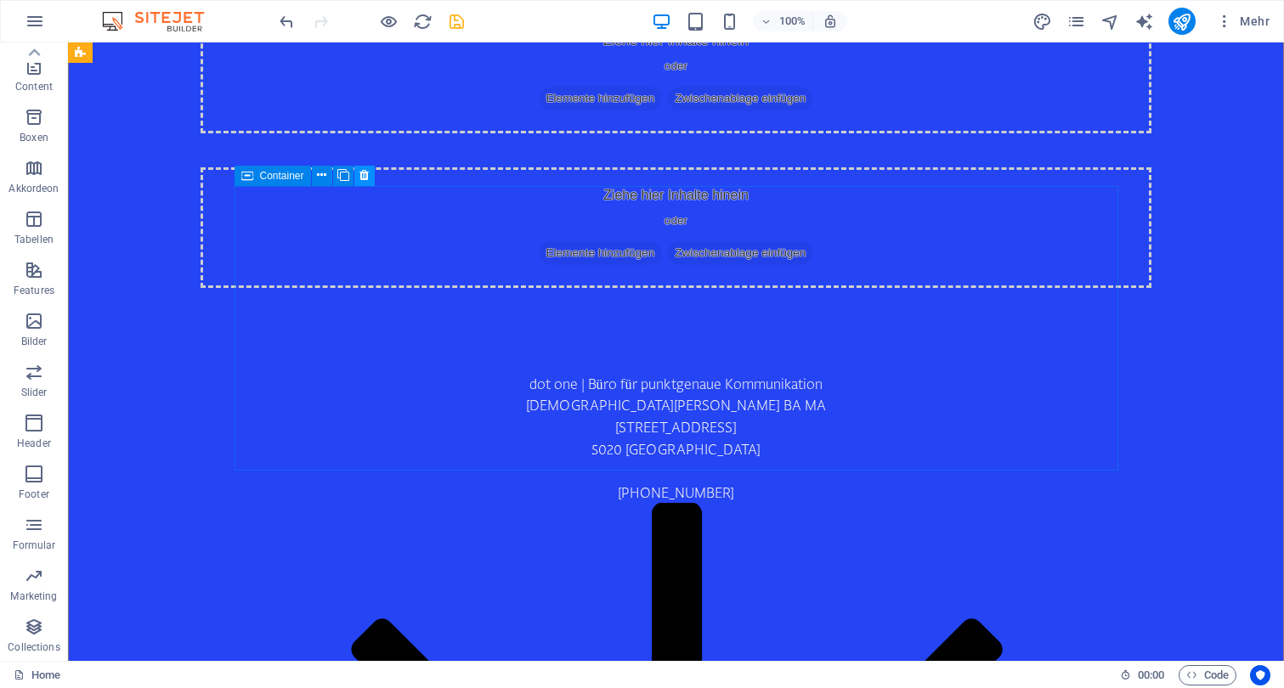
drag, startPoint x: 364, startPoint y: 173, endPoint x: 297, endPoint y: 138, distance: 76.0
click at [364, 173] on icon at bounding box center [363, 175] width 9 height 18
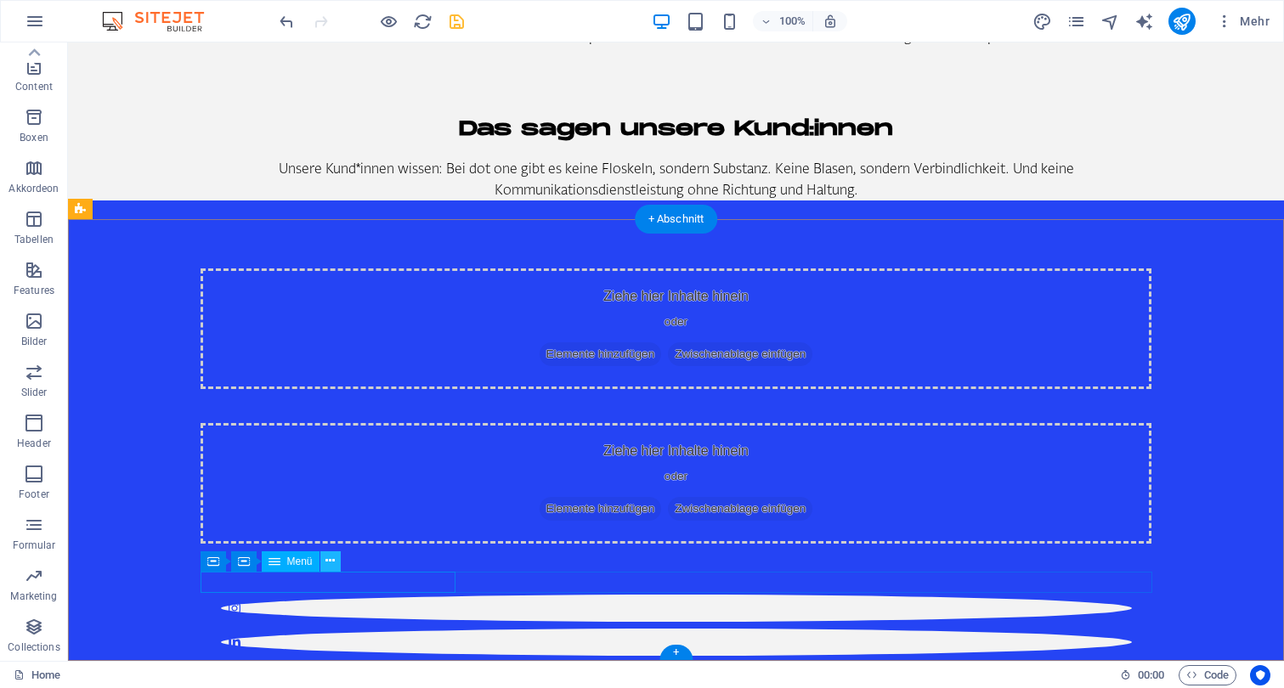
click at [331, 563] on icon at bounding box center [329, 561] width 9 height 18
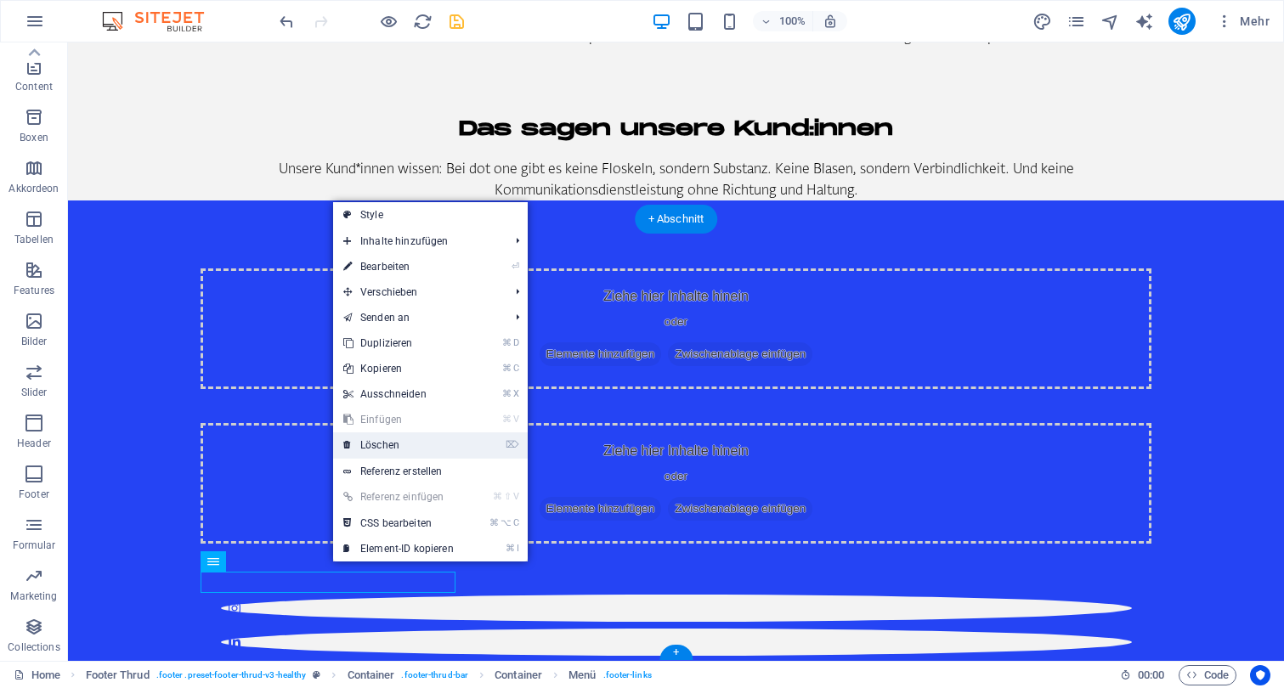
click at [431, 446] on link "⌦ Löschen" at bounding box center [398, 444] width 131 height 25
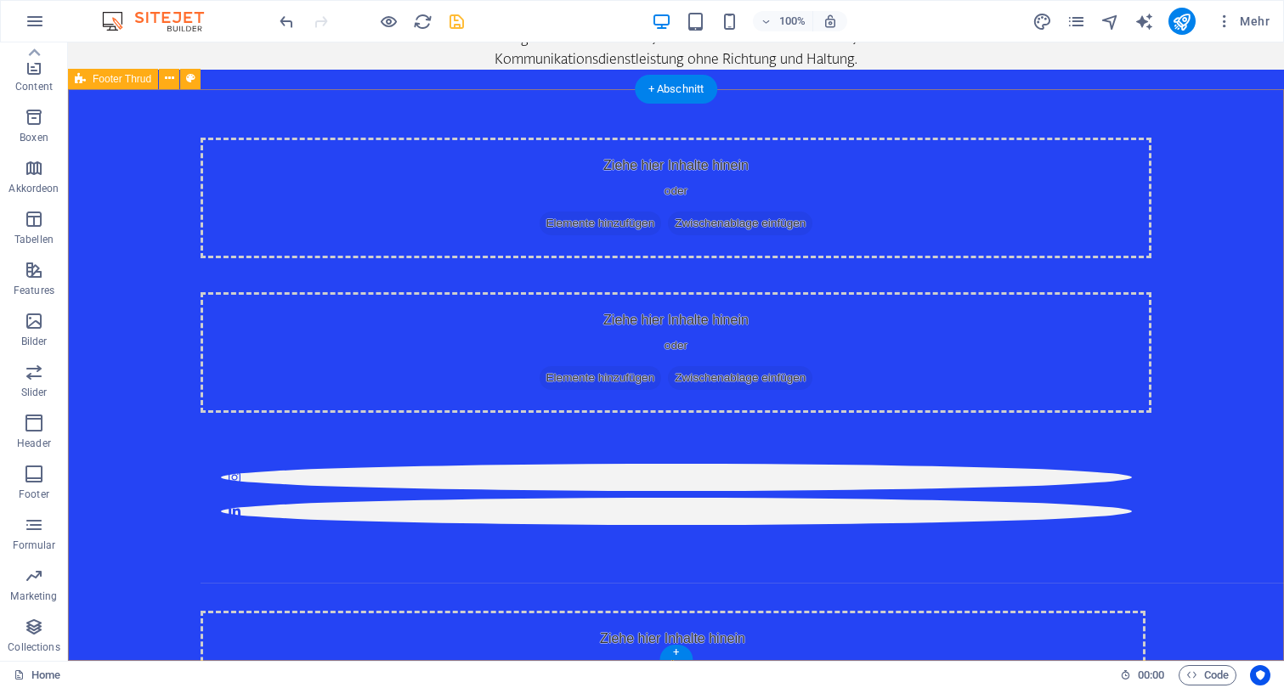
scroll to position [260, 0]
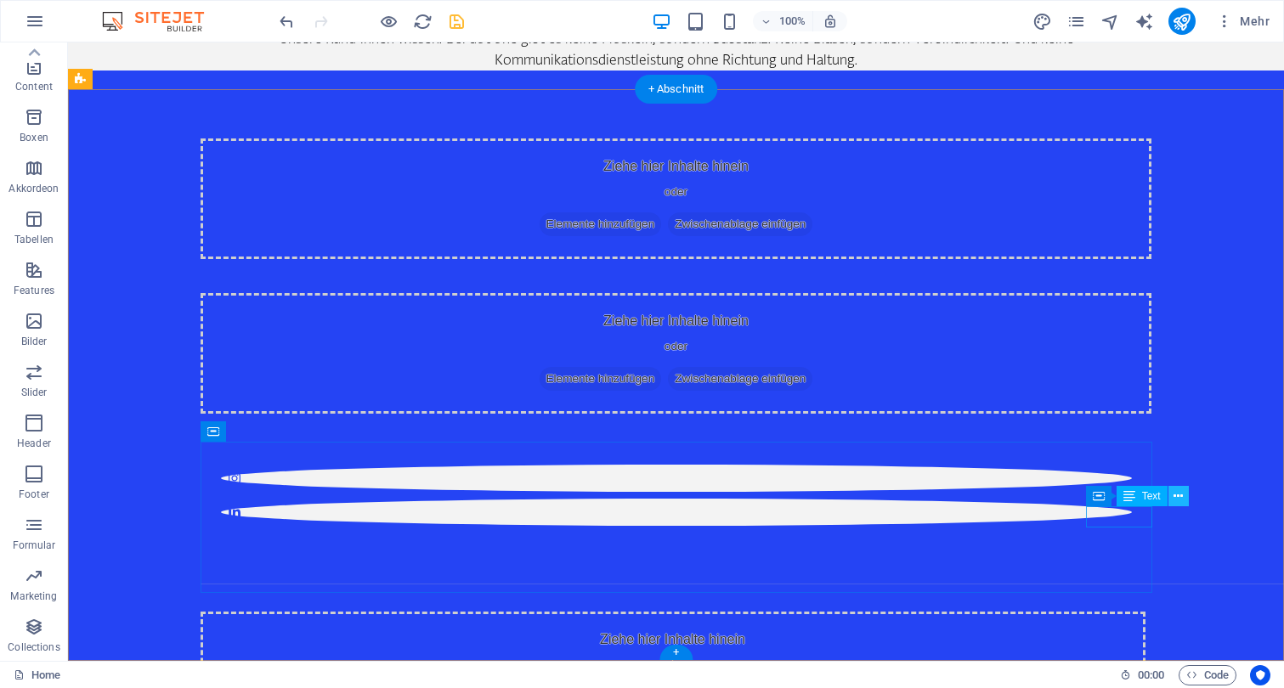
click at [1180, 495] on icon at bounding box center [1177, 497] width 9 height 18
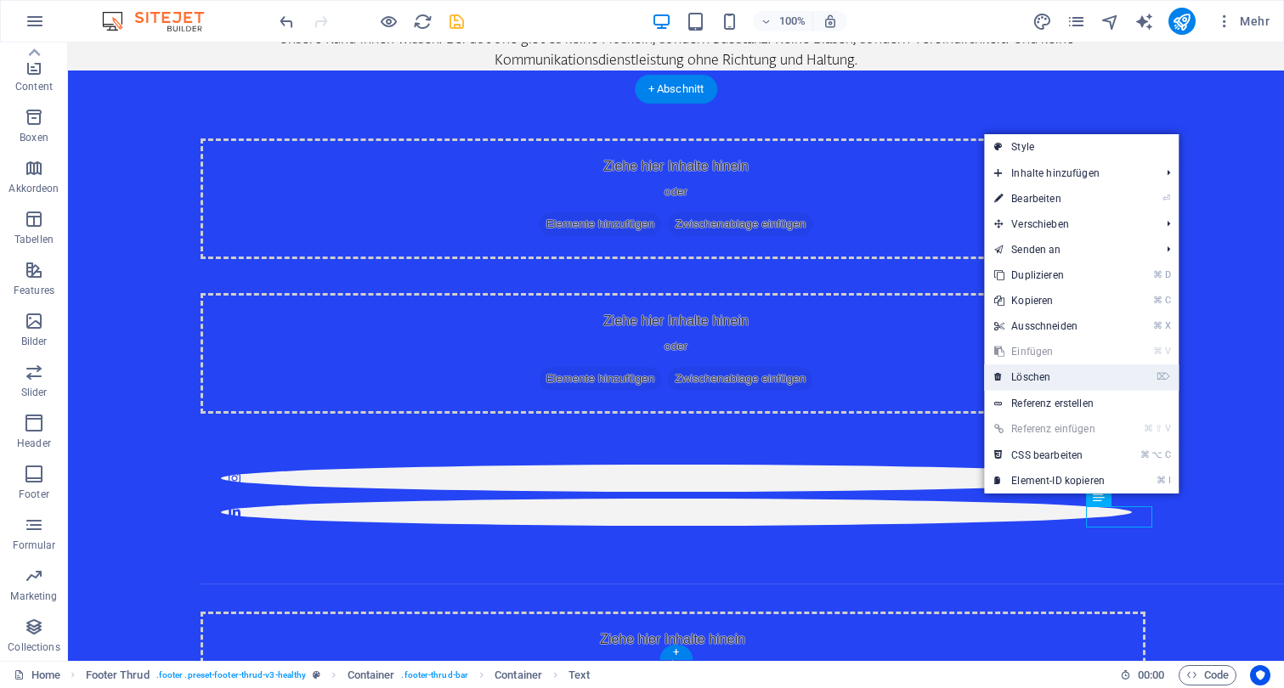
click at [1066, 377] on link "⌦ Löschen" at bounding box center [1049, 376] width 131 height 25
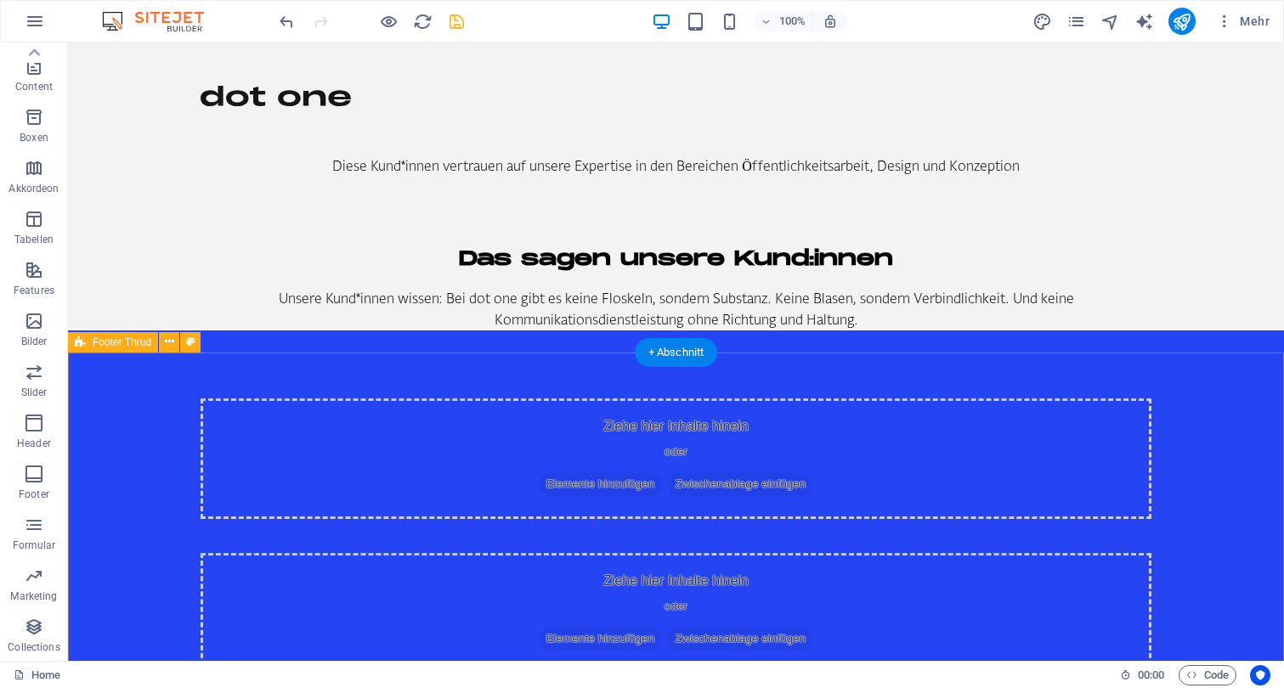
scroll to position [0, 0]
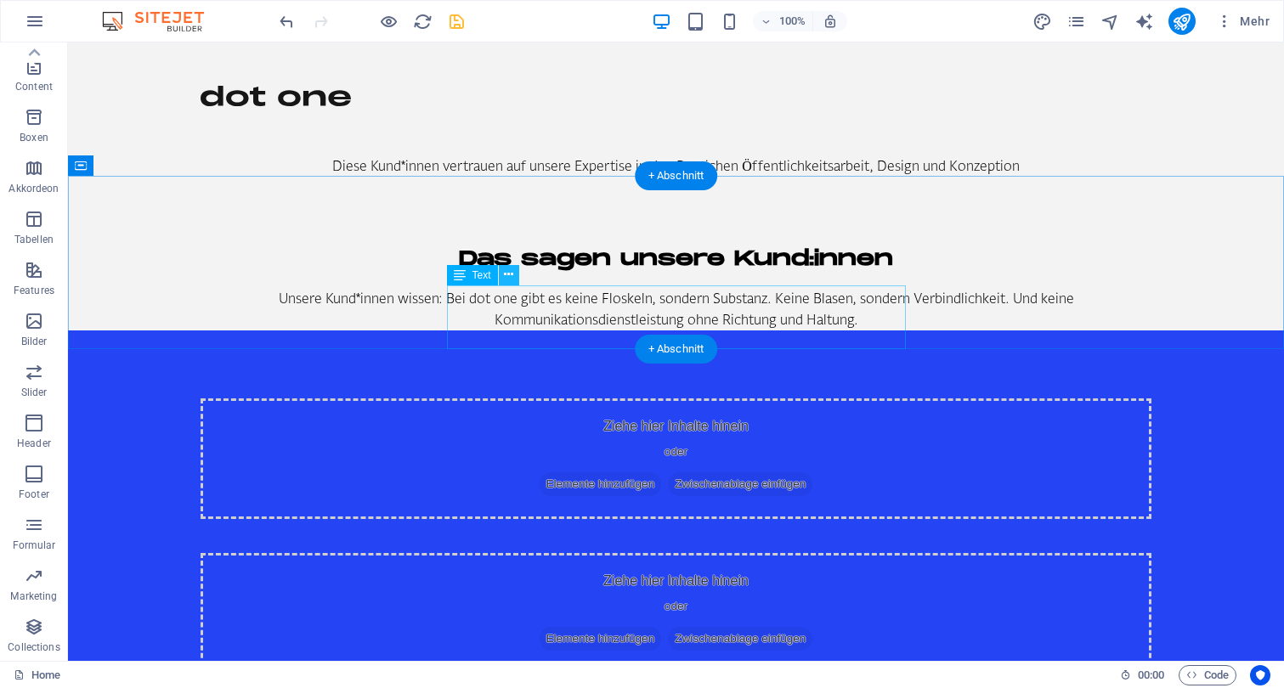
click at [510, 272] on icon at bounding box center [508, 275] width 9 height 18
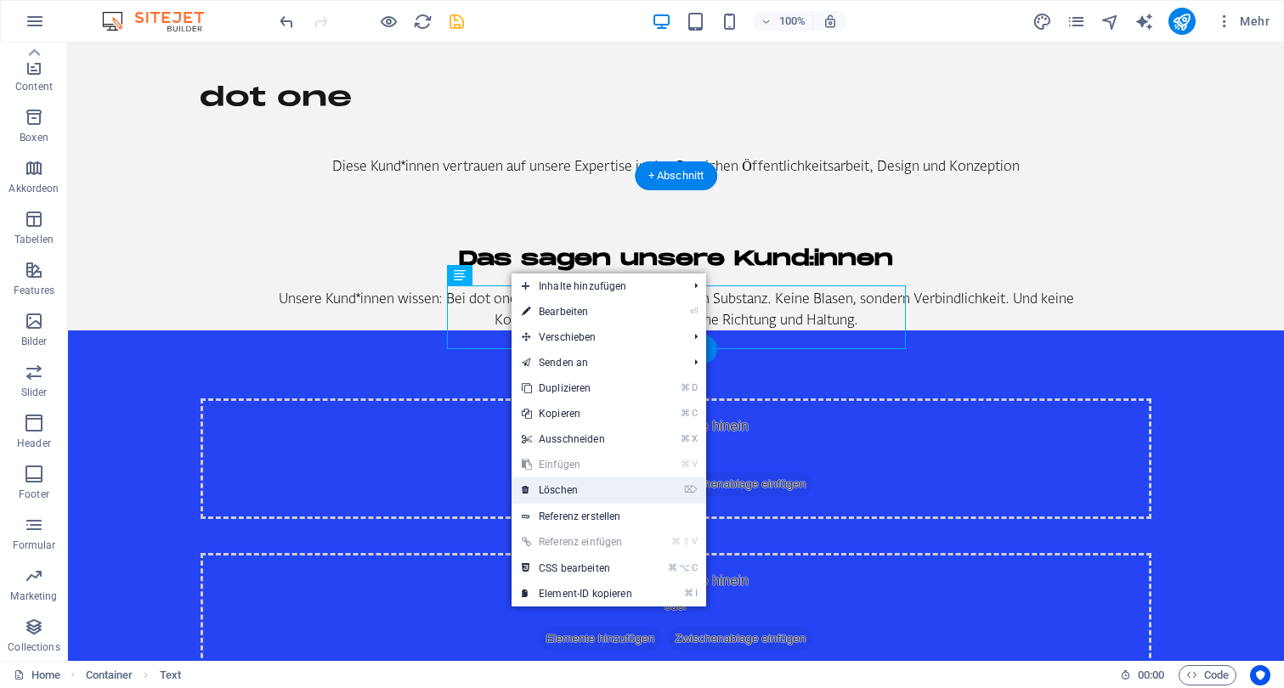
click at [598, 481] on link "⌦ Löschen" at bounding box center [576, 489] width 131 height 25
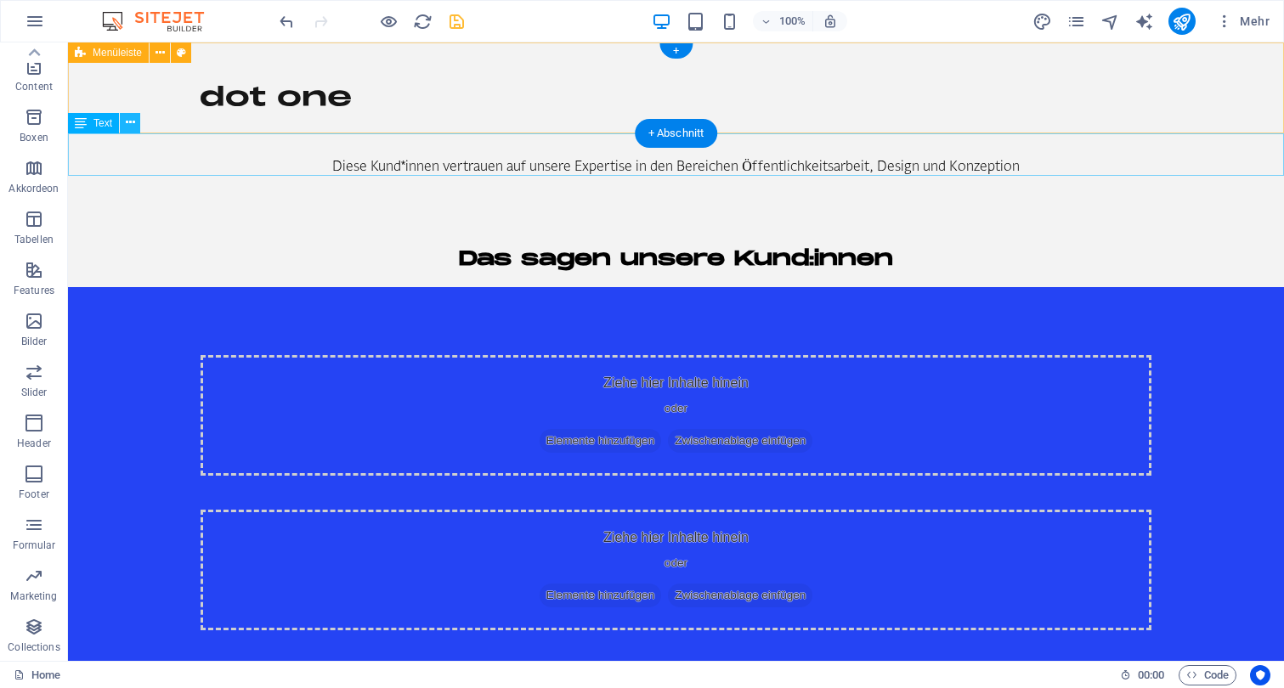
click at [131, 122] on icon at bounding box center [130, 123] width 9 height 18
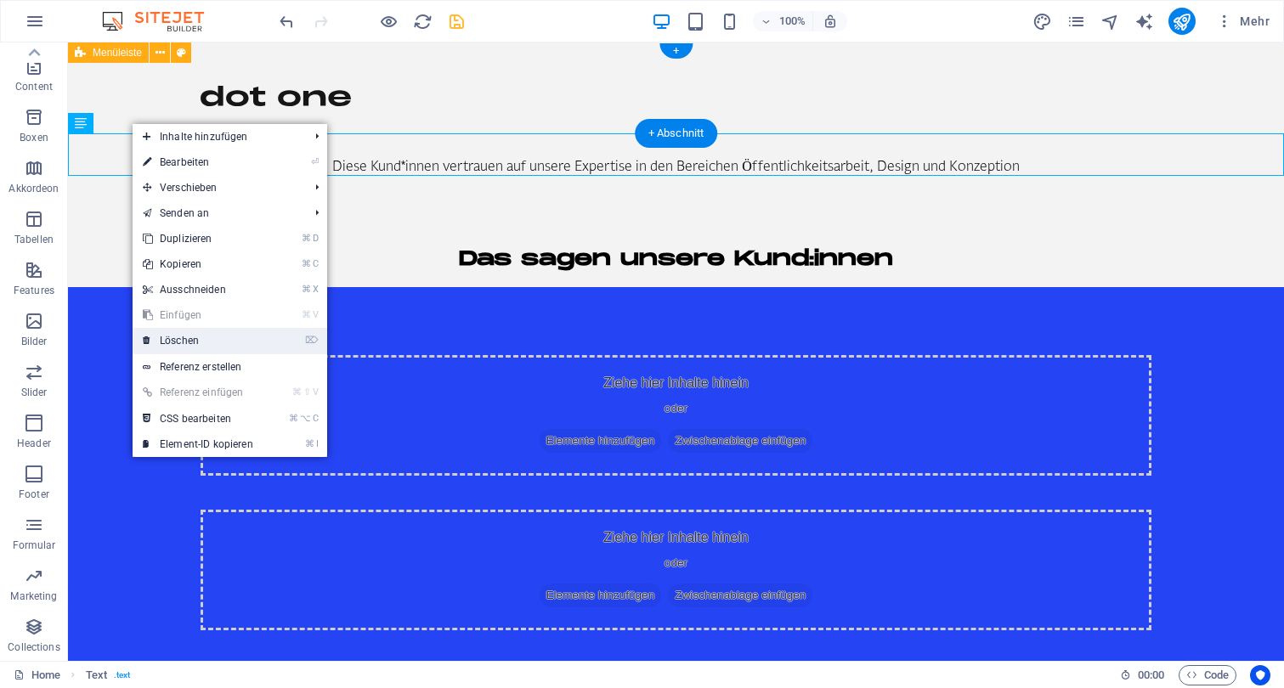
click at [237, 335] on link "⌦ Löschen" at bounding box center [198, 340] width 131 height 25
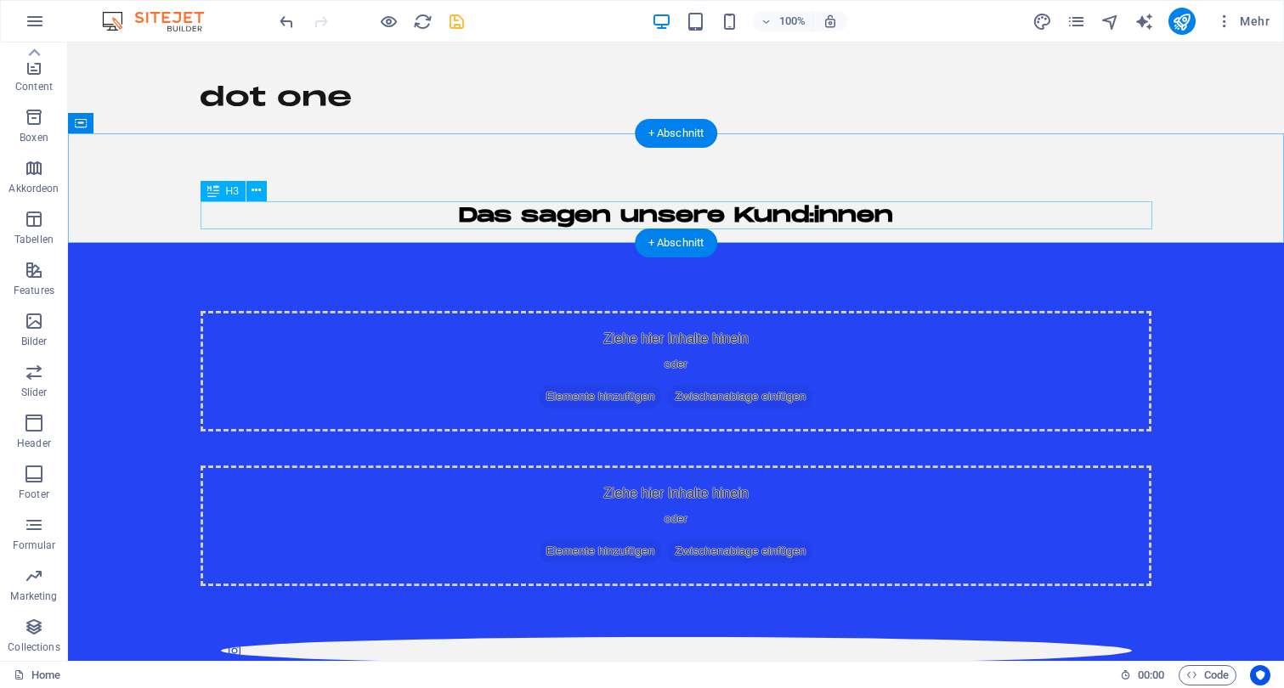
click at [471, 215] on div "Das sagen unsere Kund:innen" at bounding box center [675, 215] width 951 height 29
click at [263, 190] on button at bounding box center [256, 191] width 20 height 20
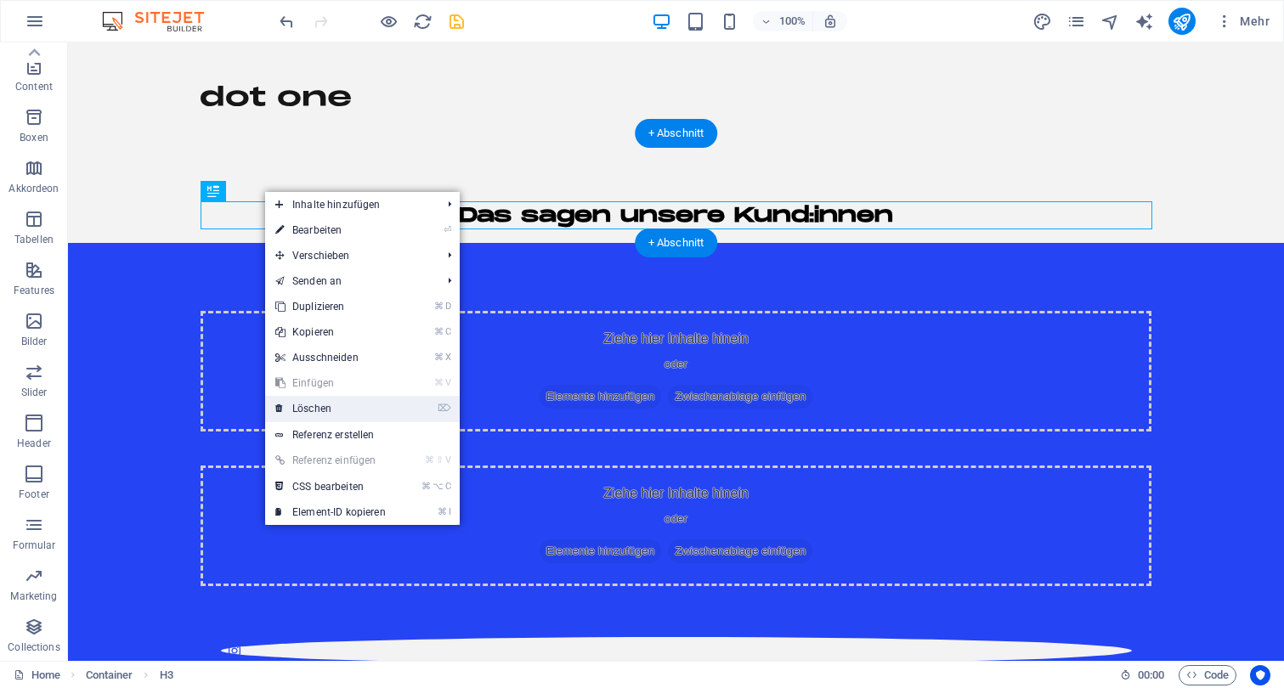
drag, startPoint x: 356, startPoint y: 407, endPoint x: 287, endPoint y: 359, distance: 83.7
click at [356, 407] on link "⌦ Löschen" at bounding box center [330, 408] width 131 height 25
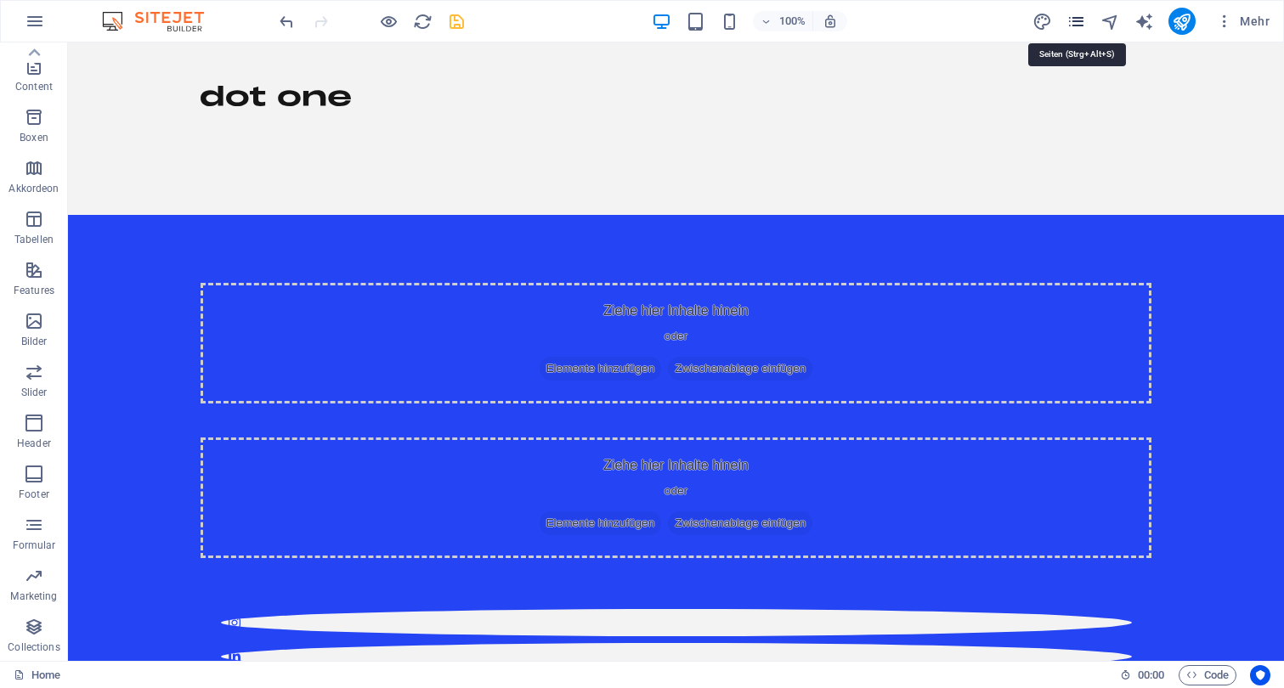
click at [1076, 18] on icon "pages" at bounding box center [1076, 22] width 20 height 20
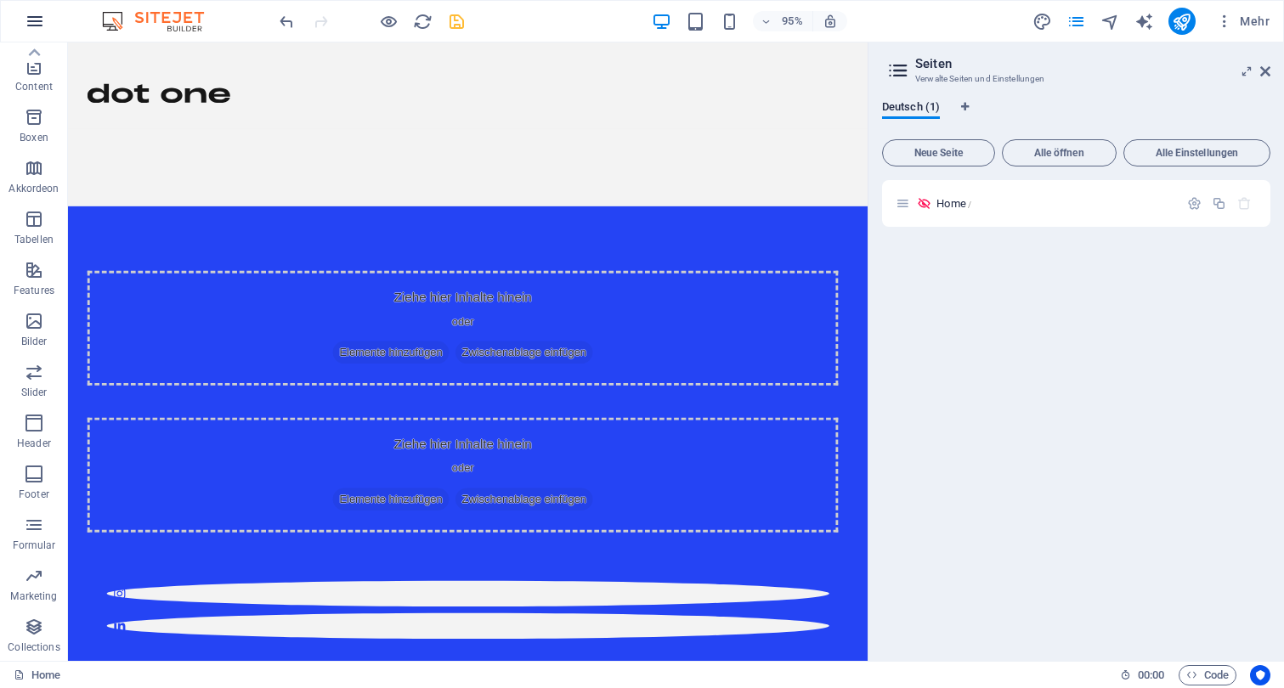
click at [29, 20] on icon "button" at bounding box center [35, 21] width 20 height 20
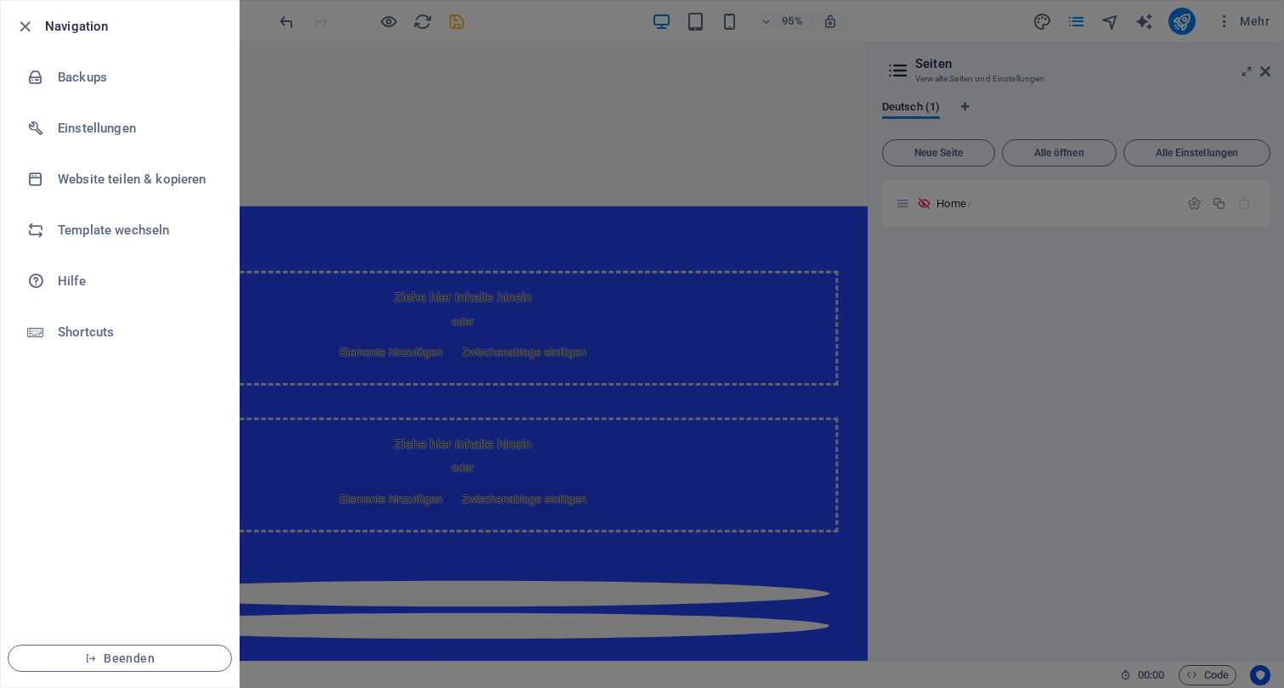
click at [92, 432] on ul "Navigation Backups Einstellungen Website teilen & kopieren Template wechseln Hi…" at bounding box center [120, 344] width 238 height 686
click at [126, 652] on span "Beenden" at bounding box center [119, 659] width 195 height 14
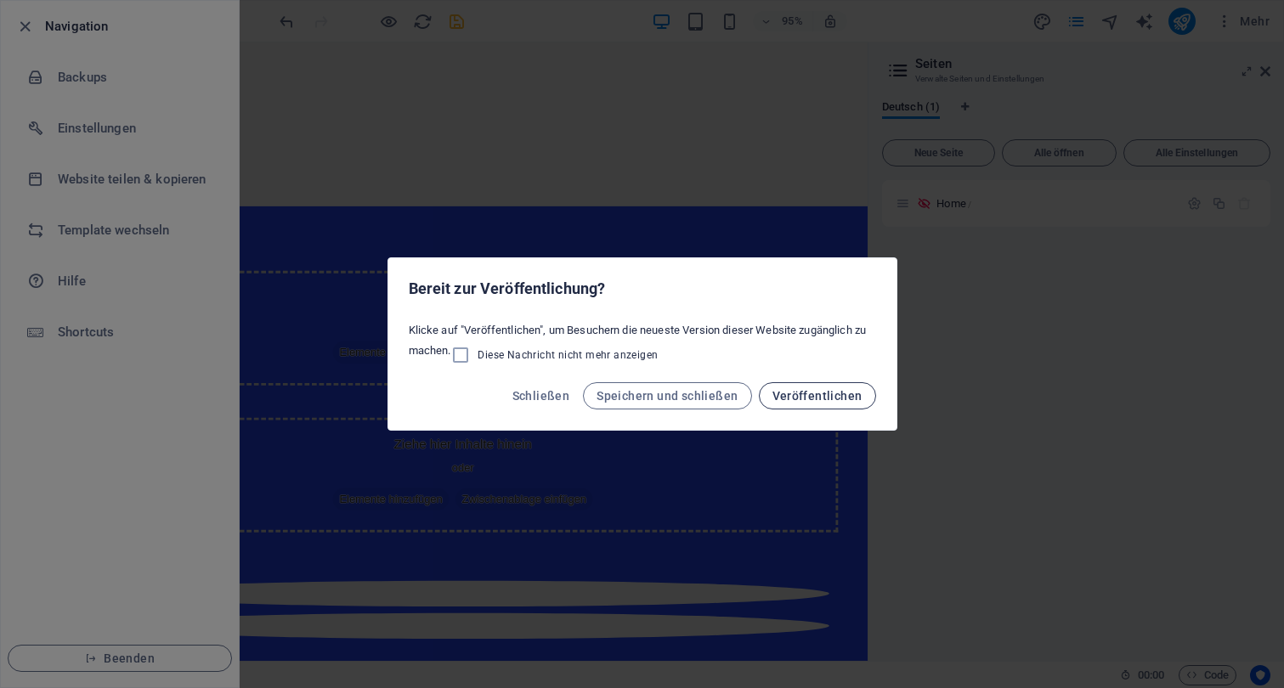
click at [795, 388] on button "Veröffentlichen" at bounding box center [817, 395] width 117 height 27
